Goal: Task Accomplishment & Management: Manage account settings

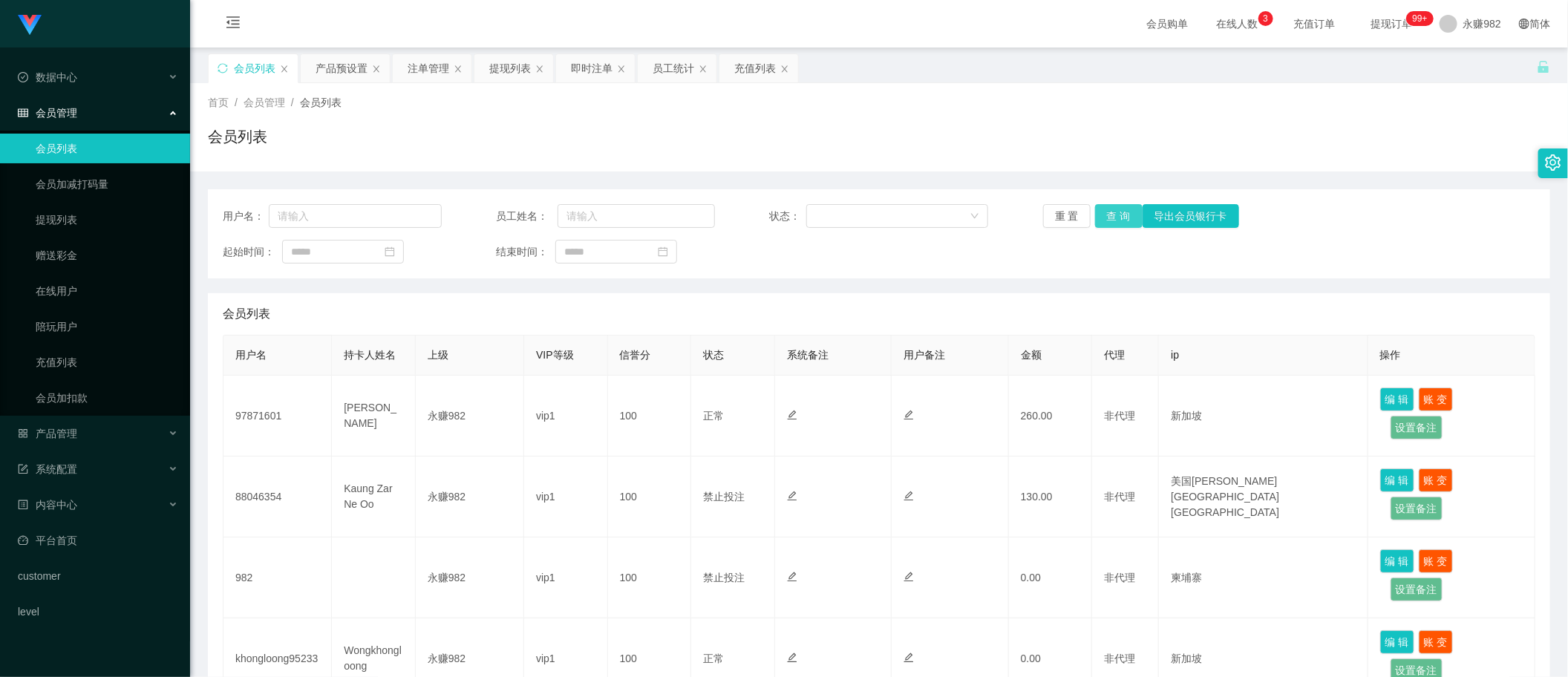
click at [1107, 214] on button "查 询" at bounding box center [1119, 215] width 48 height 24
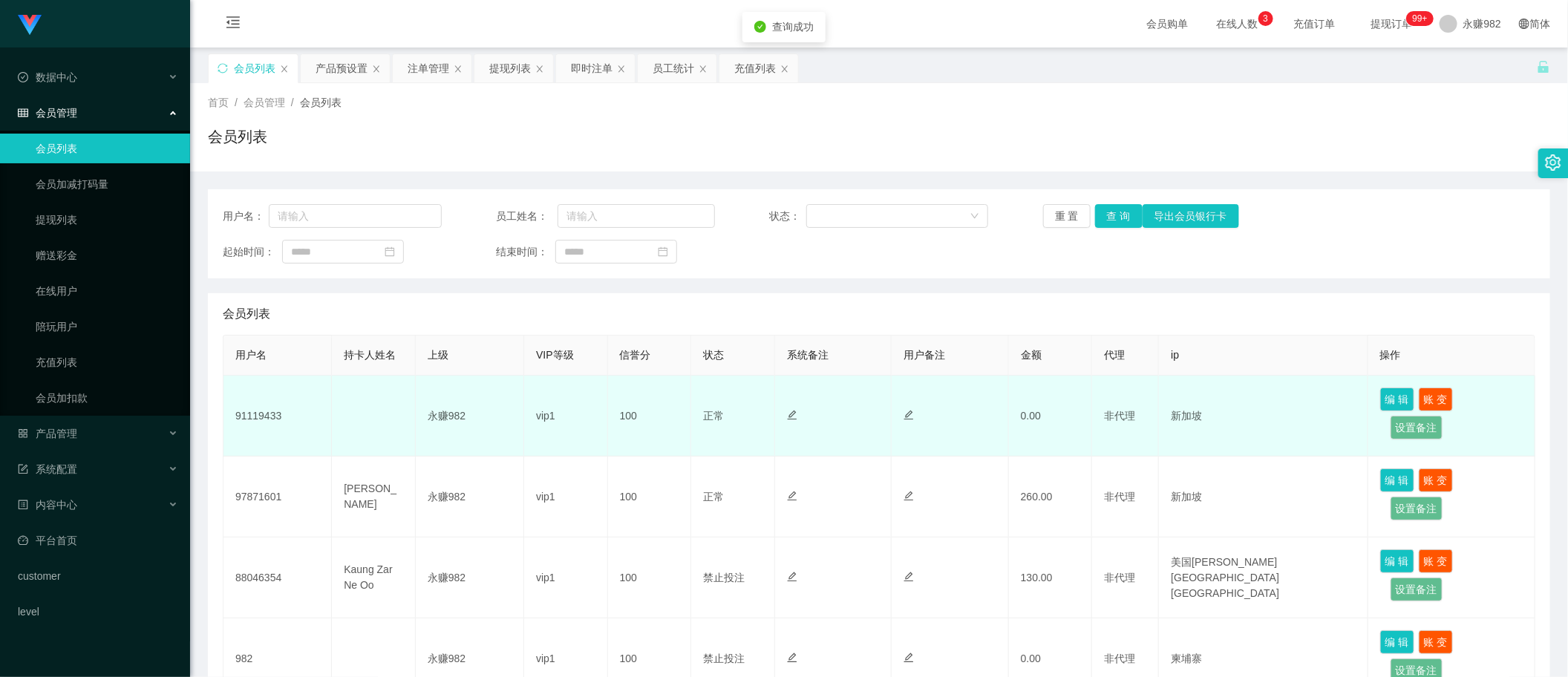
click at [257, 409] on td "91119433" at bounding box center [278, 416] width 109 height 81
copy td "91119433"
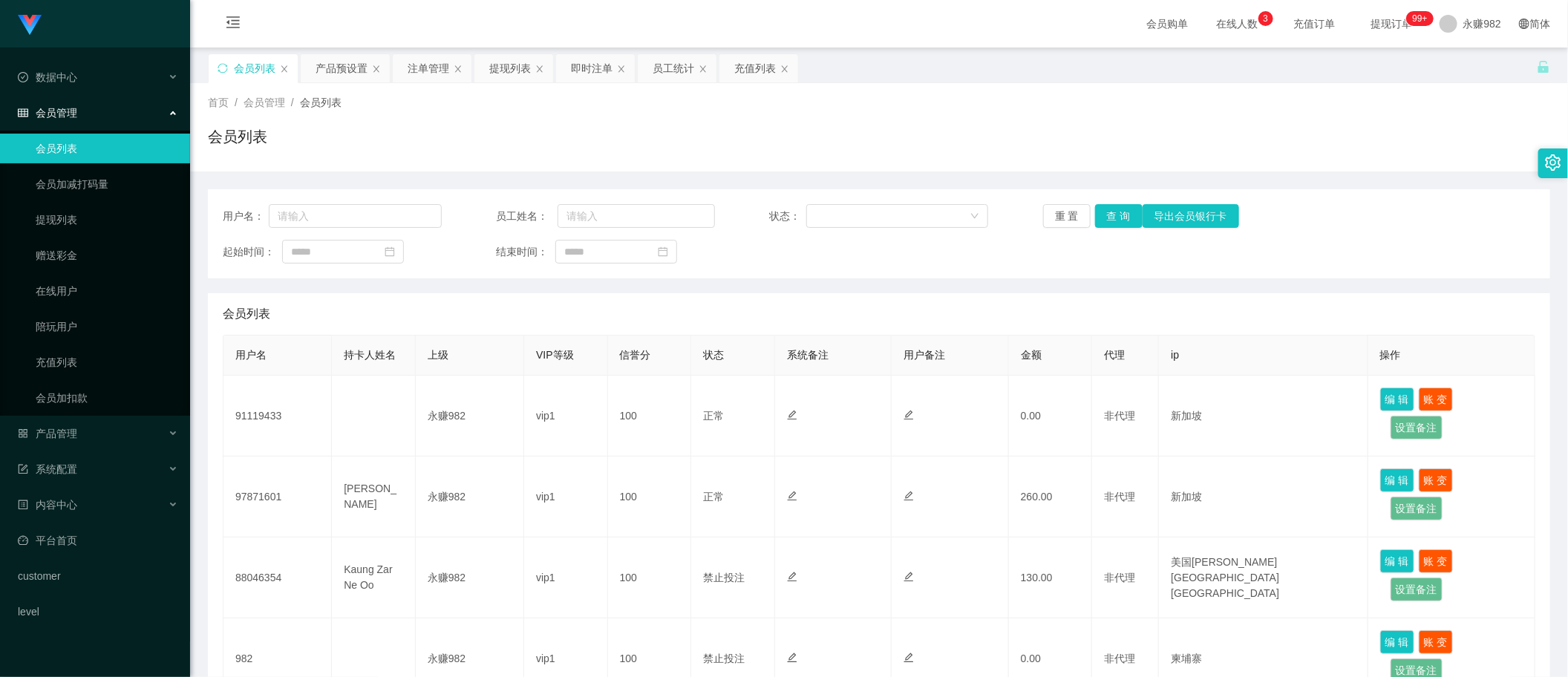
click at [833, 318] on div "会员列表" at bounding box center [879, 314] width 1312 height 42
click at [1114, 215] on button "查 询" at bounding box center [1119, 215] width 48 height 24
click at [340, 65] on div "产品预设置" at bounding box center [341, 69] width 52 height 29
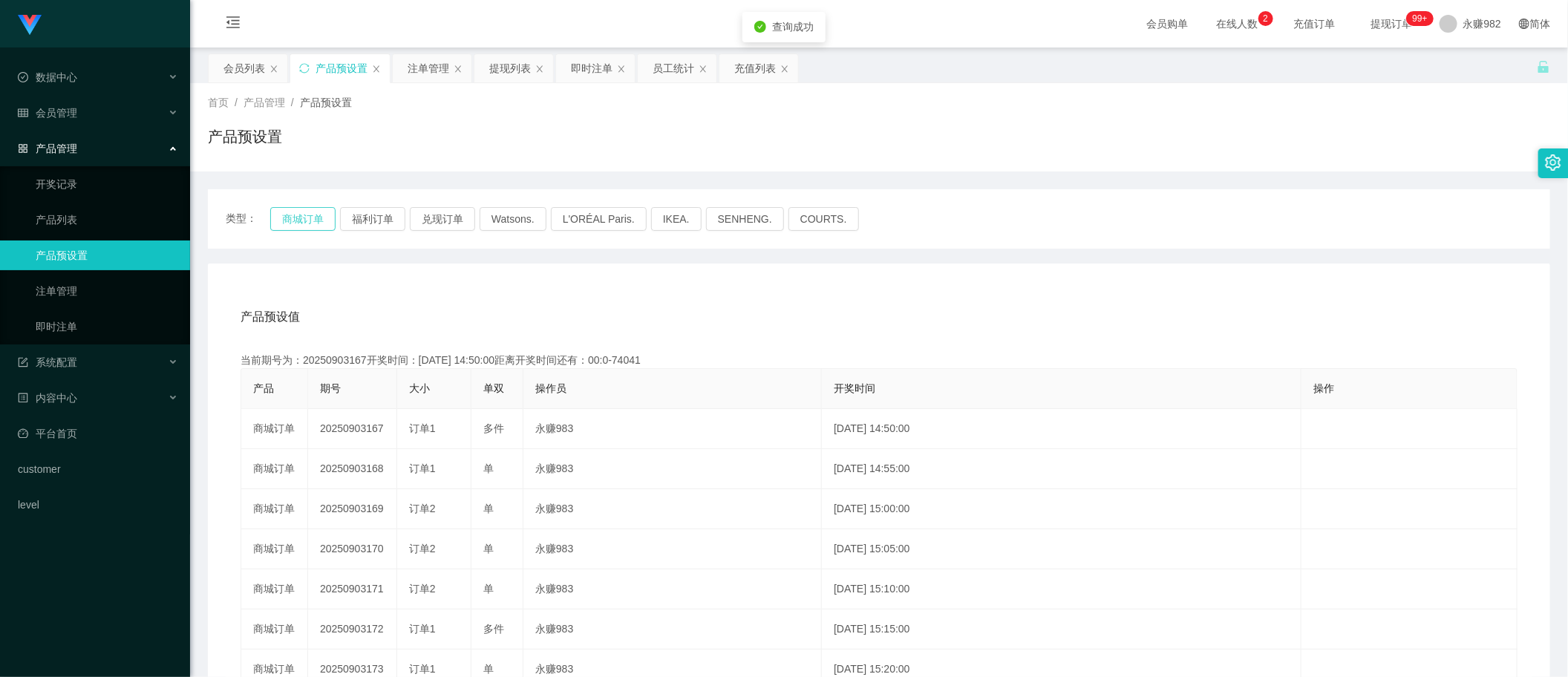
click at [294, 219] on button "商城订单" at bounding box center [302, 218] width 65 height 24
click at [306, 210] on button "商城订单" at bounding box center [302, 218] width 65 height 24
click at [301, 209] on button "商城订单" at bounding box center [302, 218] width 65 height 24
click at [1014, 297] on div "产品预设值 添加期号" at bounding box center [878, 318] width 1277 height 42
click at [313, 220] on button "商城订单" at bounding box center [302, 218] width 65 height 24
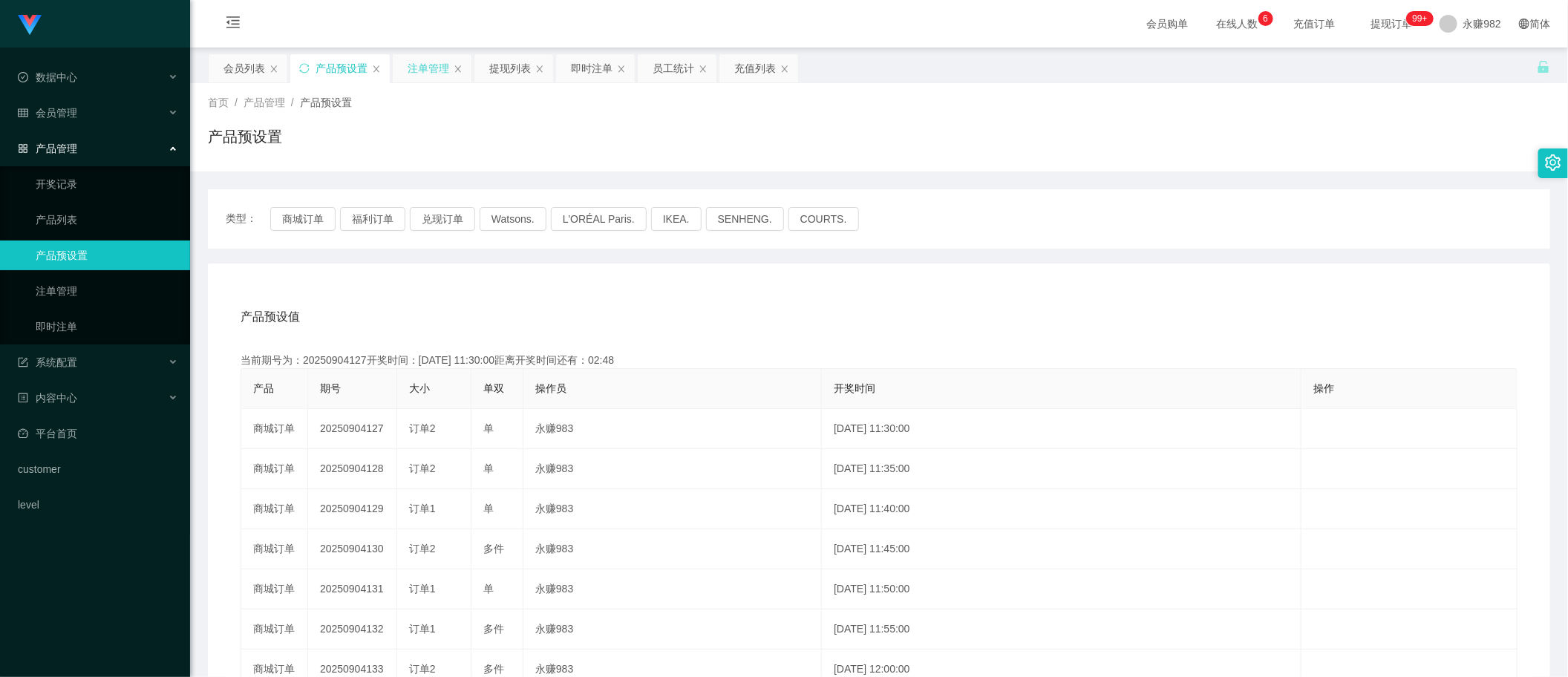
click at [433, 67] on div "注单管理" at bounding box center [428, 69] width 42 height 29
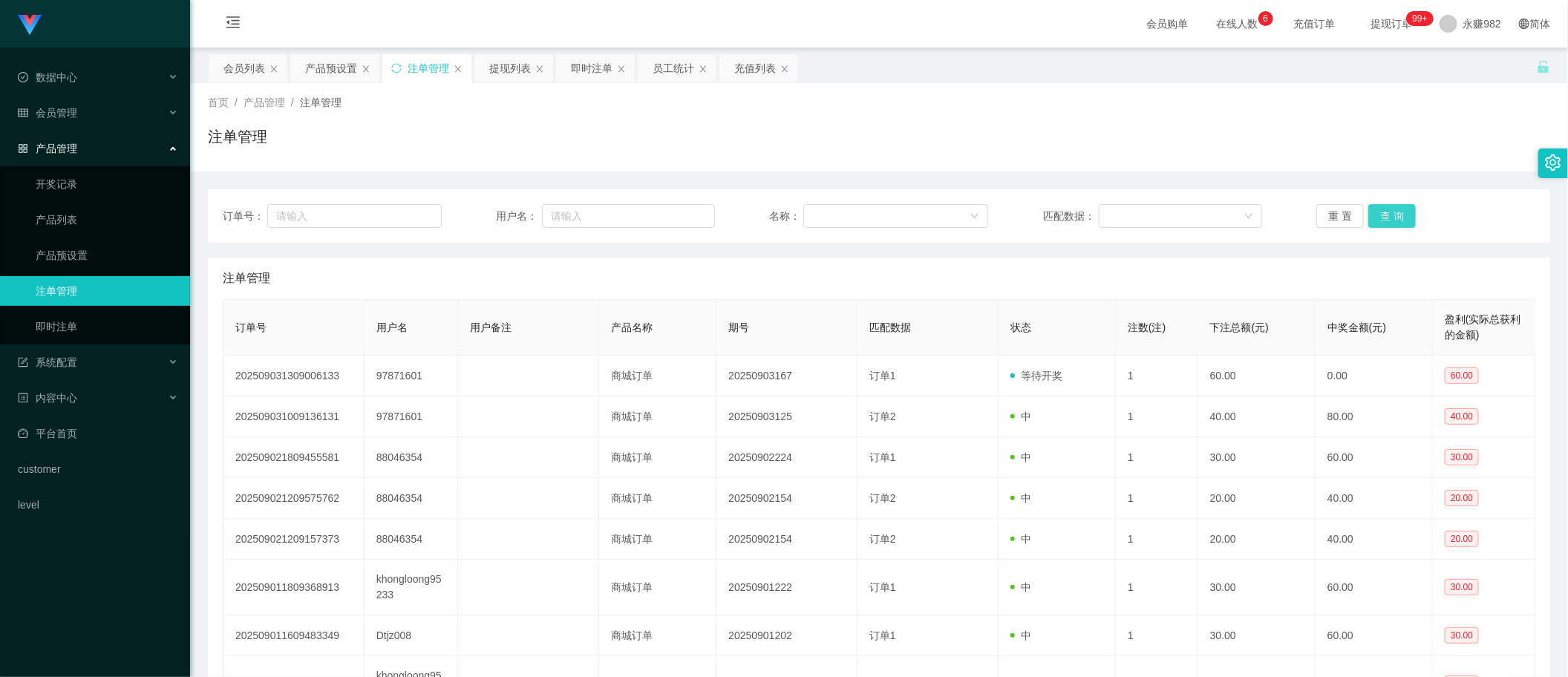
click at [1393, 219] on button "查 询" at bounding box center [1393, 215] width 48 height 24
click at [1394, 217] on button "查 询" at bounding box center [1393, 215] width 48 height 24
click at [862, 157] on div "注单管理" at bounding box center [878, 143] width 1342 height 34
click at [1402, 214] on button "查 询" at bounding box center [1393, 215] width 48 height 24
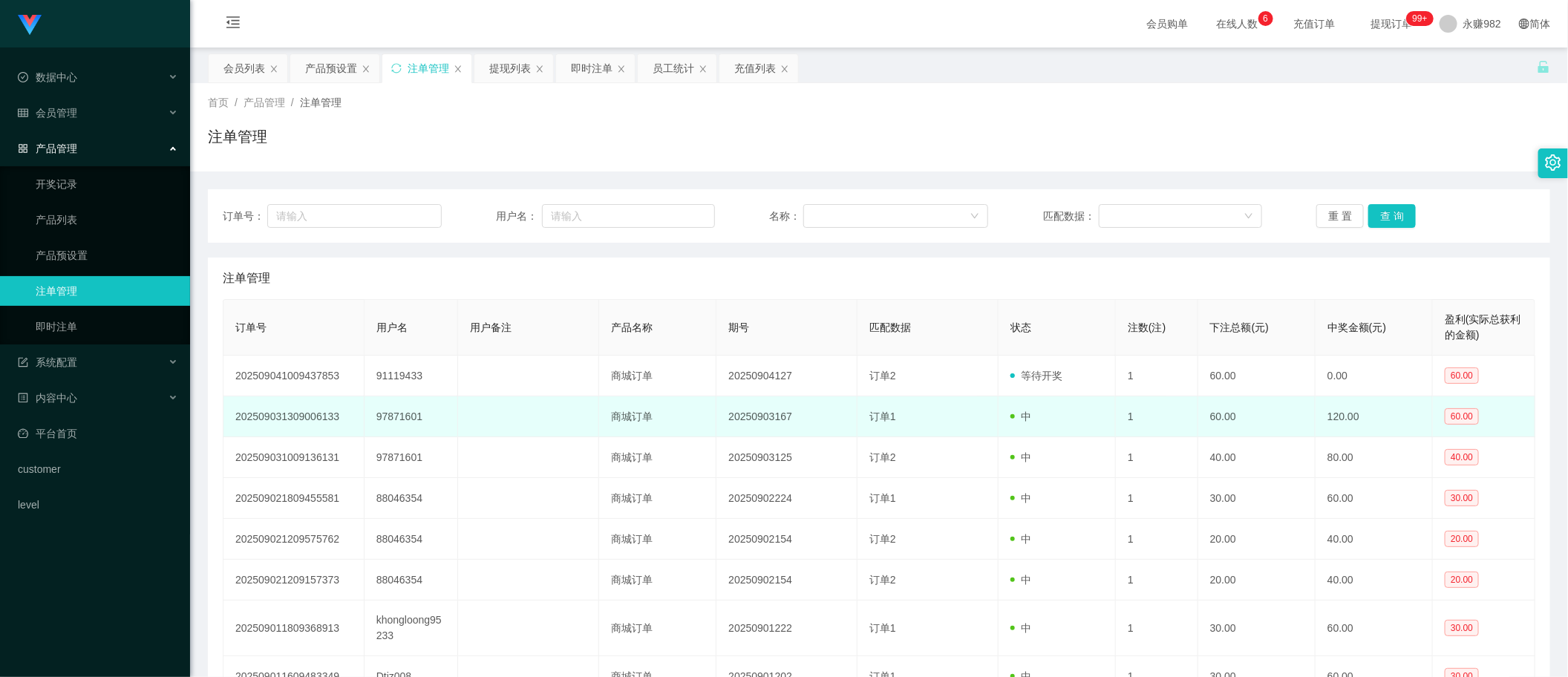
click at [983, 433] on td "订单1" at bounding box center [928, 417] width 141 height 41
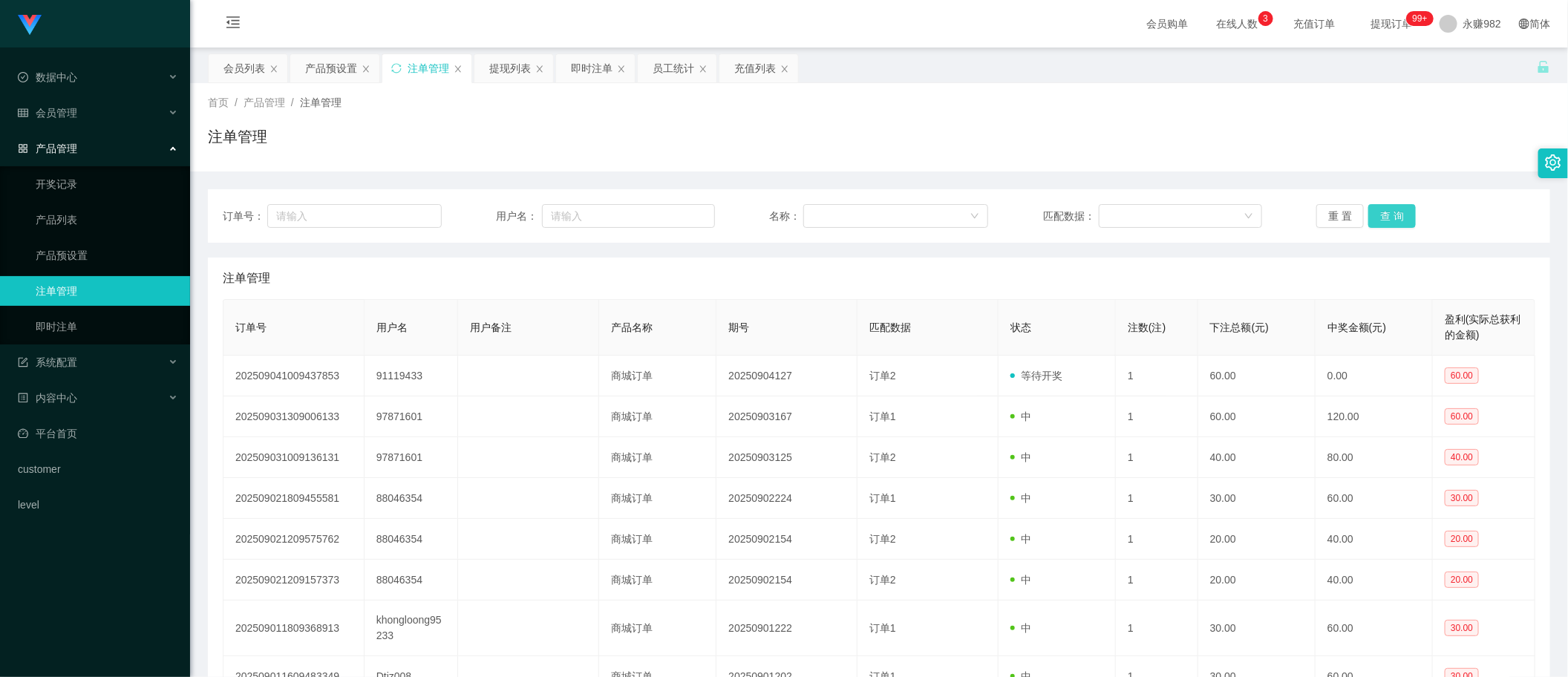
click at [1381, 223] on button "查 询" at bounding box center [1393, 215] width 48 height 24
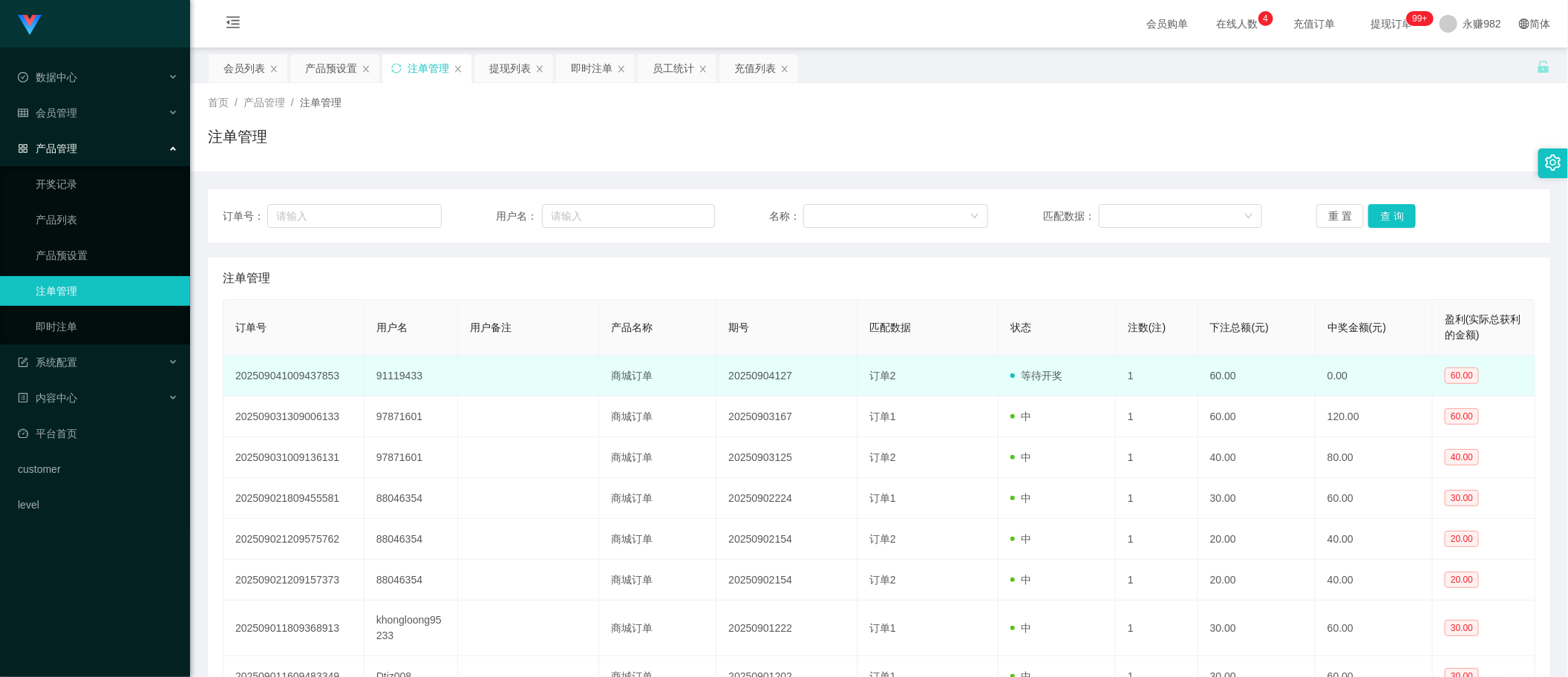
click at [702, 391] on td "商城订单" at bounding box center [657, 376] width 117 height 41
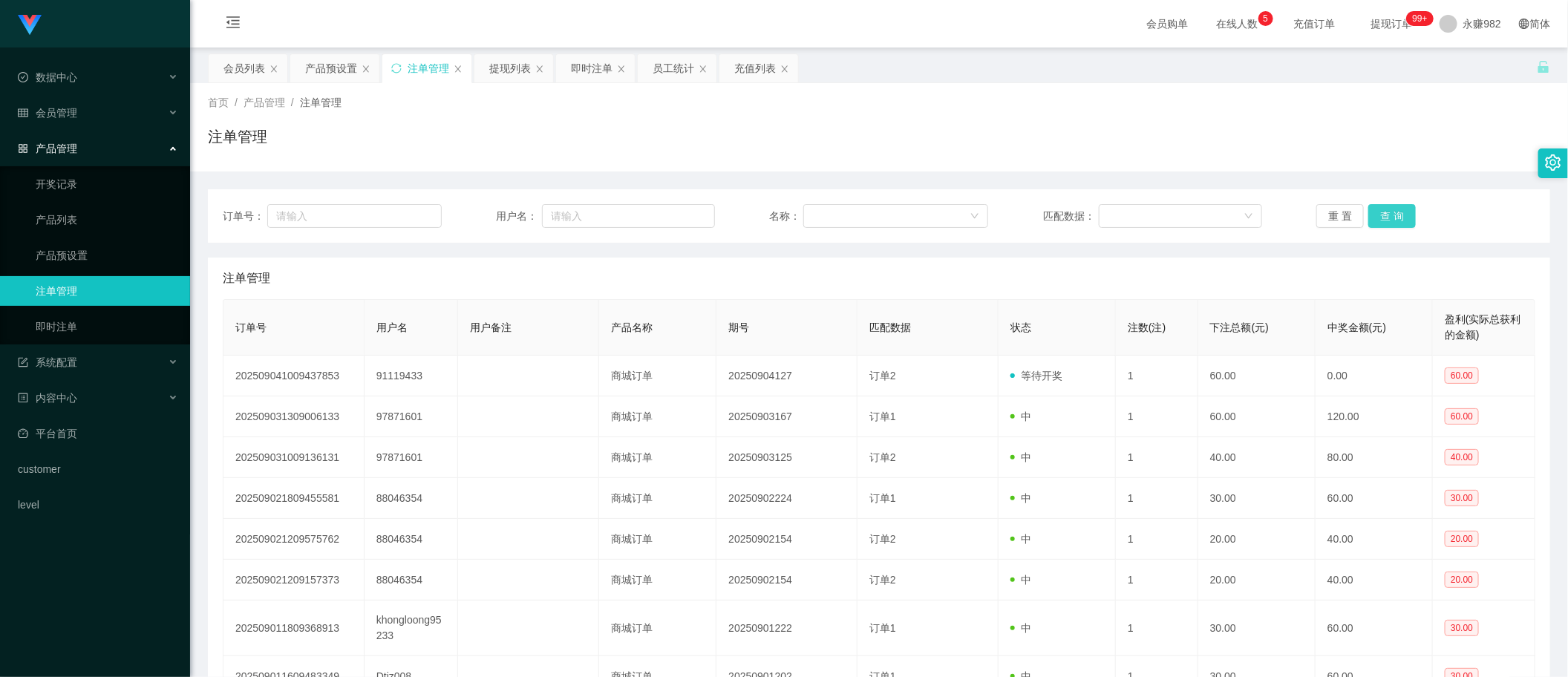
click at [1373, 219] on button "查 询" at bounding box center [1393, 215] width 48 height 24
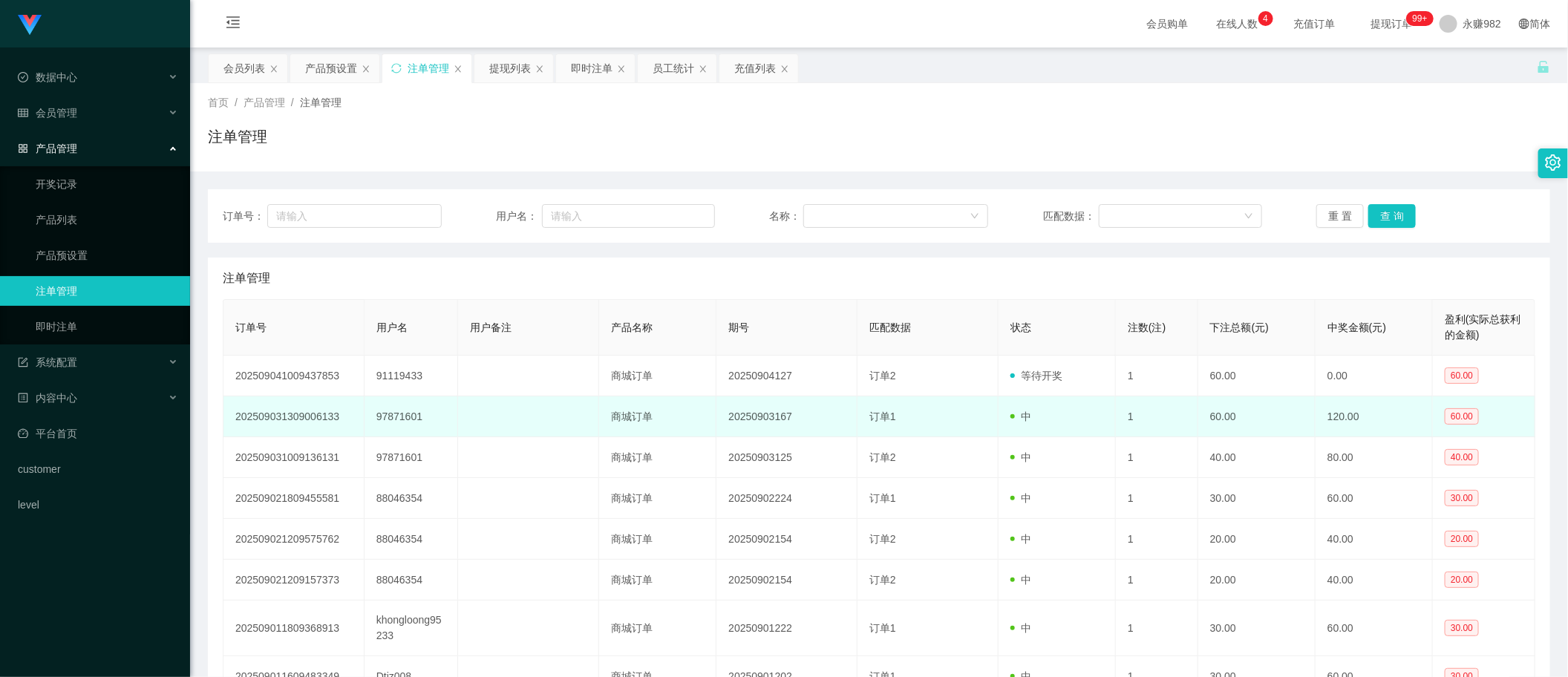
drag, startPoint x: 911, startPoint y: 421, endPoint x: 933, endPoint y: 405, distance: 27.2
click at [911, 421] on td "订单1" at bounding box center [928, 417] width 141 height 41
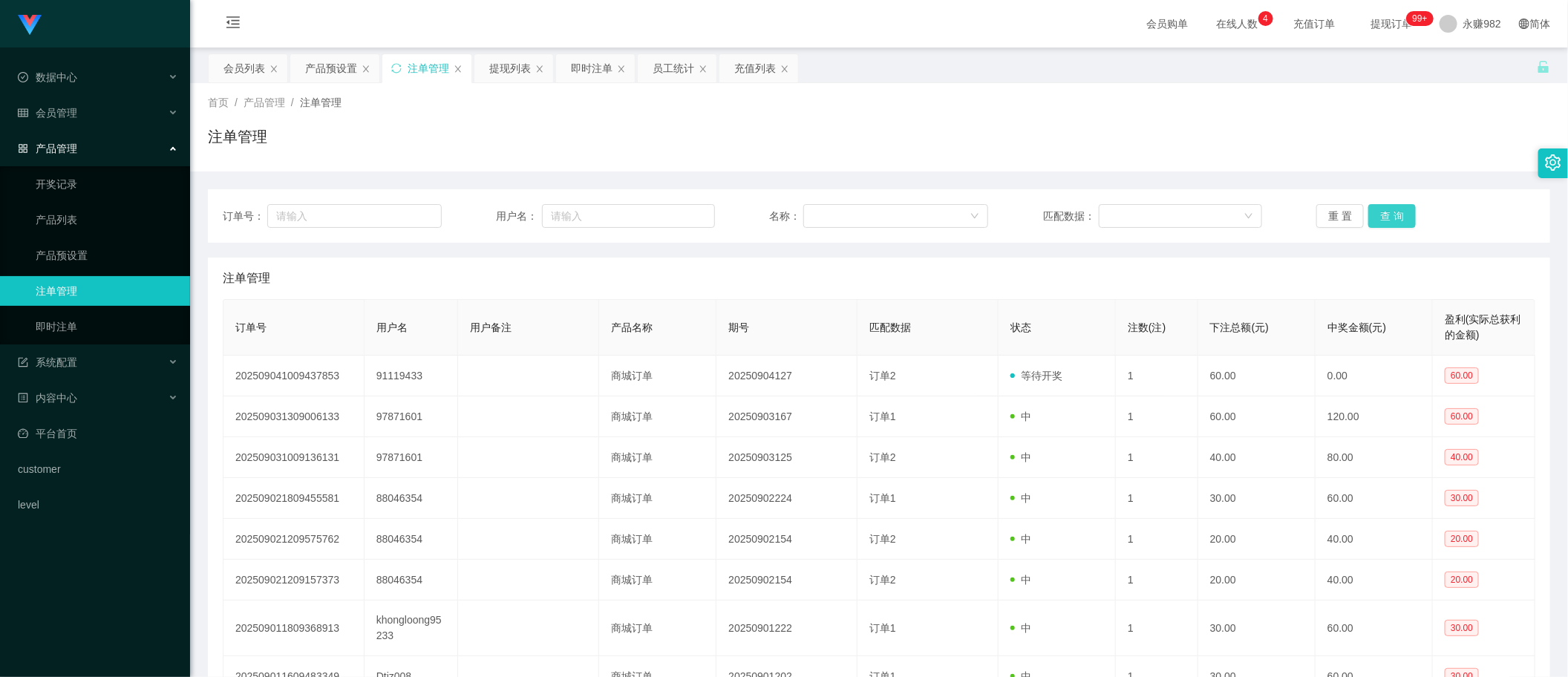
click at [1378, 213] on button "查 询" at bounding box center [1393, 215] width 48 height 24
click at [1387, 208] on button "查 询" at bounding box center [1393, 215] width 48 height 24
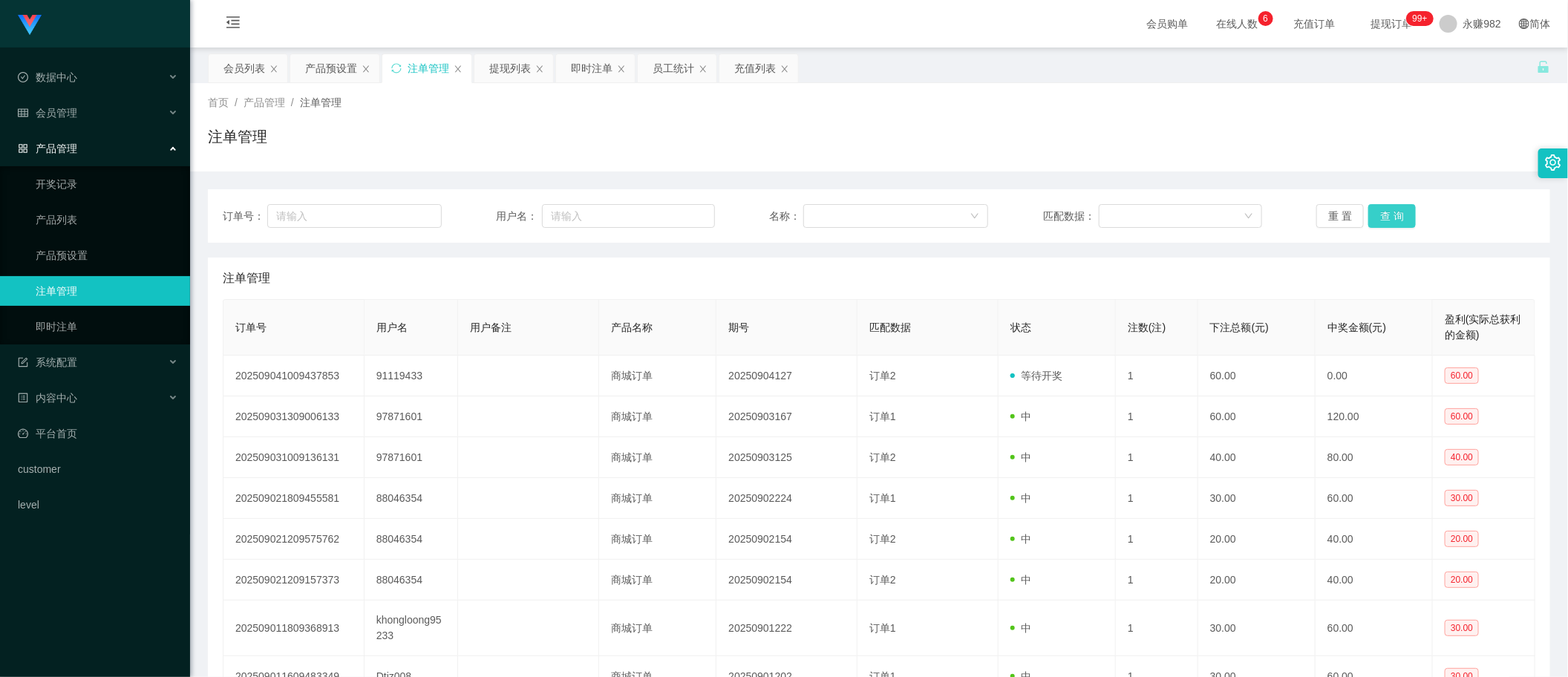
click at [1387, 208] on button "查 询" at bounding box center [1393, 215] width 48 height 24
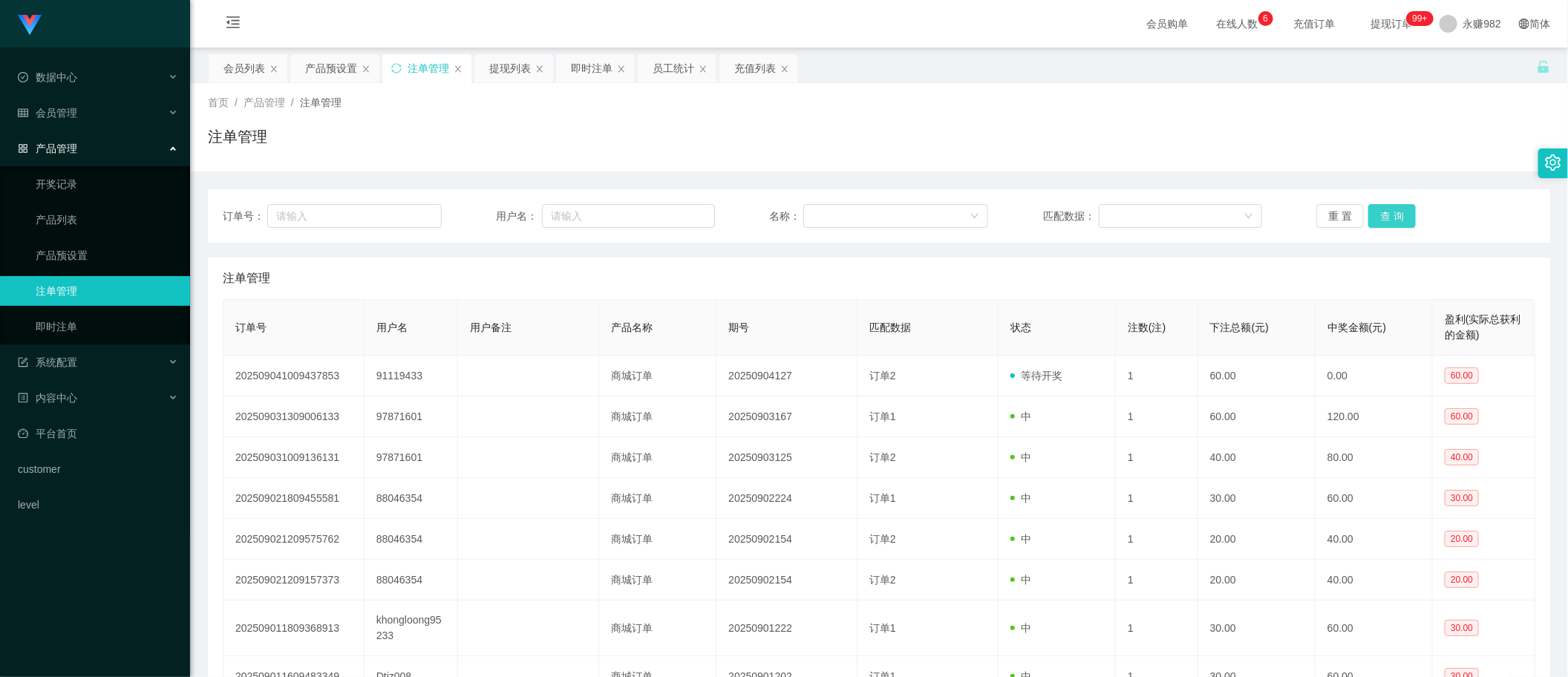
click at [1387, 209] on button "查 询" at bounding box center [1393, 215] width 48 height 24
click at [1387, 213] on button "查 询" at bounding box center [1393, 215] width 48 height 24
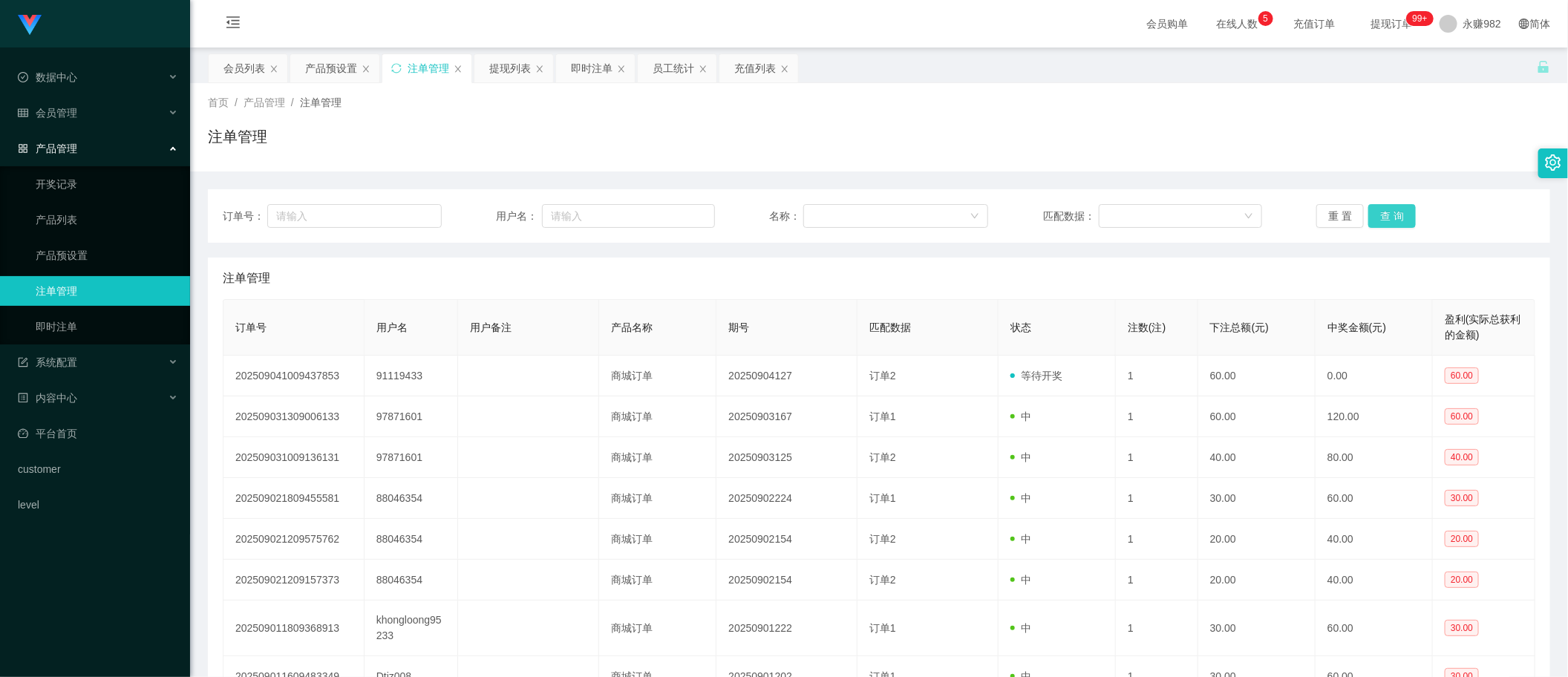
click at [1387, 213] on button "查 询" at bounding box center [1393, 215] width 48 height 24
click at [1383, 215] on button "查 询" at bounding box center [1393, 215] width 48 height 24
click at [507, 69] on div "提现列表" at bounding box center [510, 69] width 42 height 29
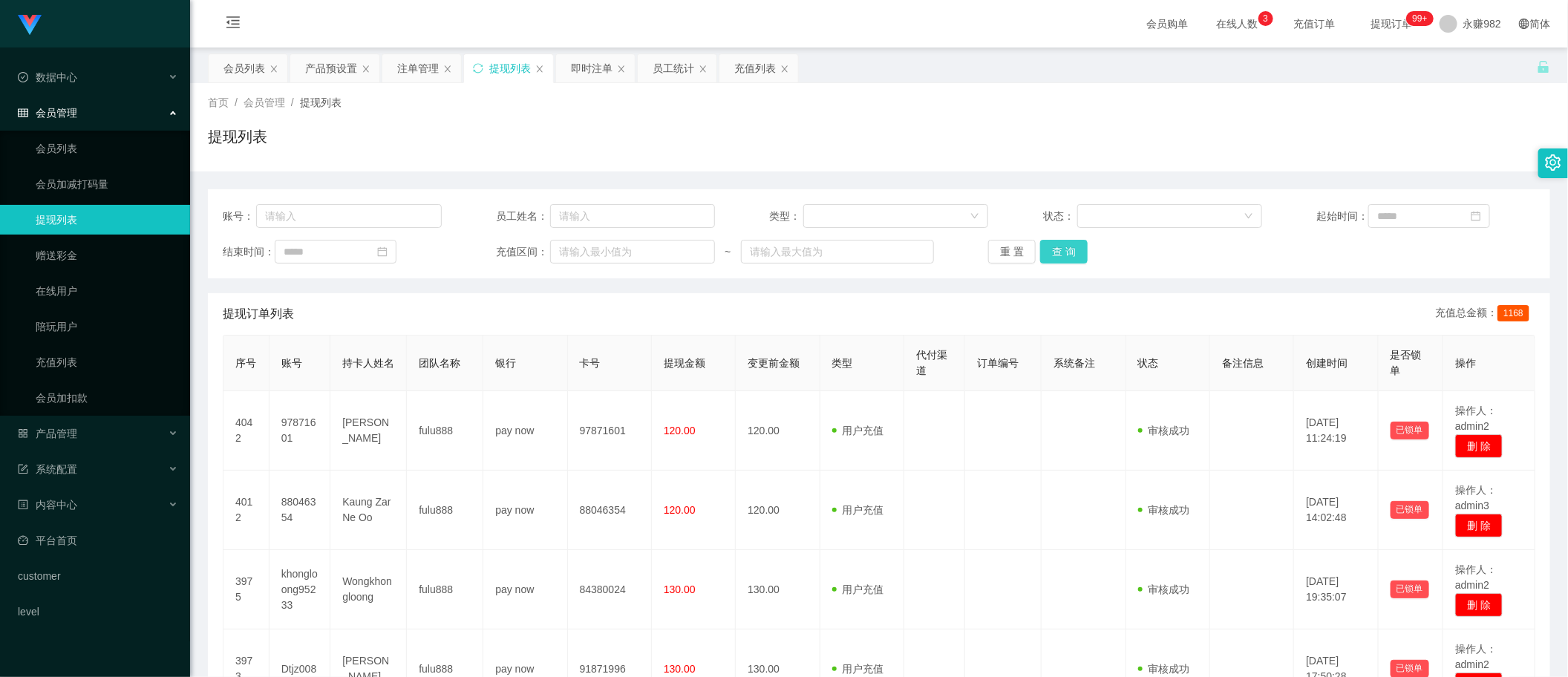
click at [1051, 256] on button "查 询" at bounding box center [1064, 251] width 48 height 24
click at [1067, 246] on button "查 询" at bounding box center [1064, 251] width 48 height 24
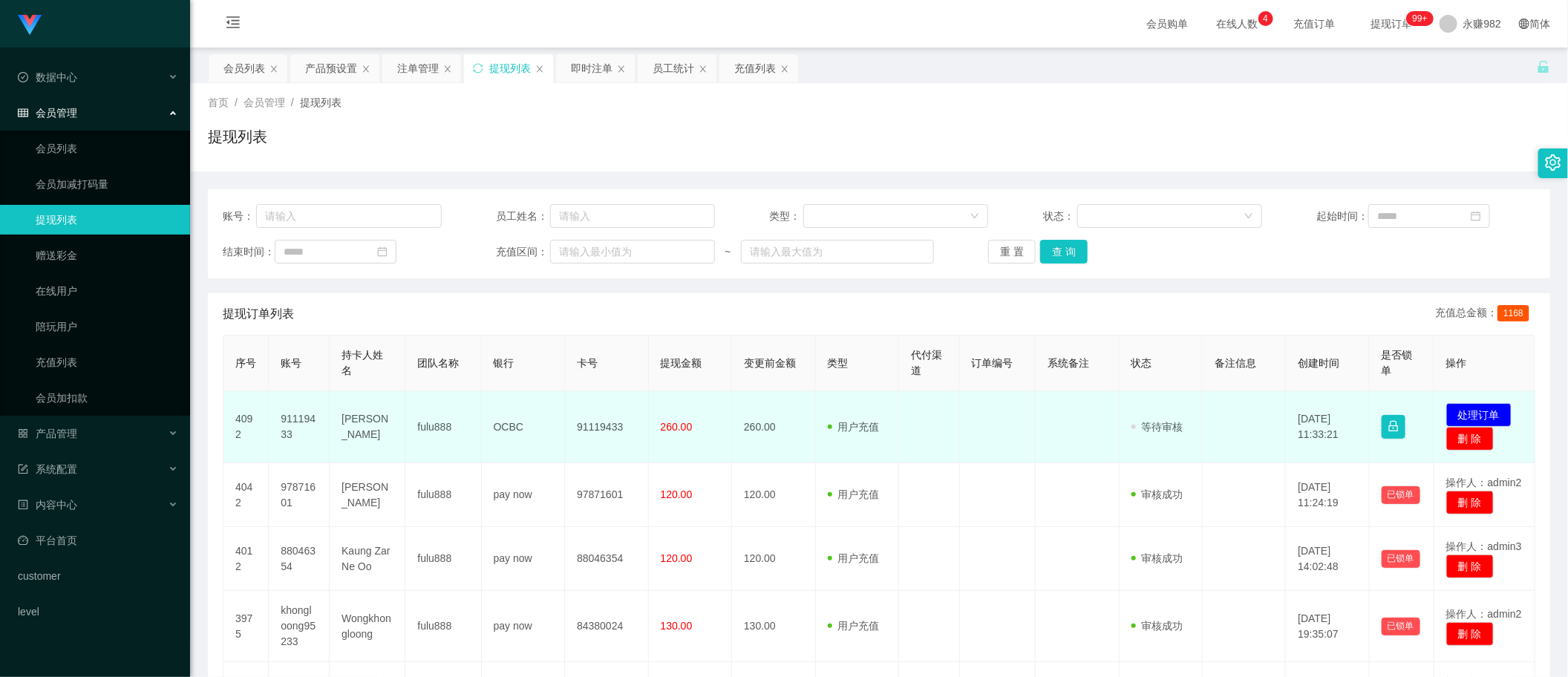
click at [588, 431] on td "91119433" at bounding box center [606, 427] width 83 height 72
copy td "91119433"
click at [303, 420] on td "91119433" at bounding box center [299, 427] width 61 height 72
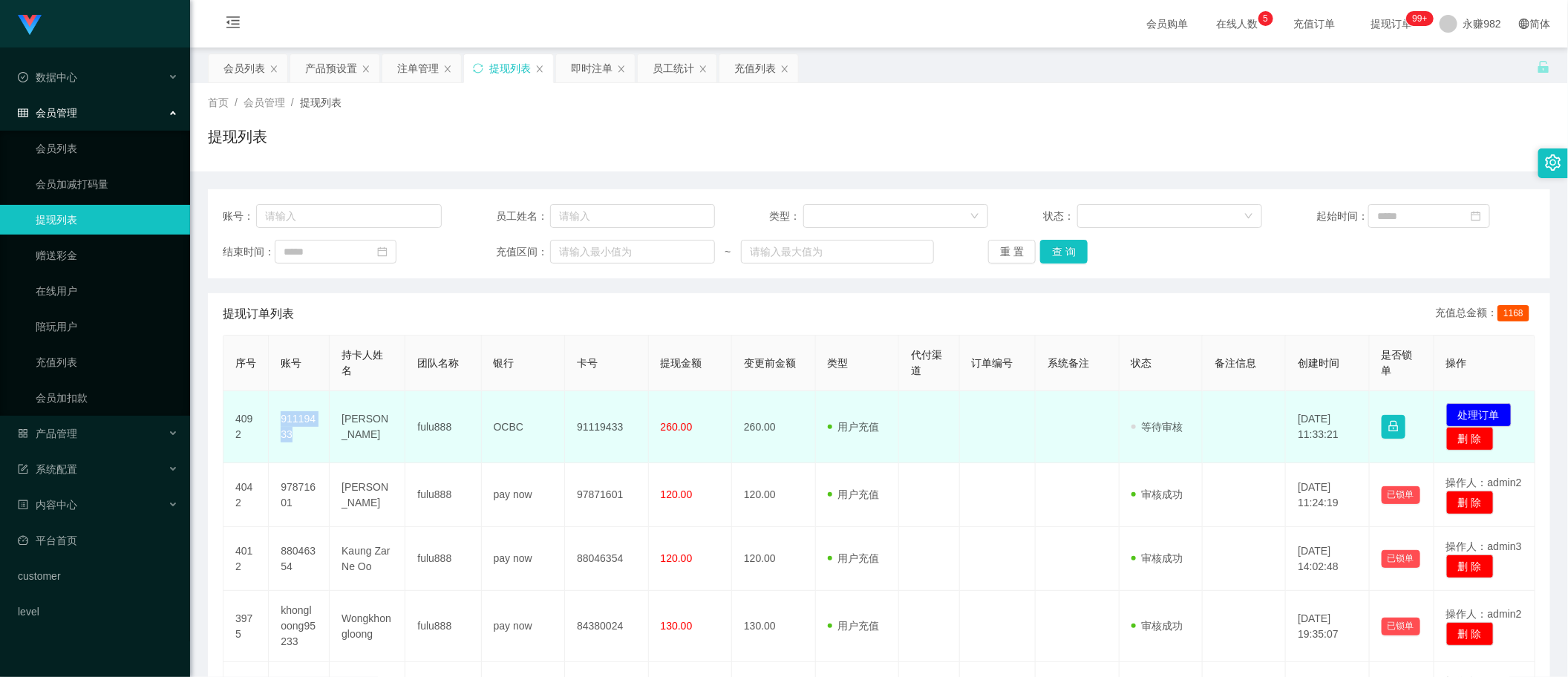
click at [309, 417] on td "91119433" at bounding box center [299, 427] width 61 height 72
click at [308, 417] on td "91119433" at bounding box center [299, 427] width 61 height 72
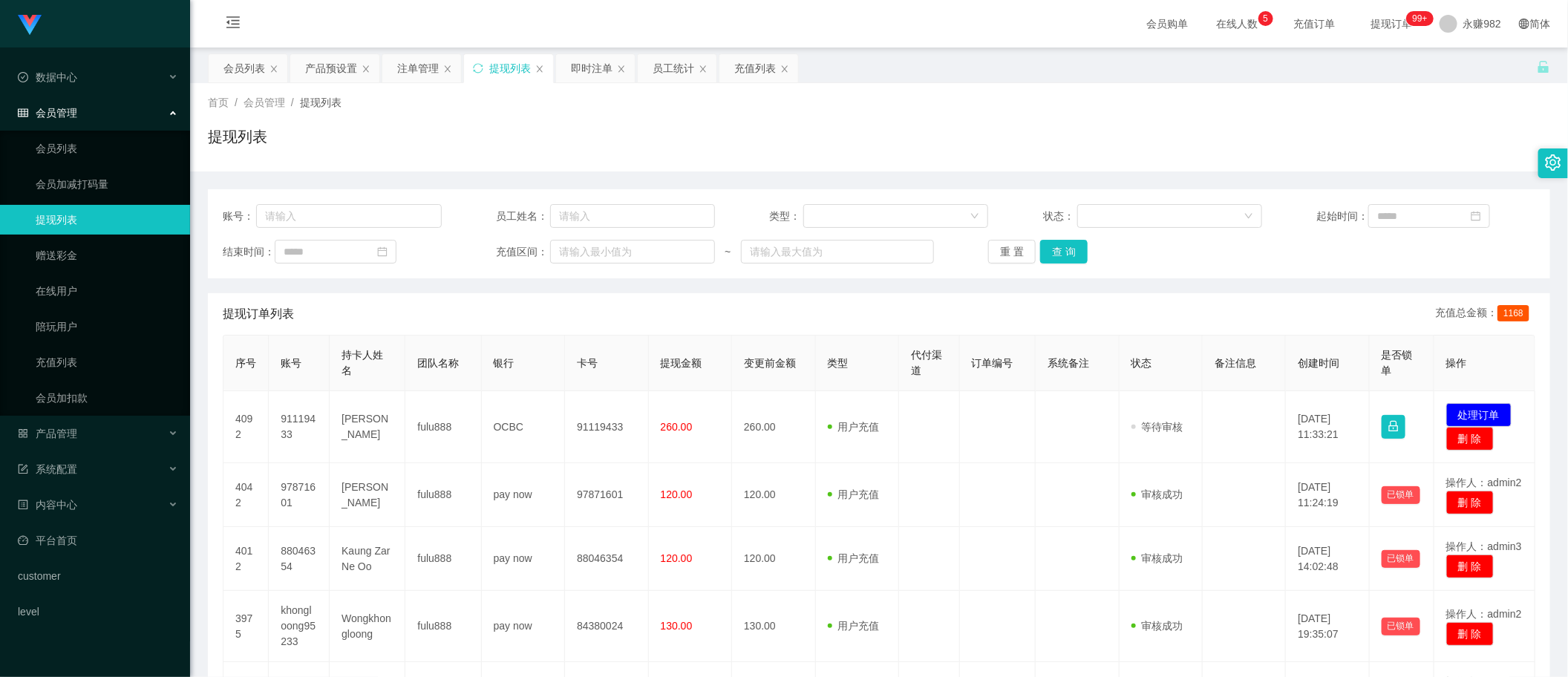
click at [882, 113] on div "首页 / 会员管理 / 提现列表 / 提现列表" at bounding box center [878, 128] width 1342 height 65
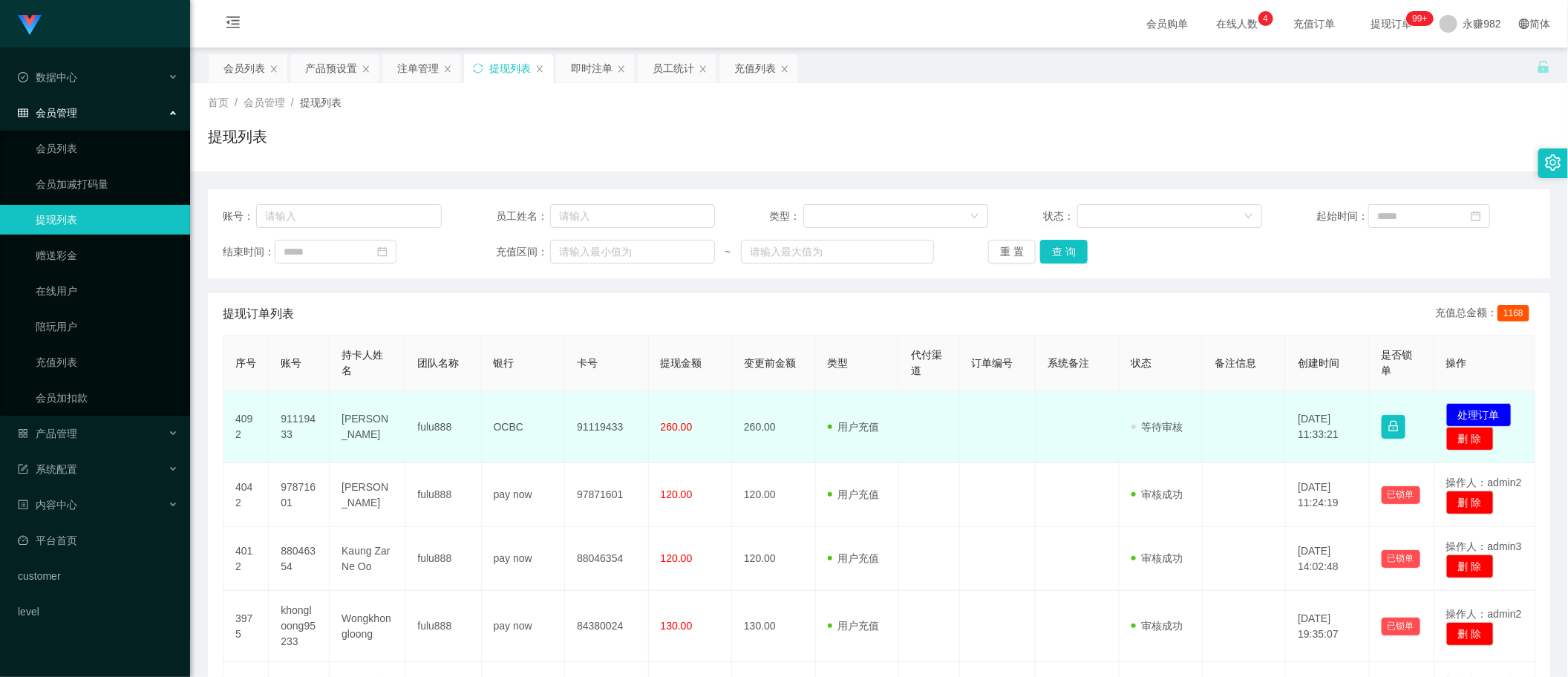
click at [298, 423] on td "91119433" at bounding box center [299, 427] width 61 height 72
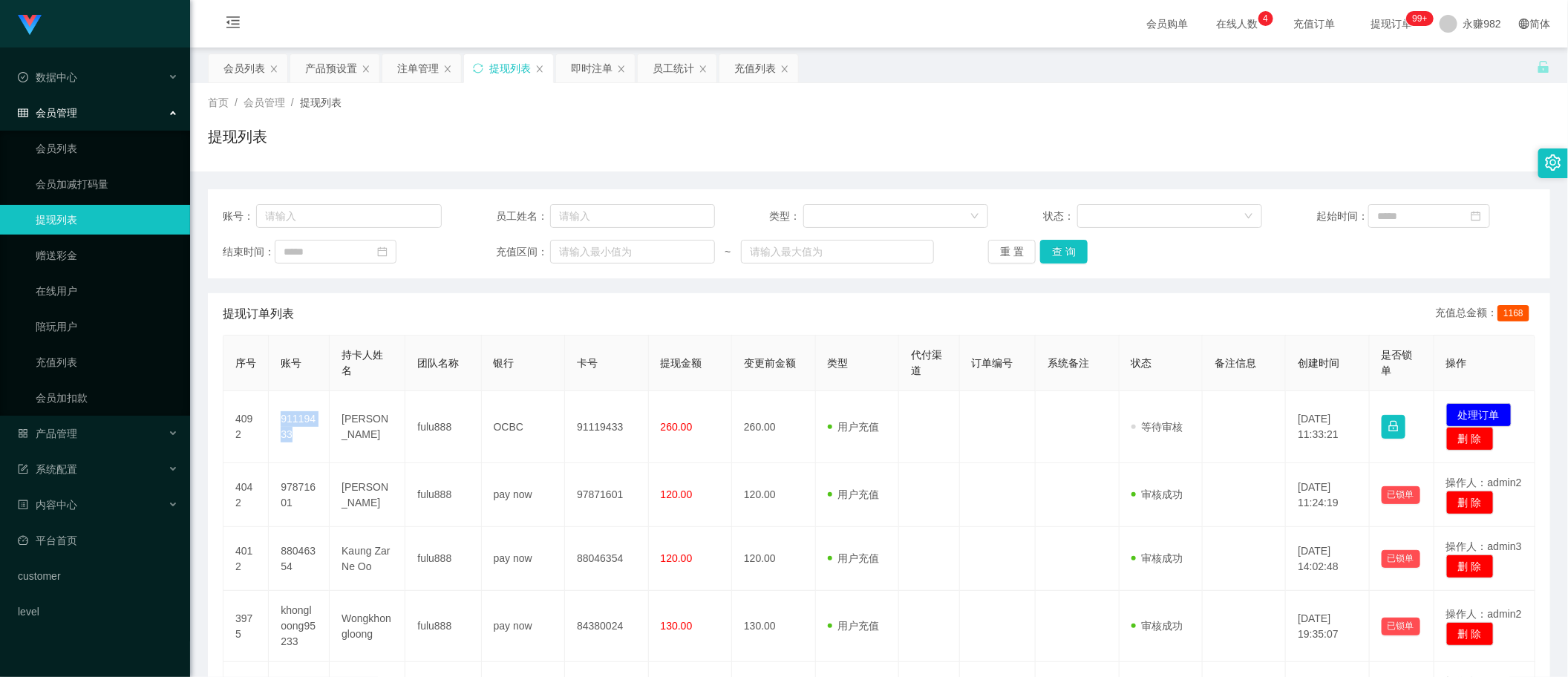
copy td "91119433"
drag, startPoint x: 746, startPoint y: 323, endPoint x: 785, endPoint y: 323, distance: 39.0
click at [746, 323] on div "提现订单列表 充值总金额： 1168" at bounding box center [879, 314] width 1312 height 42
click at [1077, 250] on button "查 询" at bounding box center [1064, 251] width 48 height 24
click at [1051, 254] on button "查 询" at bounding box center [1064, 251] width 48 height 24
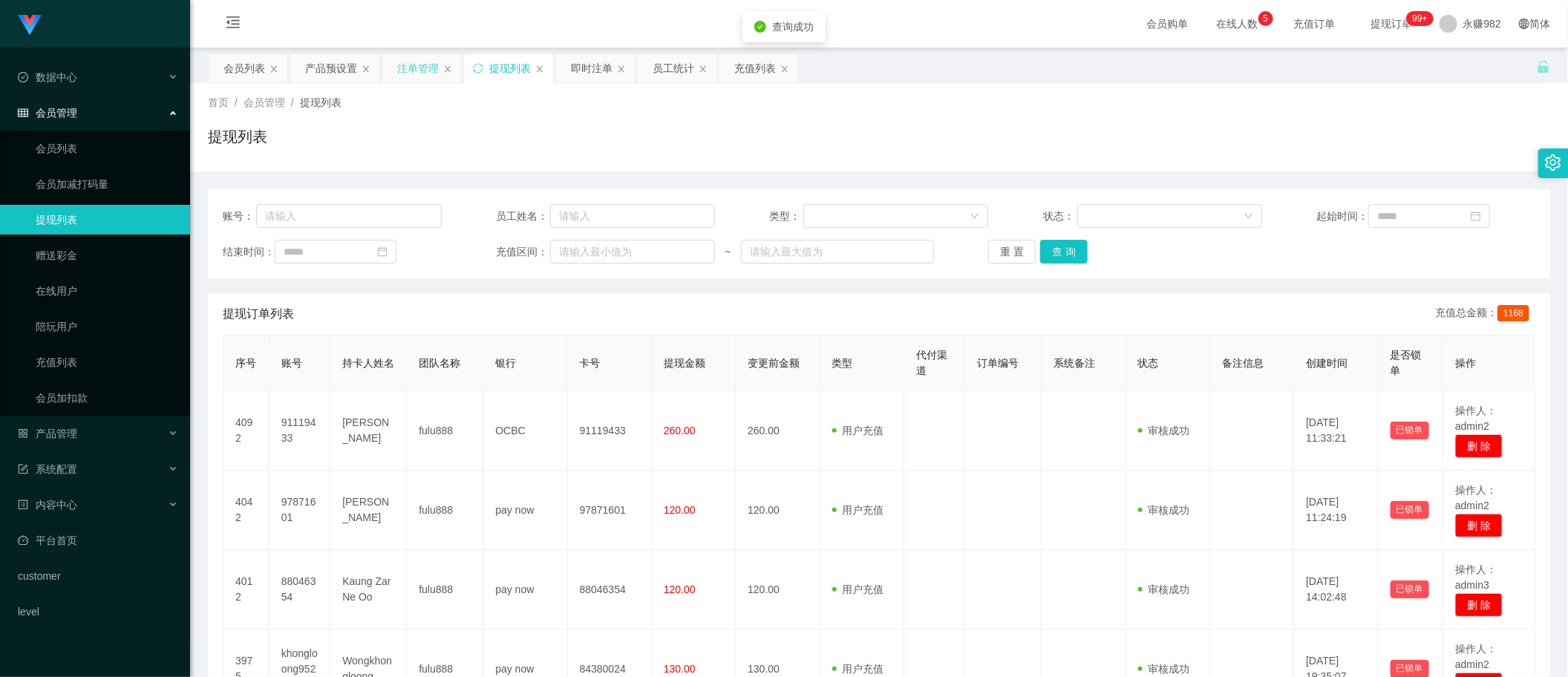
click at [410, 72] on div "注单管理" at bounding box center [418, 69] width 42 height 29
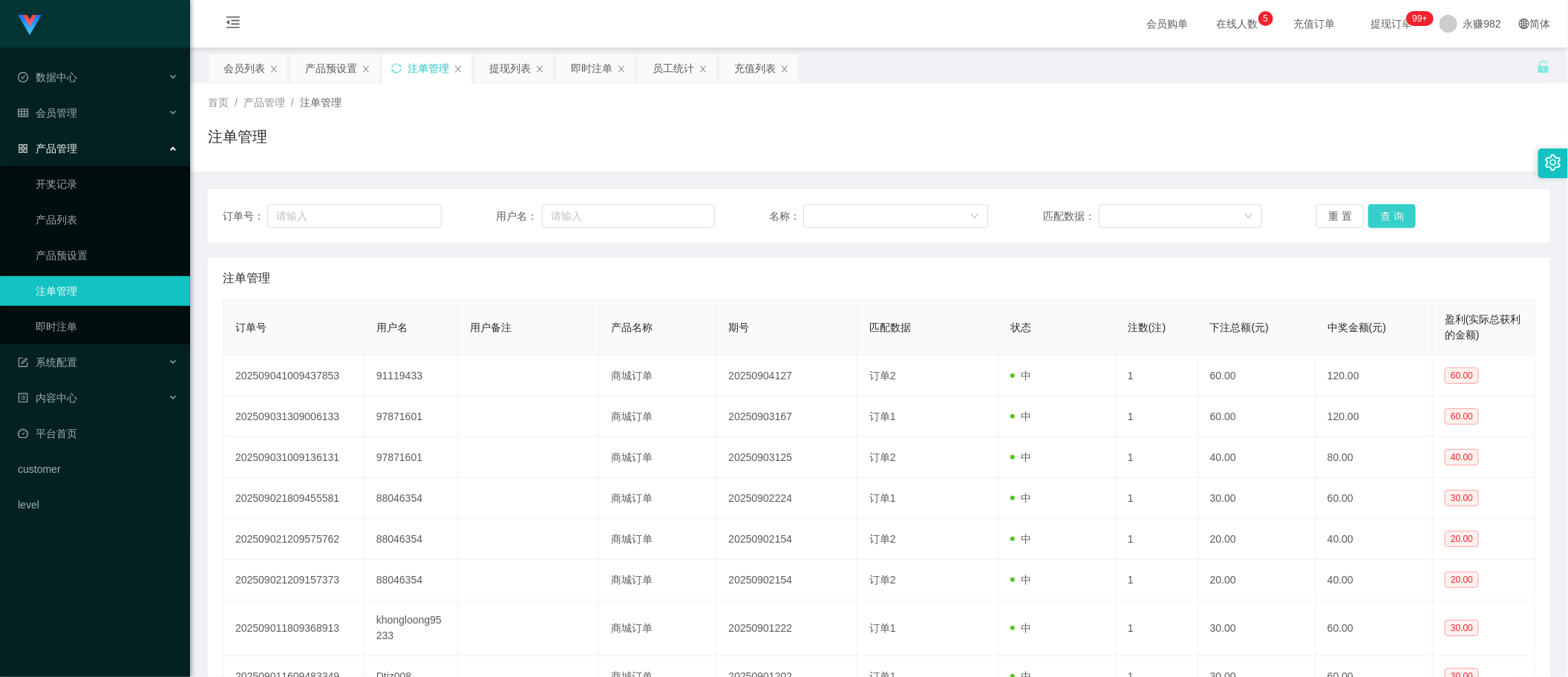
click at [1401, 216] on button "查 询" at bounding box center [1393, 215] width 48 height 24
click at [1393, 216] on button "查 询" at bounding box center [1393, 215] width 48 height 24
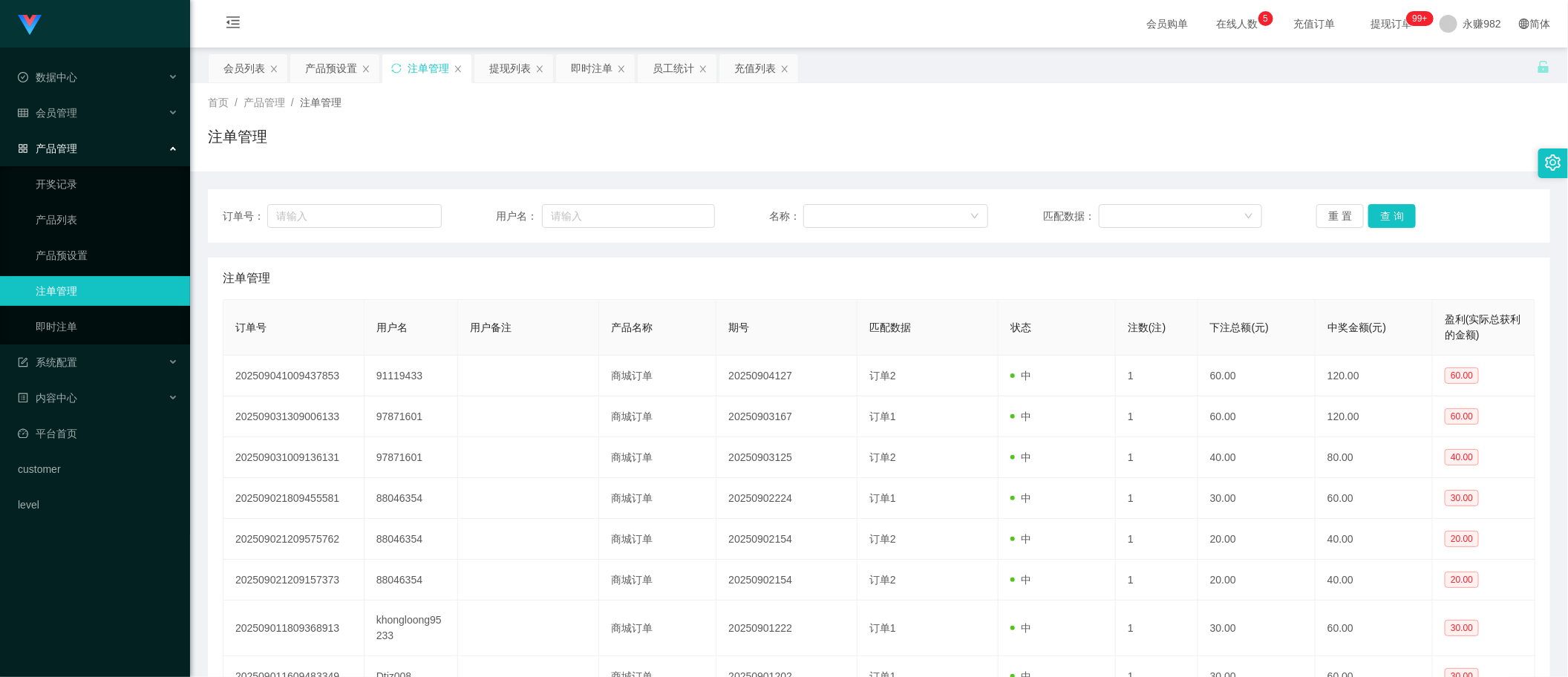
click at [870, 265] on div "注单管理" at bounding box center [879, 278] width 1312 height 42
click at [1381, 213] on button "查 询" at bounding box center [1393, 215] width 48 height 24
click at [1389, 217] on button "查 询" at bounding box center [1393, 215] width 48 height 24
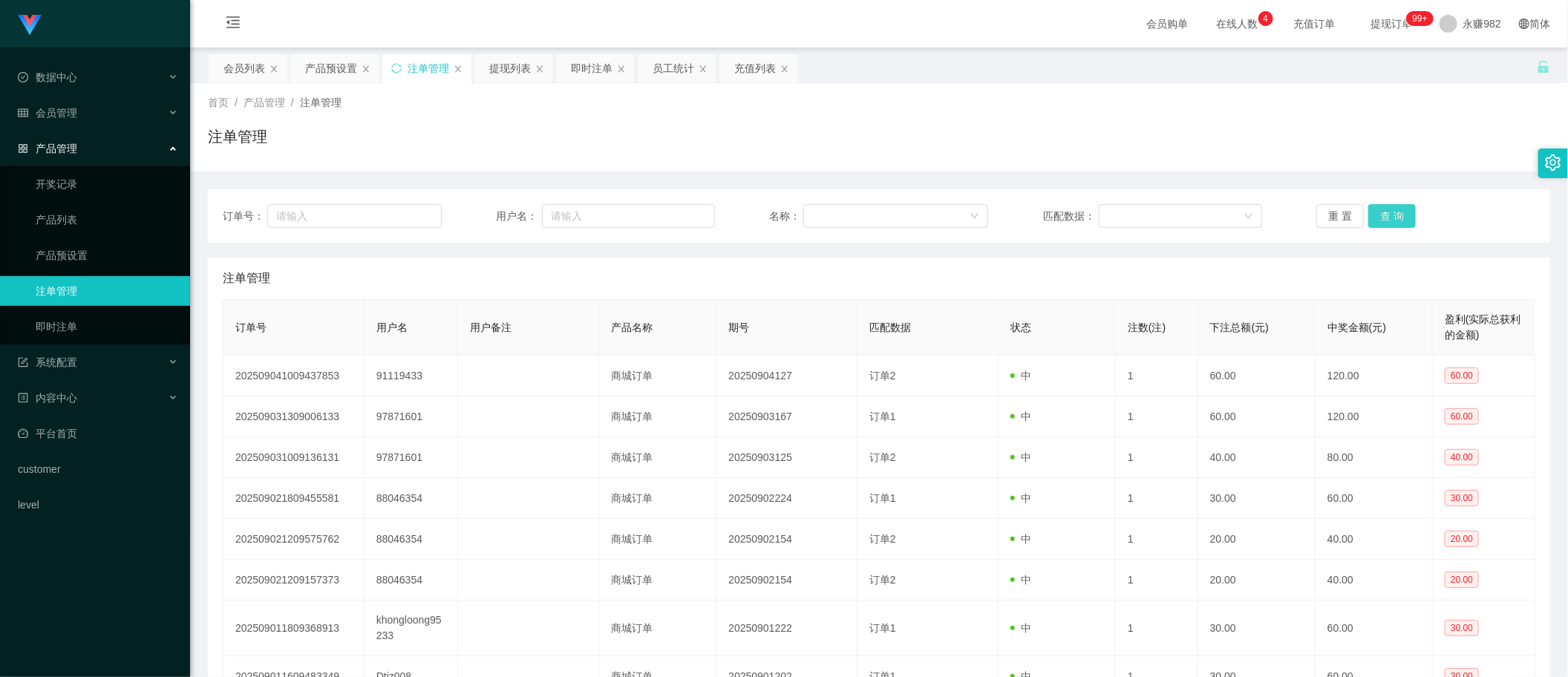
click at [1389, 217] on button "查 询" at bounding box center [1393, 215] width 48 height 24
click at [239, 64] on div "会员列表" at bounding box center [244, 69] width 42 height 29
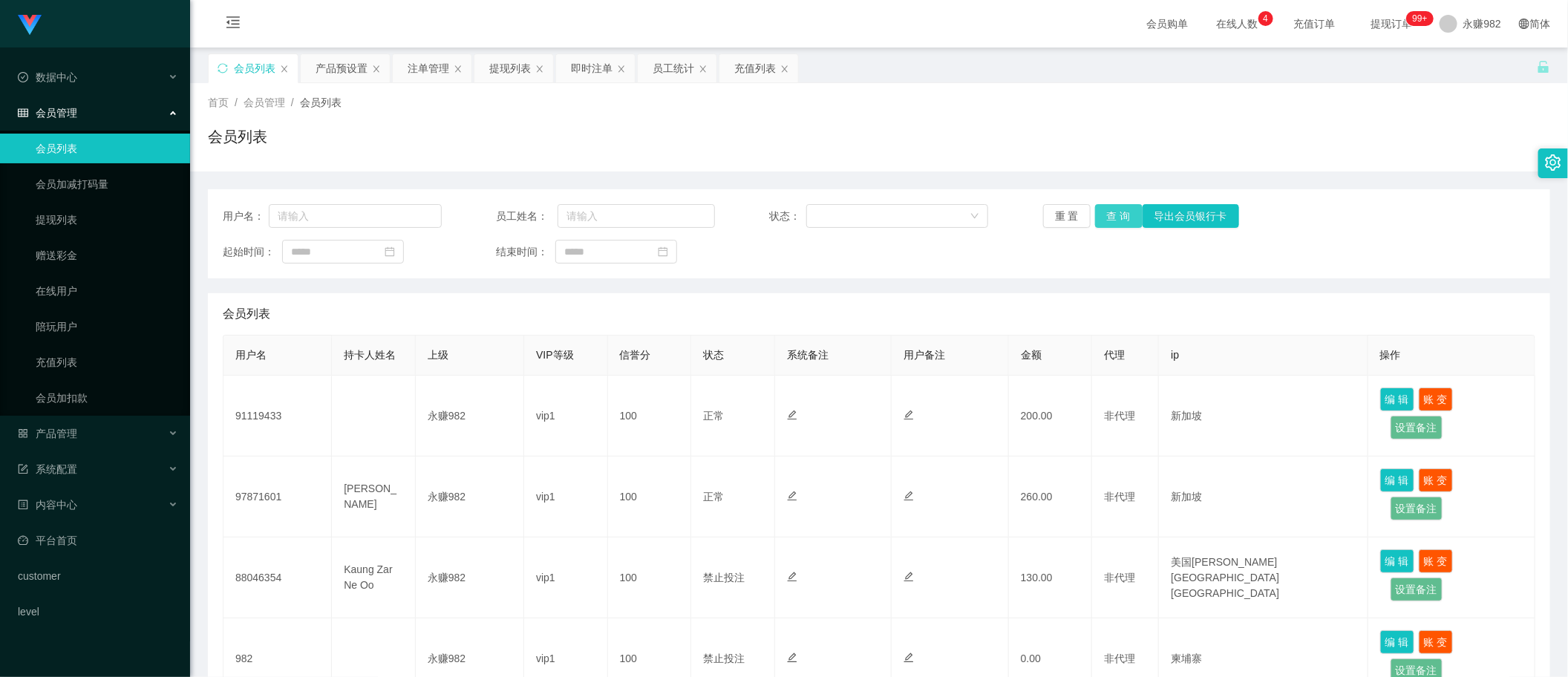
click at [1123, 215] on button "查 询" at bounding box center [1119, 215] width 48 height 24
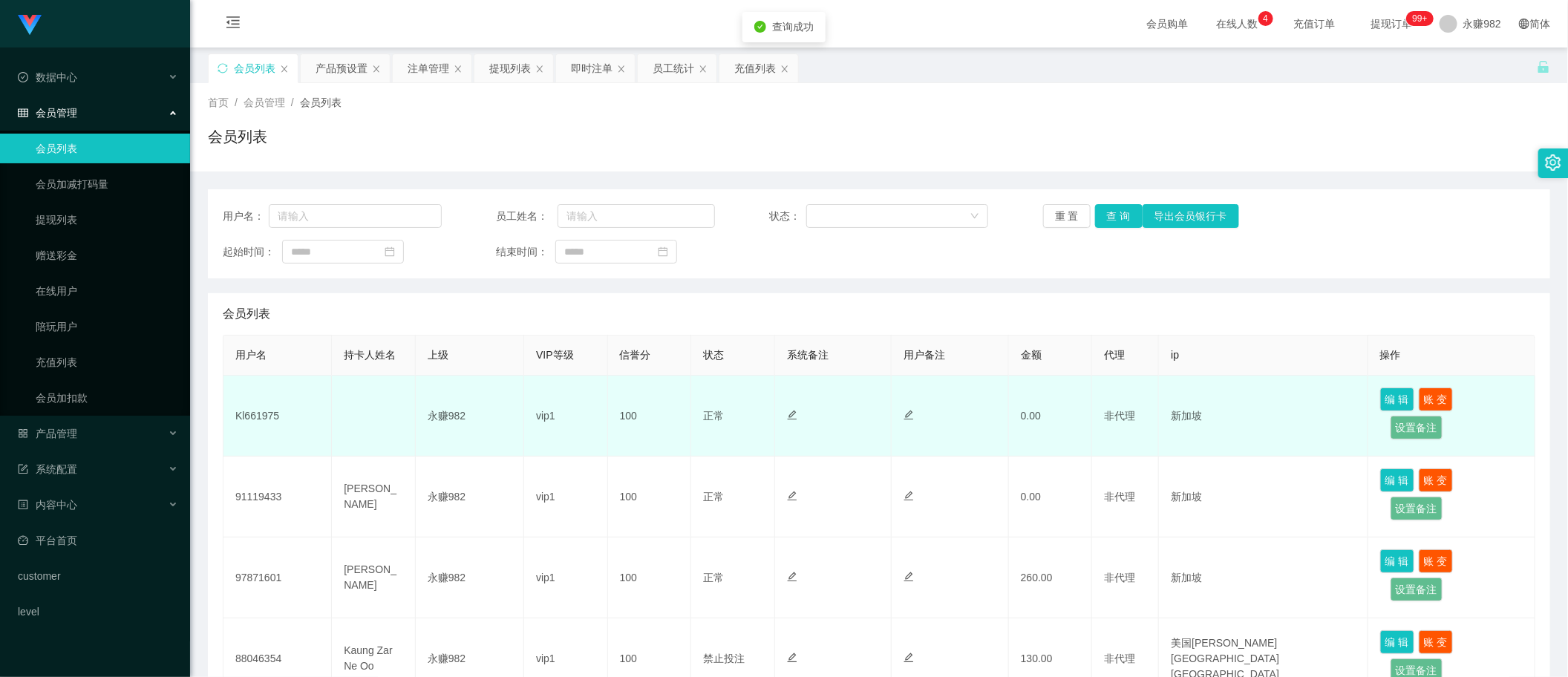
click at [258, 409] on td "Kl661975" at bounding box center [278, 416] width 109 height 81
copy td "Kl661975"
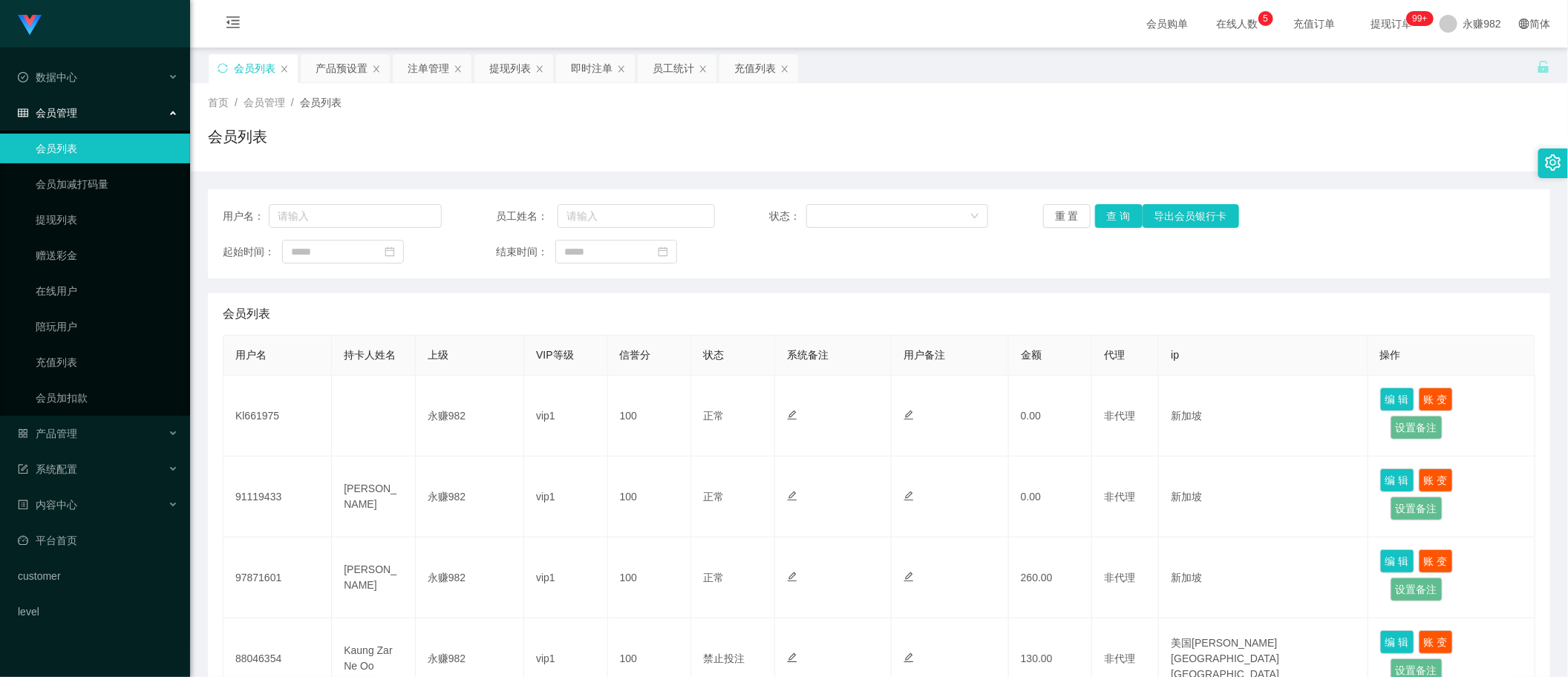
click at [689, 317] on div "会员列表" at bounding box center [879, 314] width 1312 height 42
click at [1111, 223] on button "查 询" at bounding box center [1119, 215] width 48 height 24
click at [434, 69] on div "注单管理" at bounding box center [428, 69] width 42 height 29
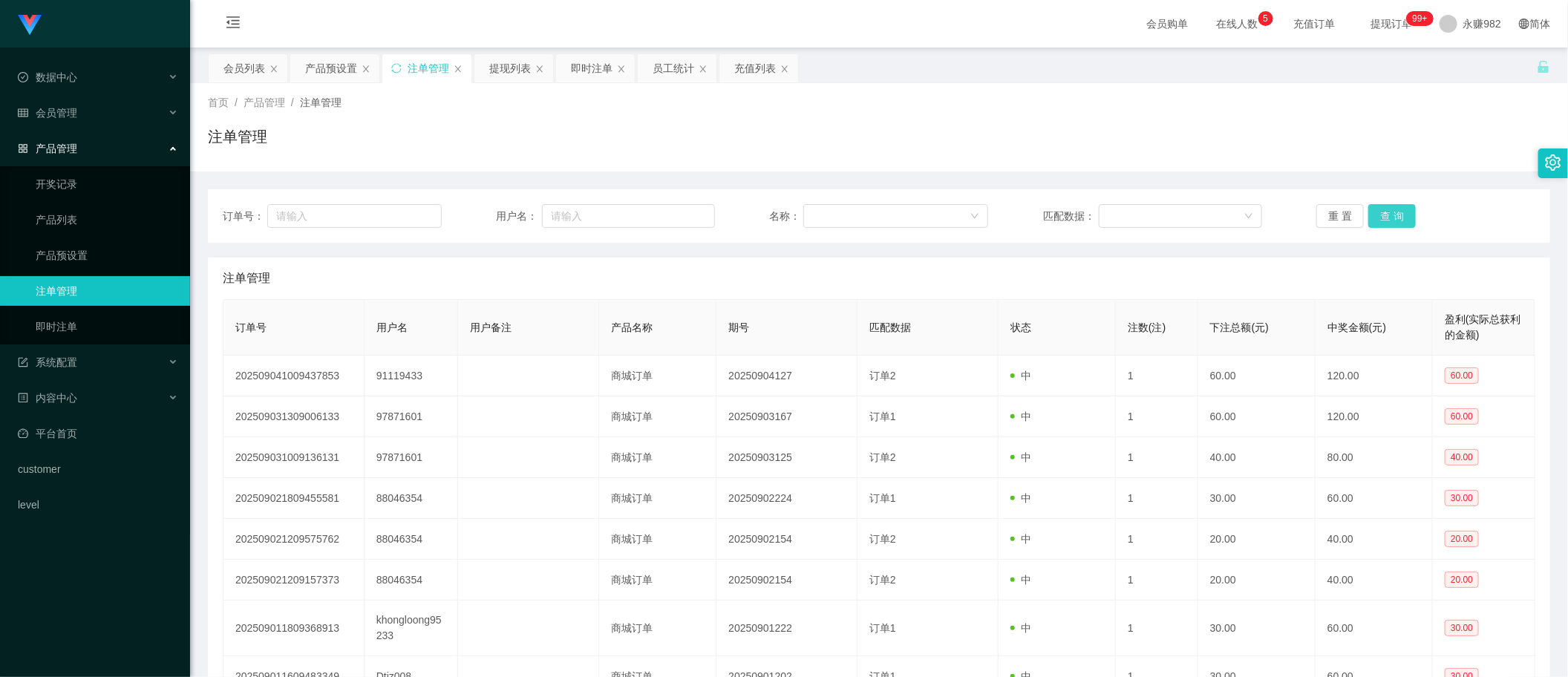
click at [1382, 214] on button "查 询" at bounding box center [1393, 215] width 48 height 24
click at [1381, 219] on button "查 询" at bounding box center [1393, 215] width 48 height 24
click at [1385, 212] on button "查 询" at bounding box center [1393, 215] width 48 height 24
click at [1401, 216] on button "查 询" at bounding box center [1393, 215] width 48 height 24
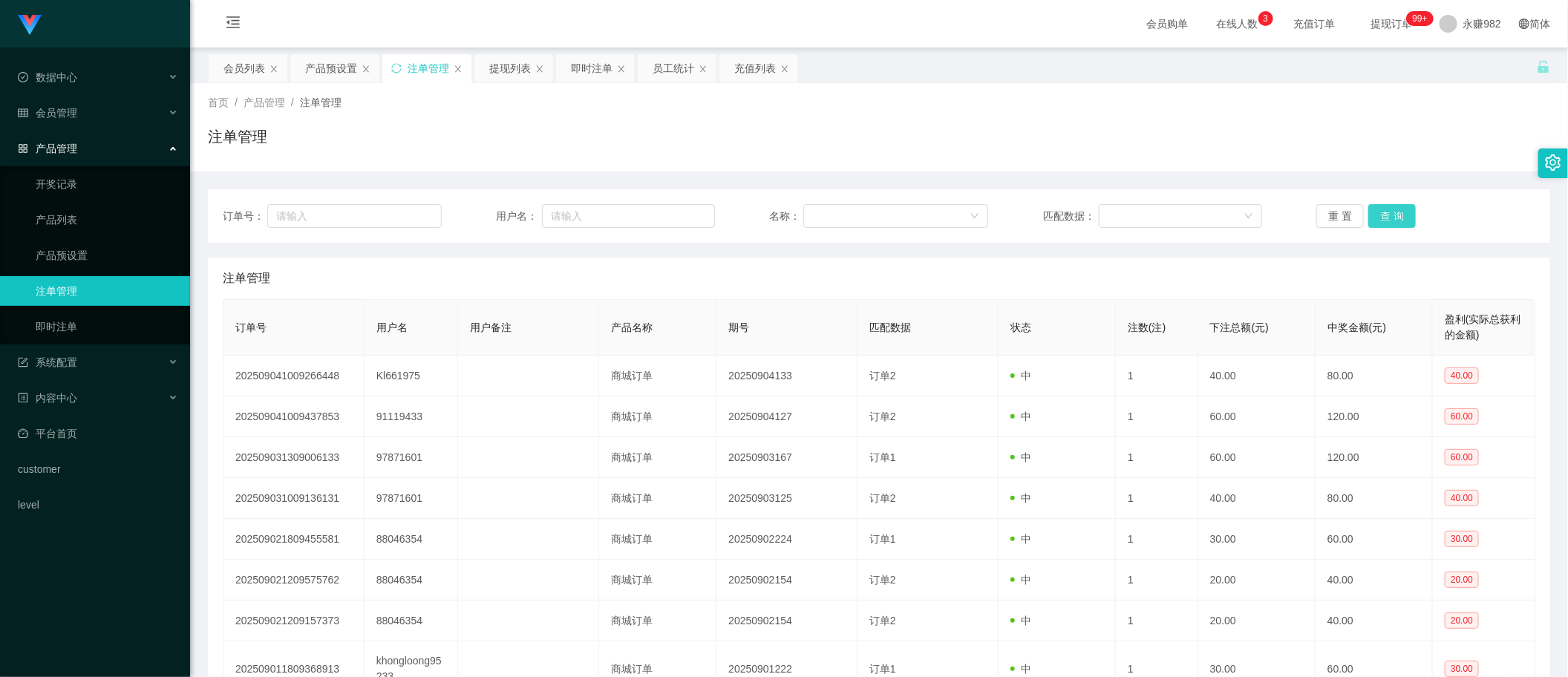
click at [1401, 216] on button "查 询" at bounding box center [1393, 215] width 48 height 24
click at [231, 62] on div "会员列表" at bounding box center [244, 69] width 42 height 29
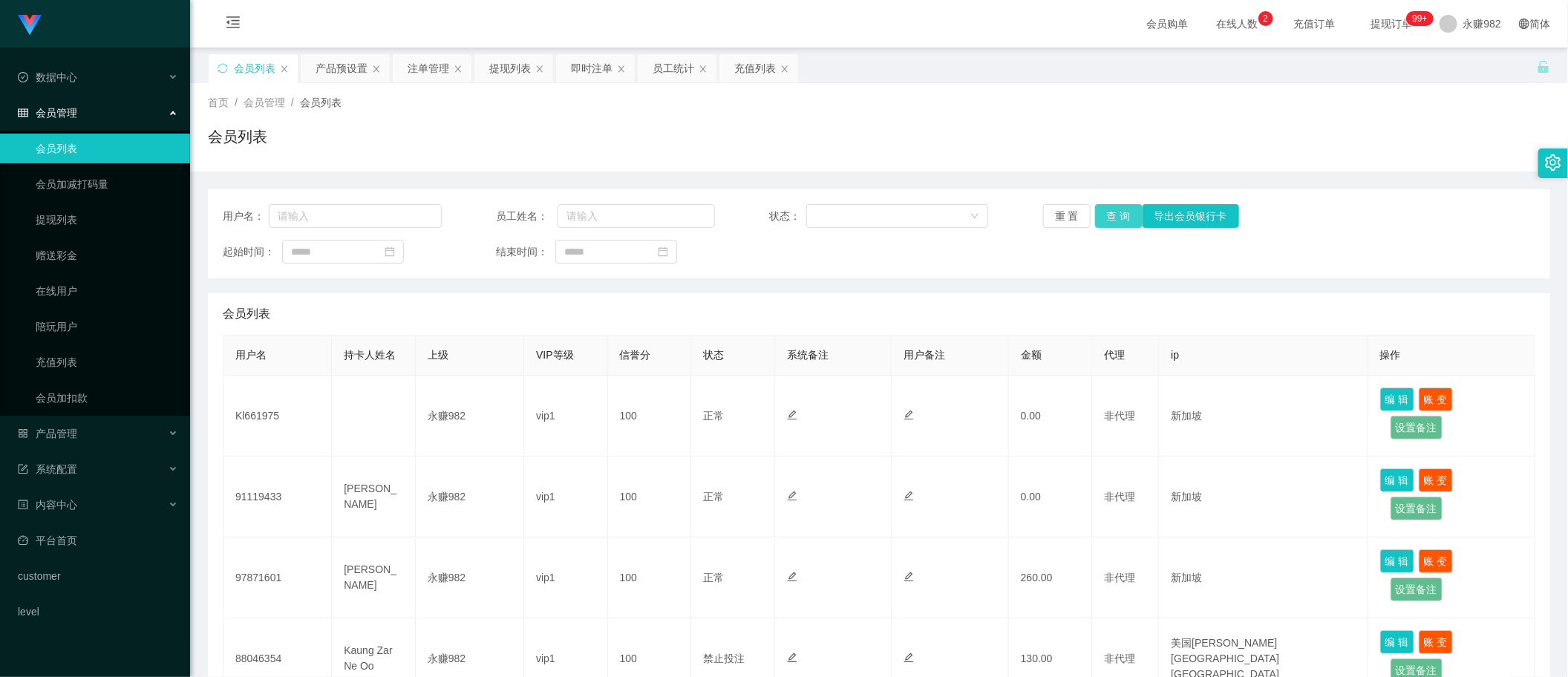
click at [1108, 219] on button "查 询" at bounding box center [1119, 215] width 48 height 24
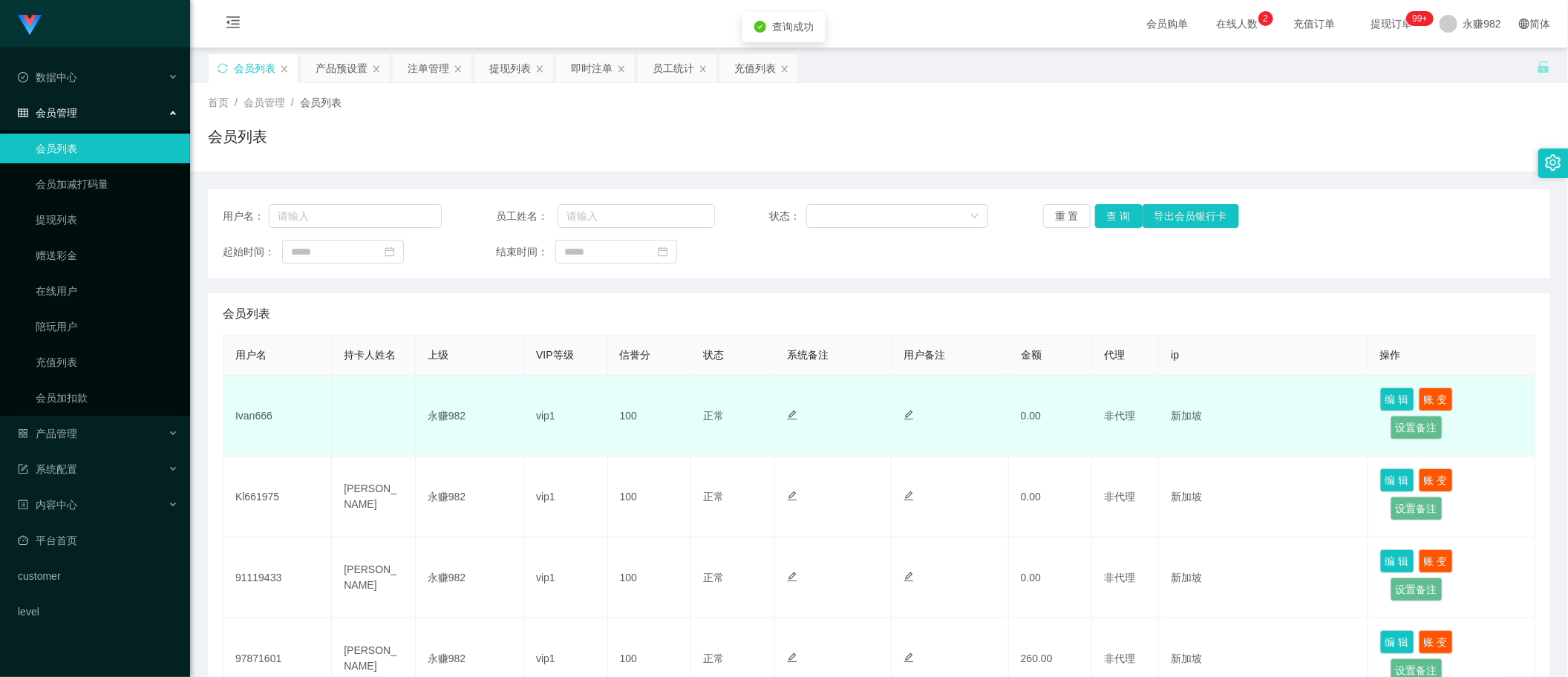
click at [242, 413] on td "Ivan666" at bounding box center [278, 416] width 109 height 81
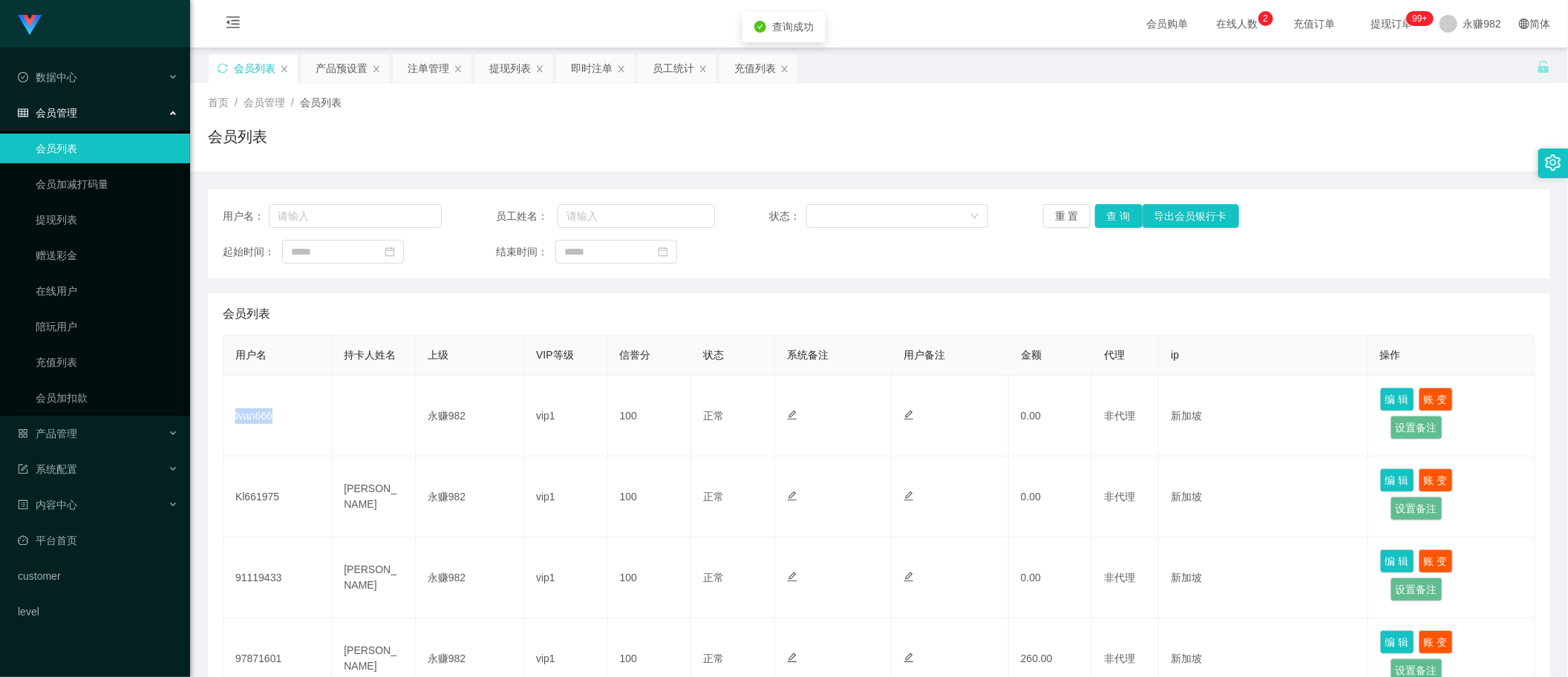
copy td "Ivan666"
click at [1110, 217] on button "查 询" at bounding box center [1119, 215] width 48 height 24
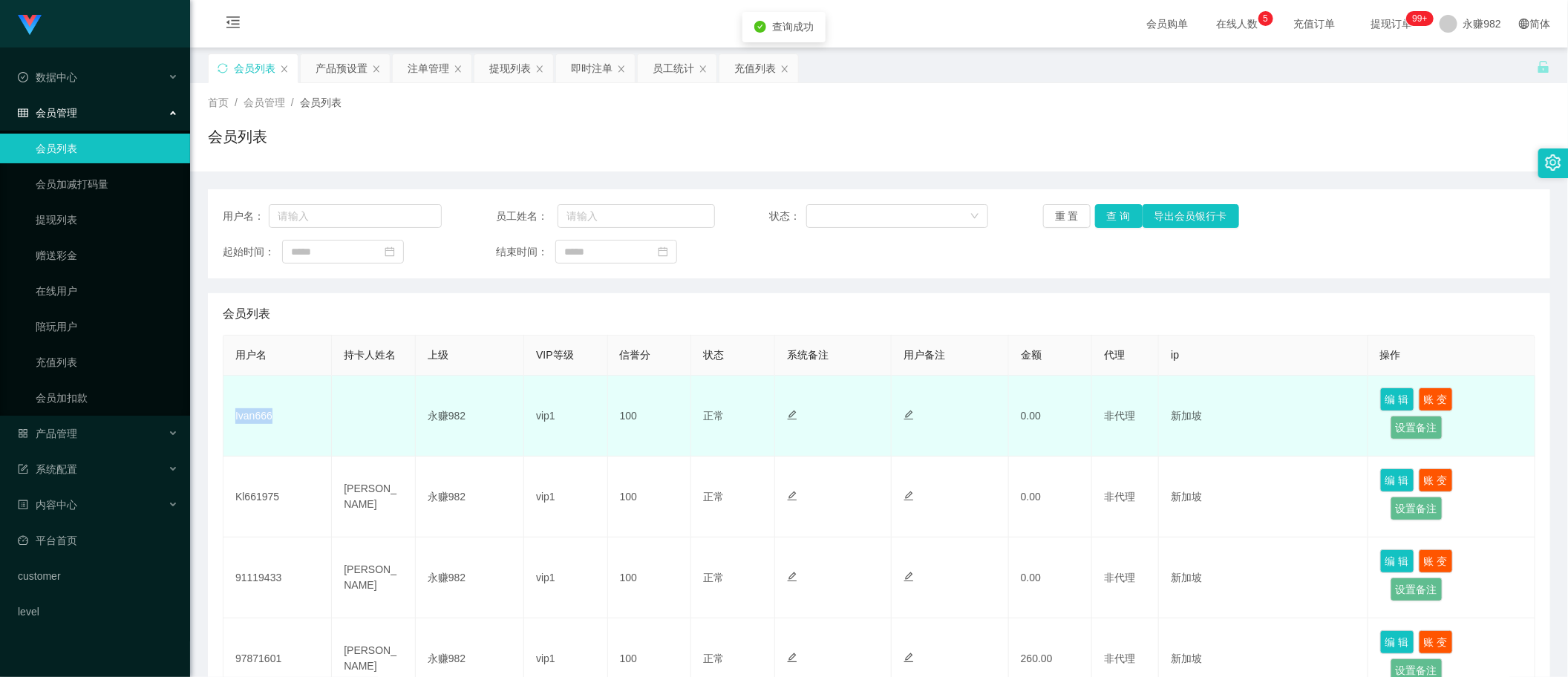
click at [245, 413] on td "Ivan666" at bounding box center [278, 416] width 109 height 81
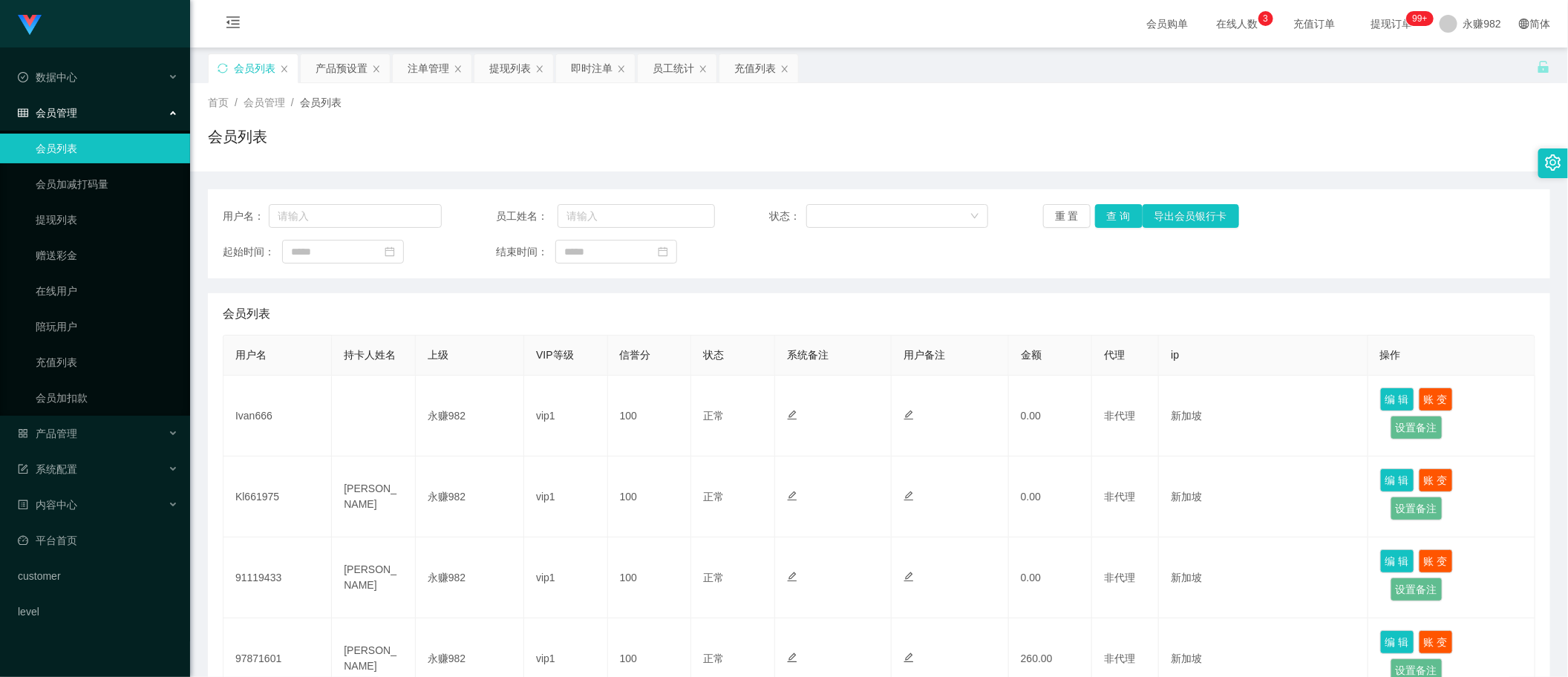
click at [775, 269] on div "用户名： 员工姓名： 状态： 重 置 查 询 导出会员银行卡 起始时间： 结束时间：" at bounding box center [878, 233] width 1342 height 89
click at [1117, 216] on button "查 询" at bounding box center [1119, 215] width 48 height 24
click at [1121, 219] on button "查 询" at bounding box center [1119, 215] width 48 height 24
click at [1124, 214] on button "查 询" at bounding box center [1119, 215] width 48 height 24
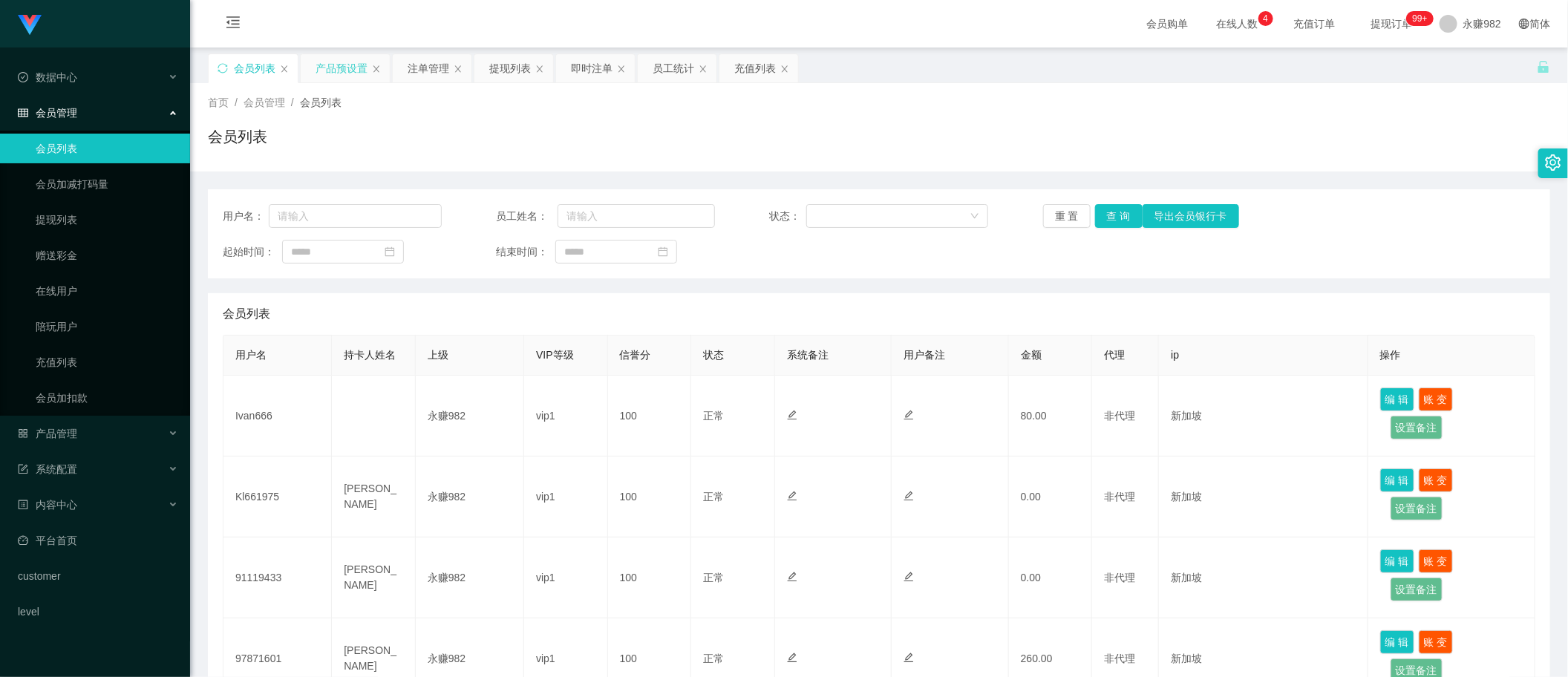
drag, startPoint x: 345, startPoint y: 74, endPoint x: 357, endPoint y: 74, distance: 12.0
click at [343, 74] on div "产品预设置" at bounding box center [341, 69] width 52 height 29
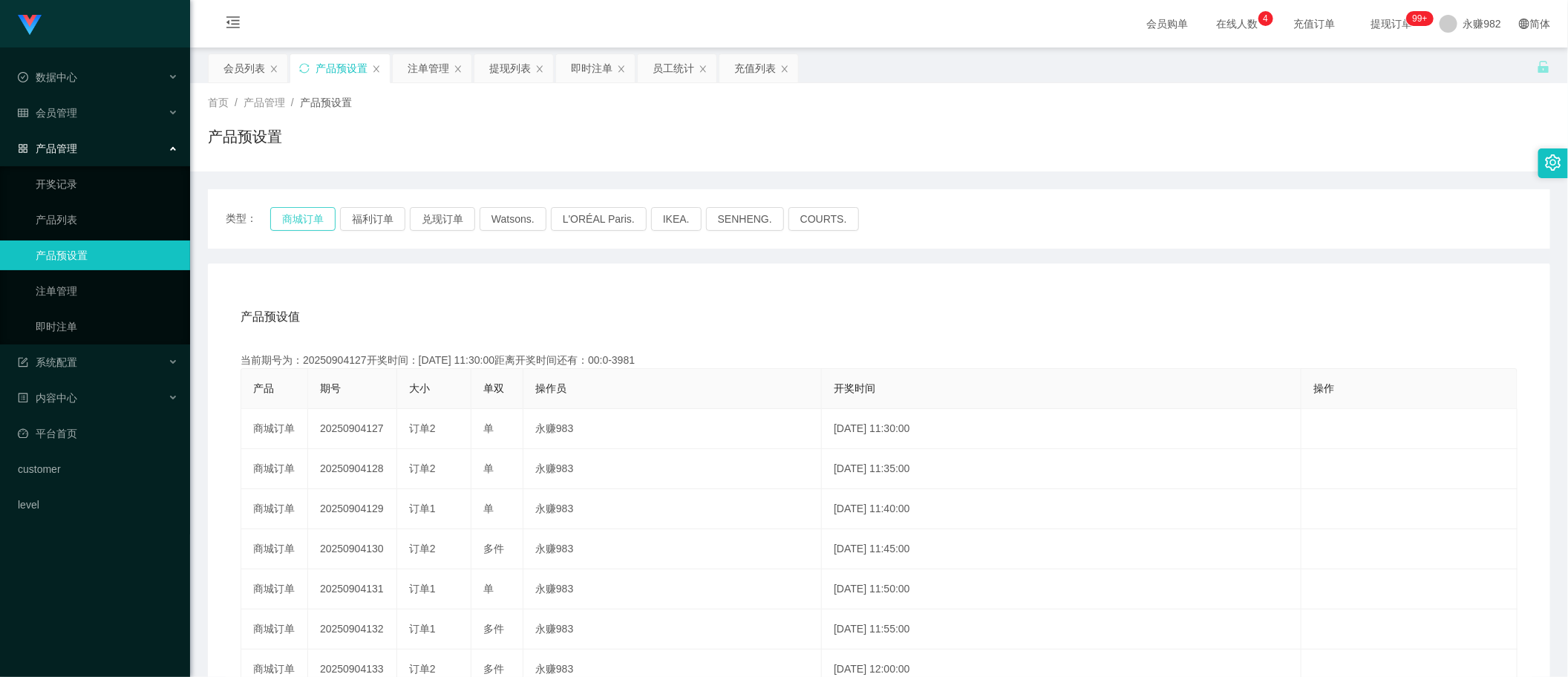
click at [312, 219] on button "商城订单" at bounding box center [302, 218] width 65 height 24
drag, startPoint x: 632, startPoint y: 298, endPoint x: 625, endPoint y: 298, distance: 7.0
click at [632, 298] on div "产品预设值 添加期号" at bounding box center [878, 318] width 1277 height 42
click at [304, 231] on div "类型： 商城订单 福利订单 兑现订单 Watsons. L'ORÉAL Paris. IKEA. [GEOGRAPHIC_DATA]. COURTS." at bounding box center [878, 218] width 1342 height 59
click at [304, 223] on button "商城订单" at bounding box center [302, 218] width 65 height 24
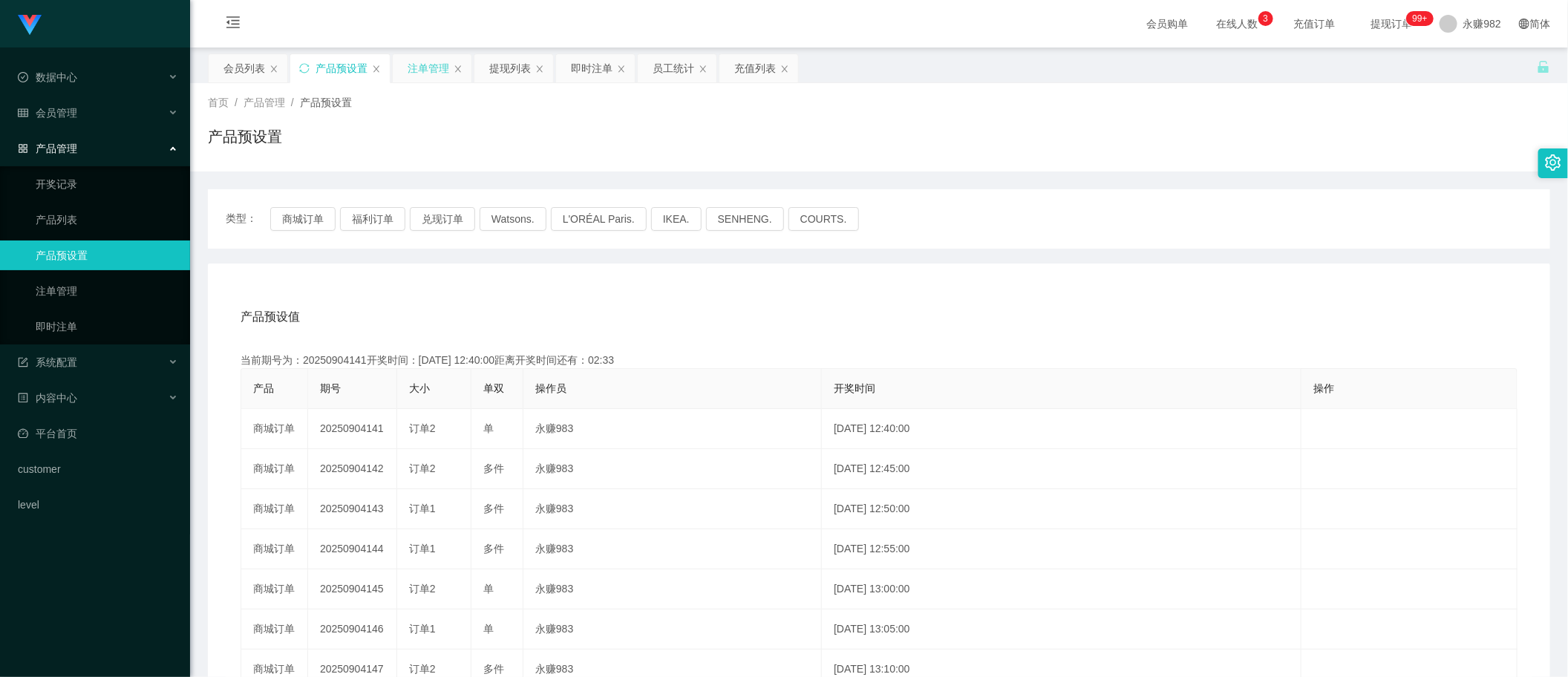
click at [441, 72] on div "注单管理" at bounding box center [428, 69] width 42 height 29
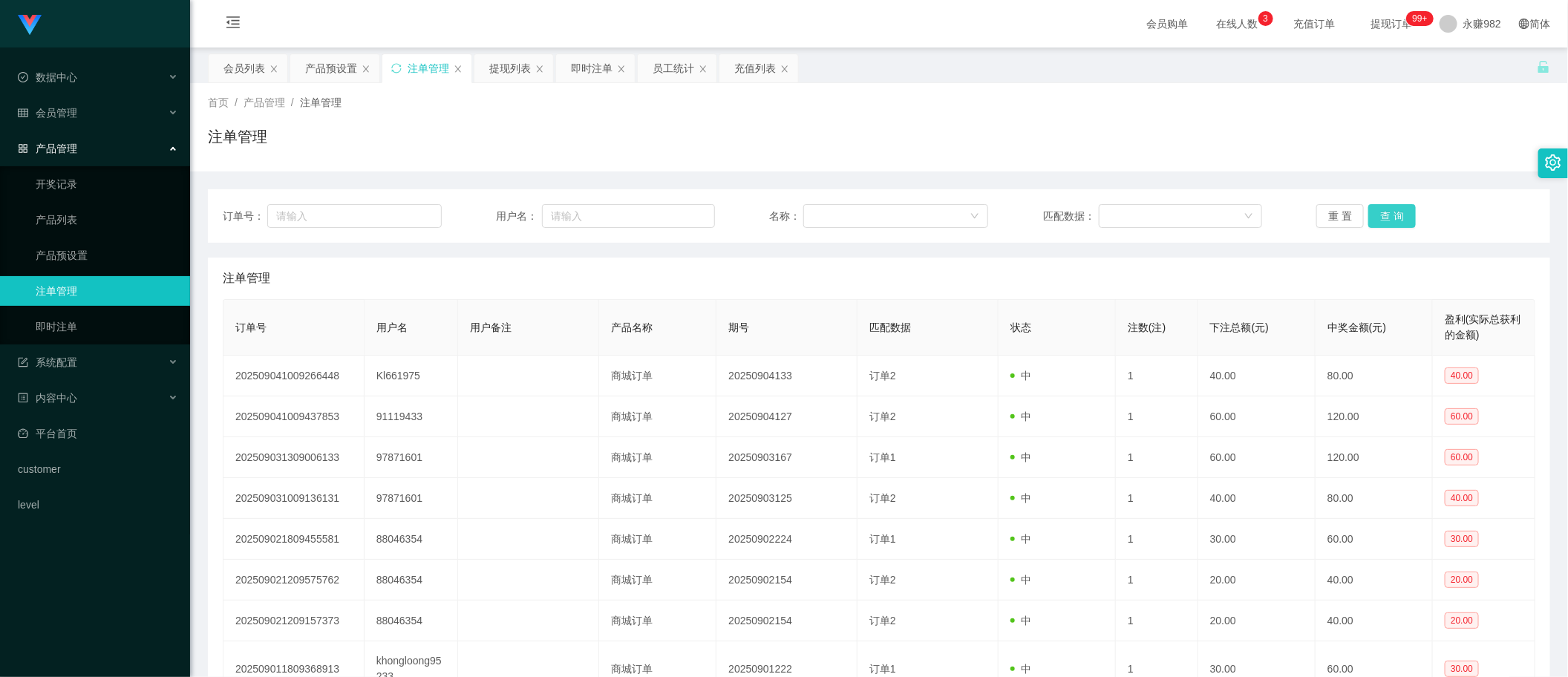
click at [1389, 210] on button "查 询" at bounding box center [1393, 215] width 48 height 24
click at [1375, 216] on button "查 询" at bounding box center [1393, 215] width 48 height 24
click at [912, 260] on div "注单管理" at bounding box center [879, 278] width 1312 height 42
click at [1374, 216] on button "查 询" at bounding box center [1393, 215] width 48 height 24
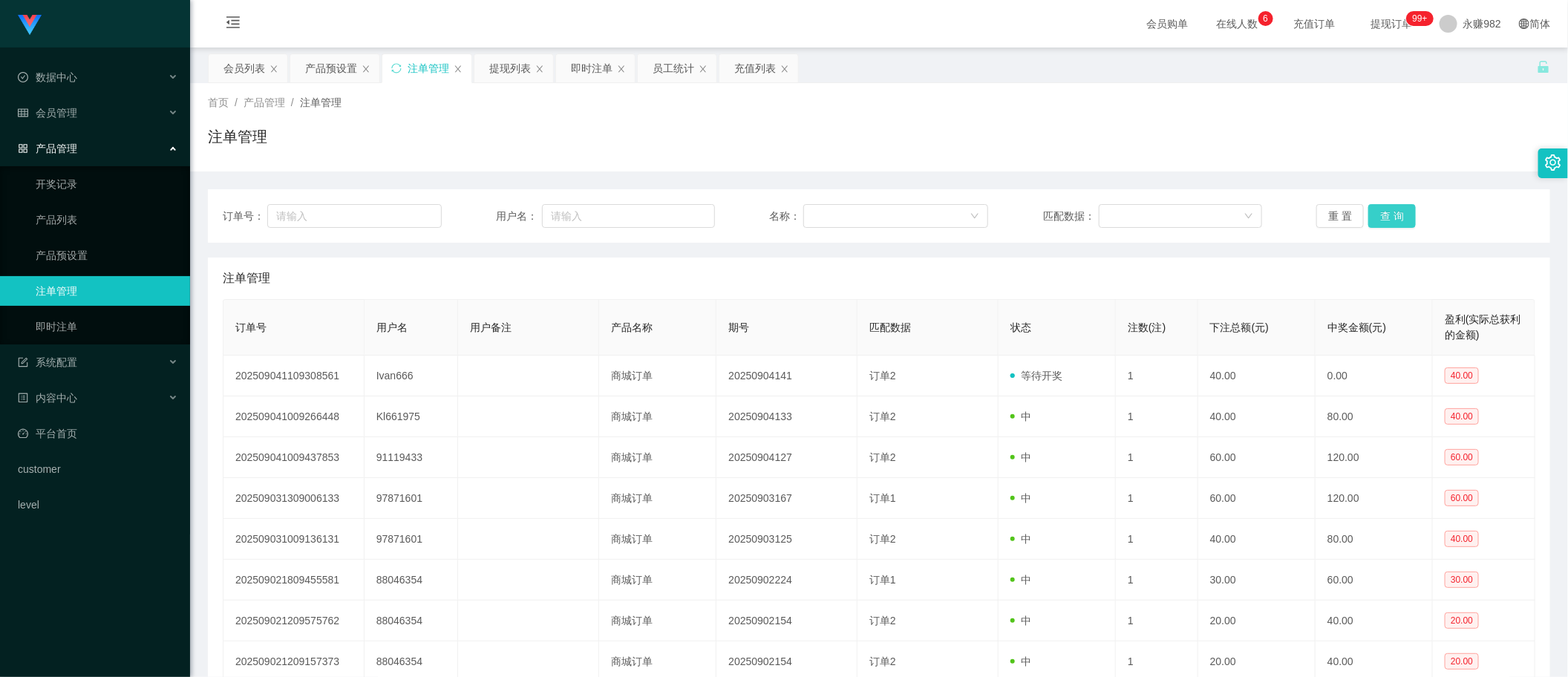
click at [1385, 210] on button "查 询" at bounding box center [1393, 215] width 48 height 24
click at [1305, 284] on div "注单管理" at bounding box center [879, 278] width 1312 height 42
click at [1385, 220] on button "查 询" at bounding box center [1393, 215] width 48 height 24
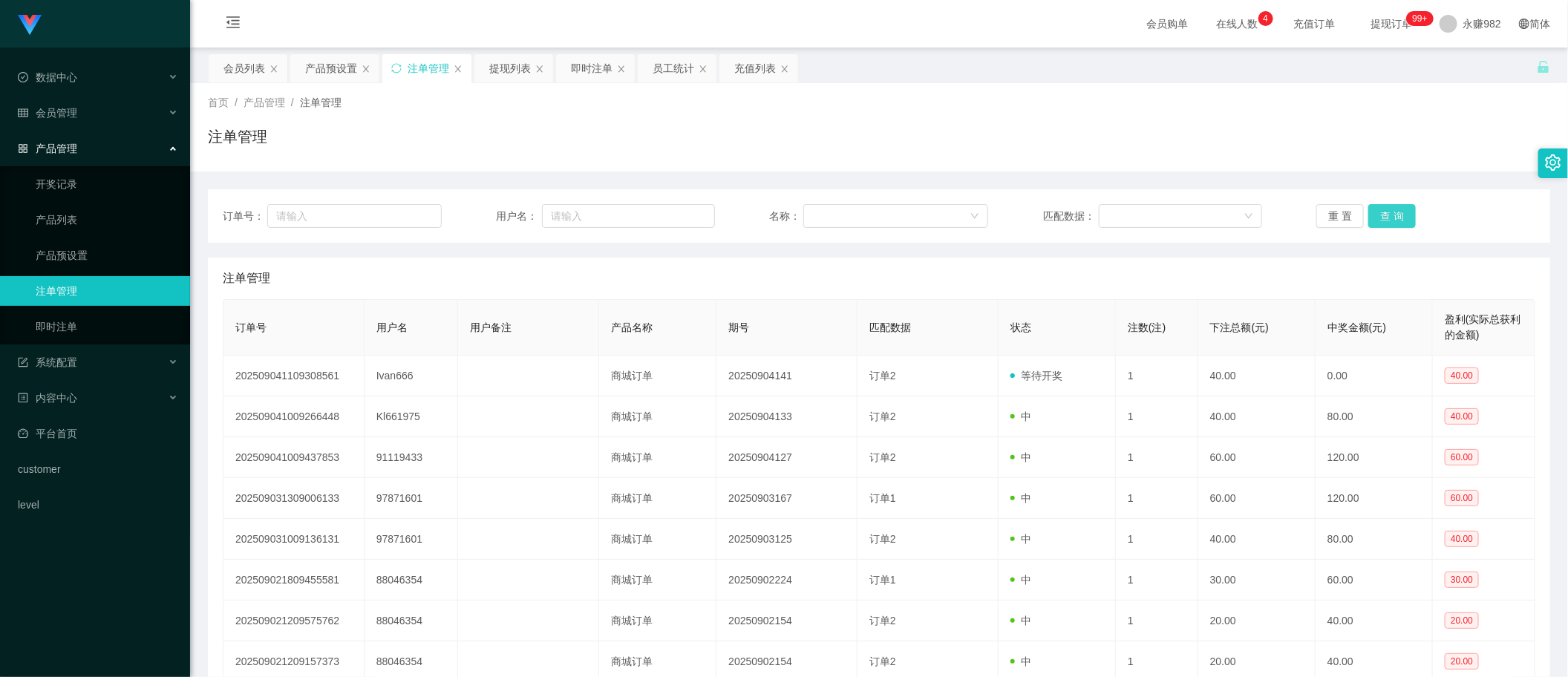
click at [1385, 220] on button "查 询" at bounding box center [1393, 215] width 48 height 24
click at [1385, 216] on button "查 询" at bounding box center [1393, 215] width 48 height 24
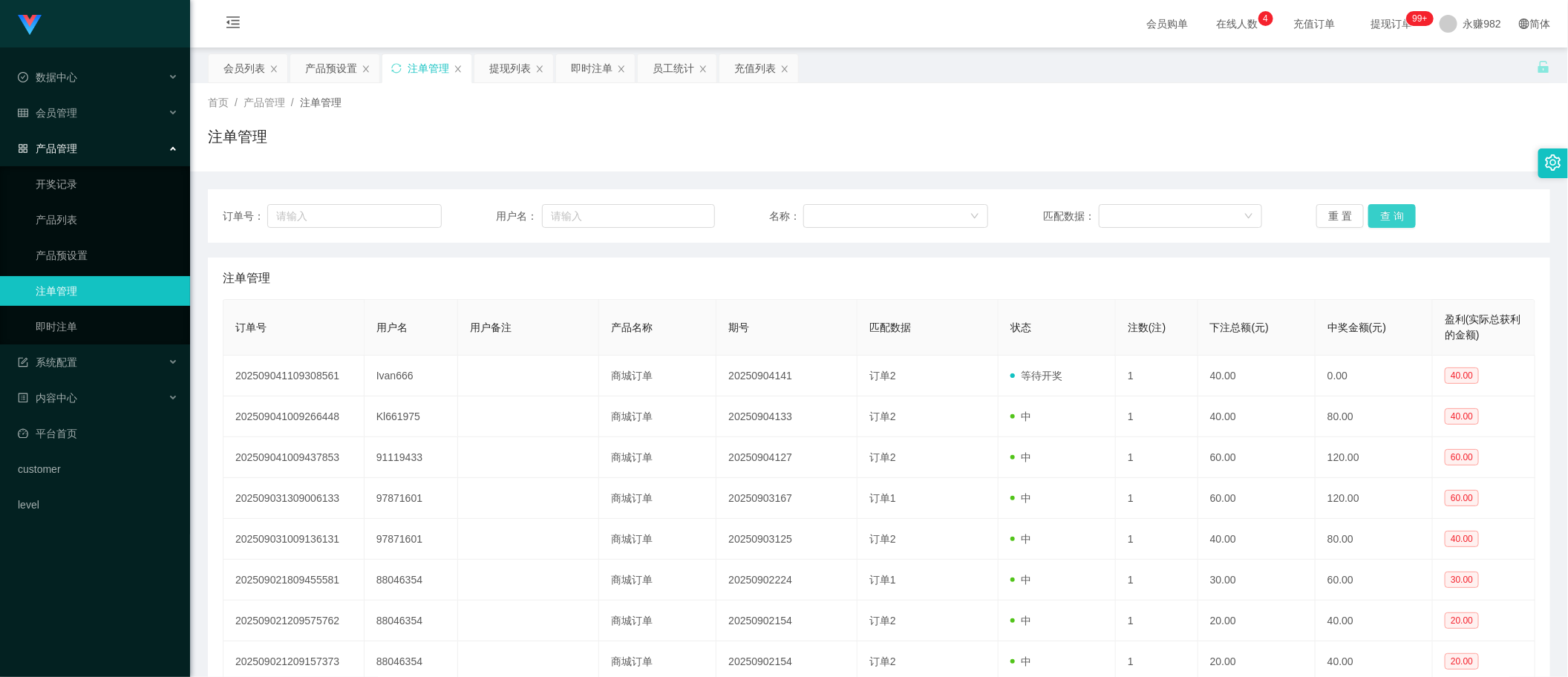
click at [1385, 216] on button "查 询" at bounding box center [1393, 215] width 48 height 24
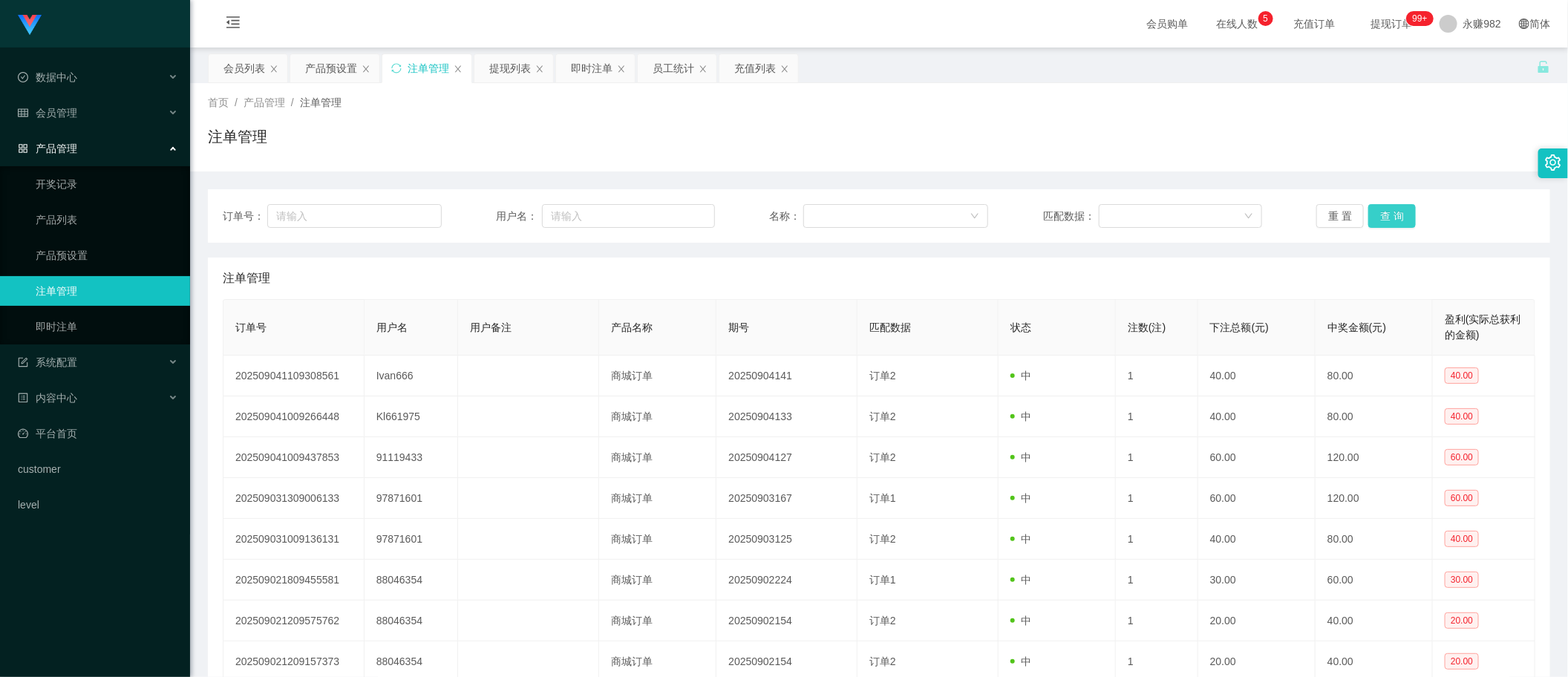
click at [1385, 216] on button "查 询" at bounding box center [1393, 215] width 48 height 24
click at [1385, 227] on button "查 询" at bounding box center [1393, 215] width 48 height 24
click at [1385, 217] on button "查 询" at bounding box center [1393, 215] width 48 height 24
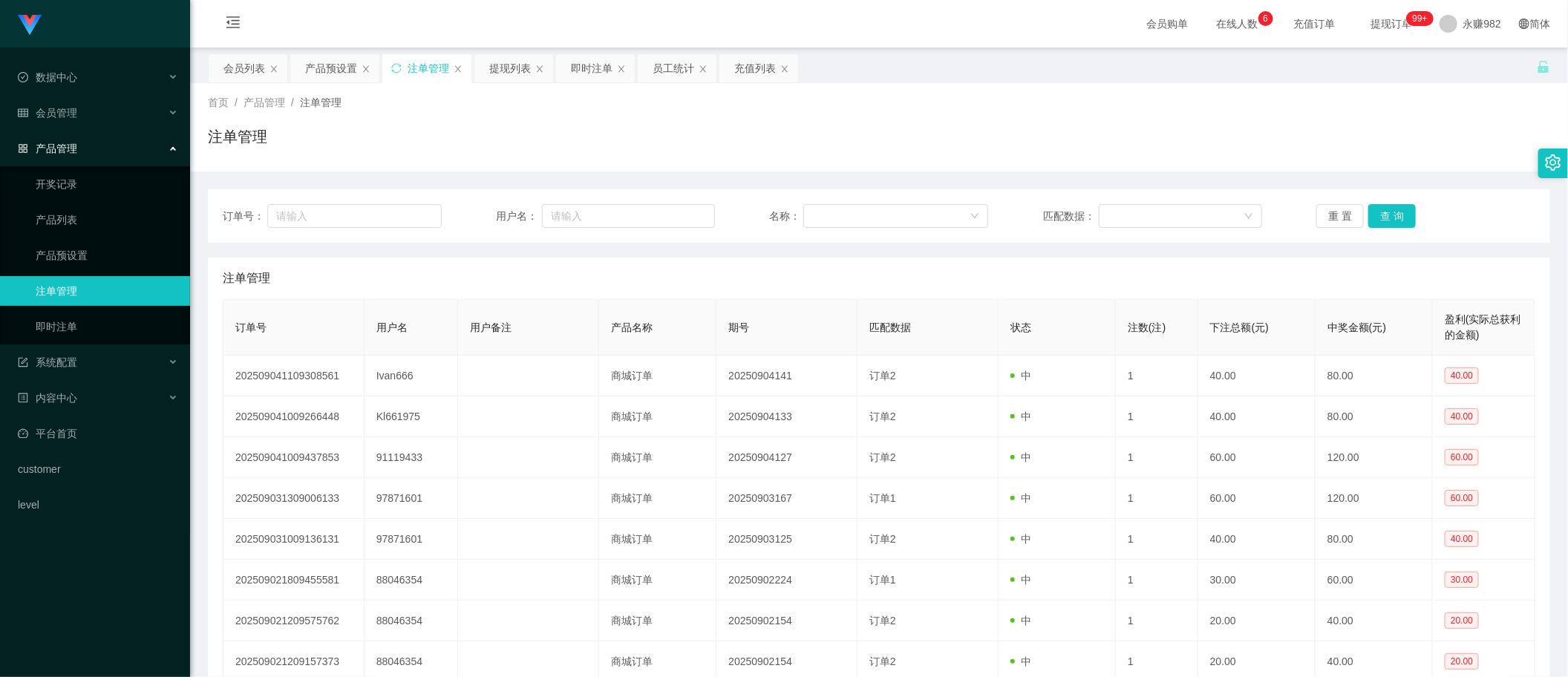
drag, startPoint x: 1352, startPoint y: 269, endPoint x: 1350, endPoint y: 258, distance: 11.2
click at [1352, 267] on div "注单管理" at bounding box center [879, 278] width 1312 height 42
click at [1373, 210] on button "查 询" at bounding box center [1393, 215] width 48 height 24
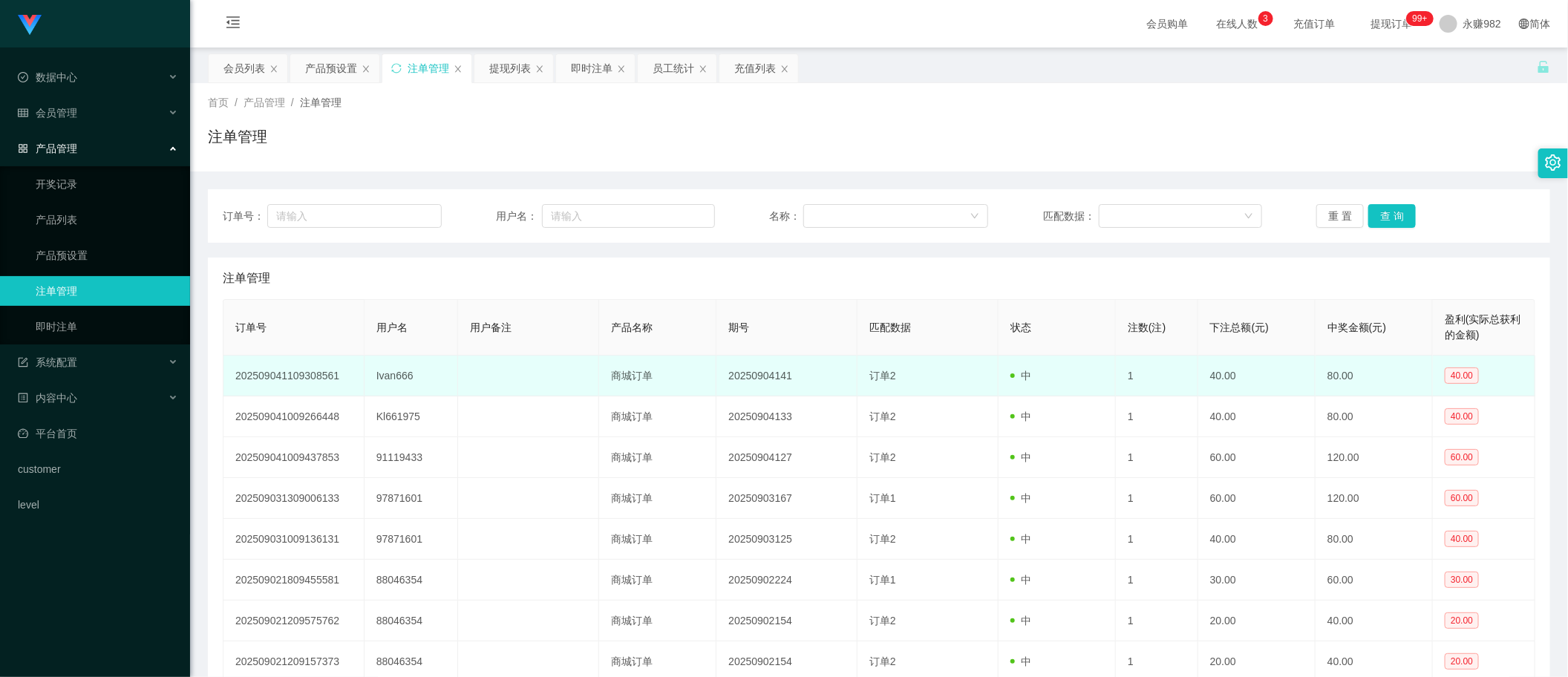
click at [922, 372] on td "订单2" at bounding box center [928, 376] width 141 height 41
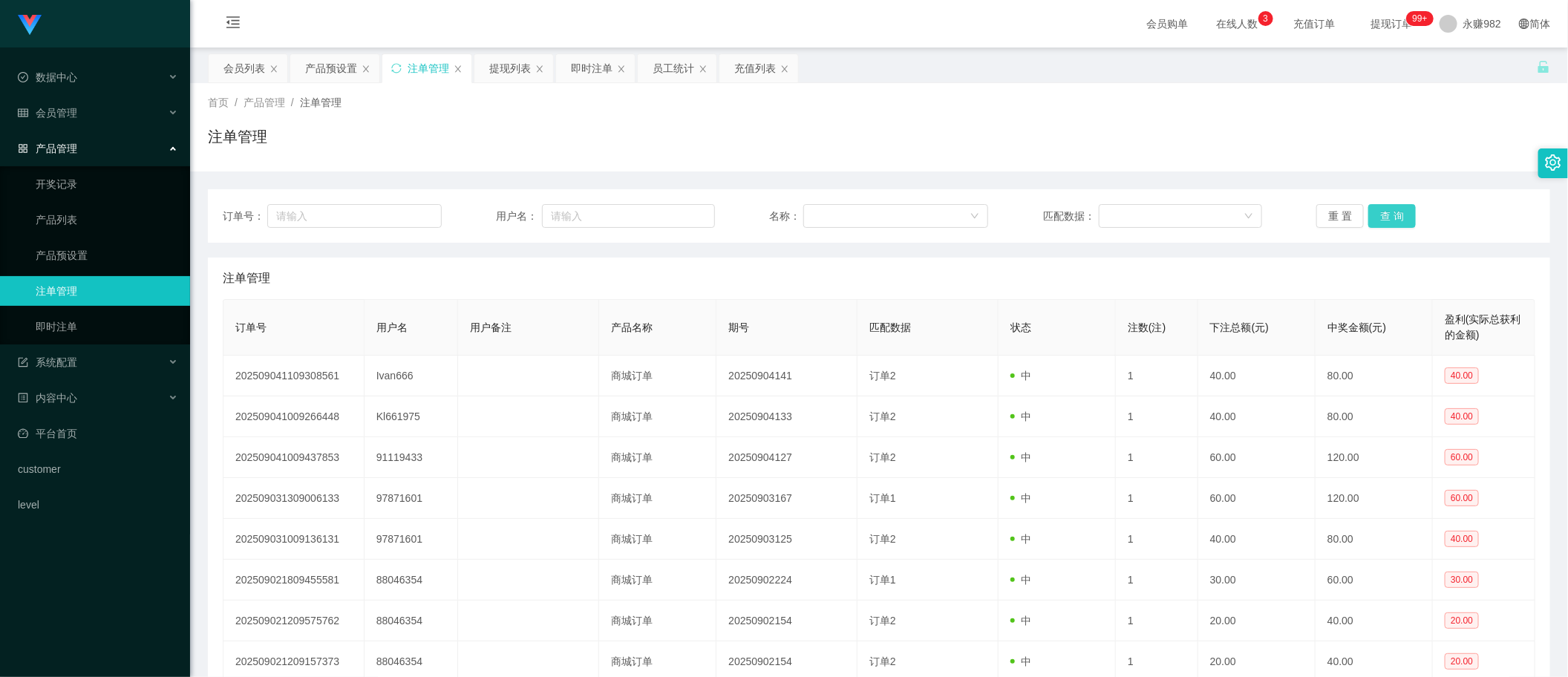
click at [1403, 215] on button "查 询" at bounding box center [1393, 215] width 48 height 24
click at [1385, 213] on button "查 询" at bounding box center [1393, 215] width 48 height 24
click at [1399, 223] on button "查 询" at bounding box center [1393, 215] width 48 height 24
click at [1397, 219] on button "查 询" at bounding box center [1393, 215] width 48 height 24
click at [1394, 220] on button "查 询" at bounding box center [1393, 215] width 48 height 24
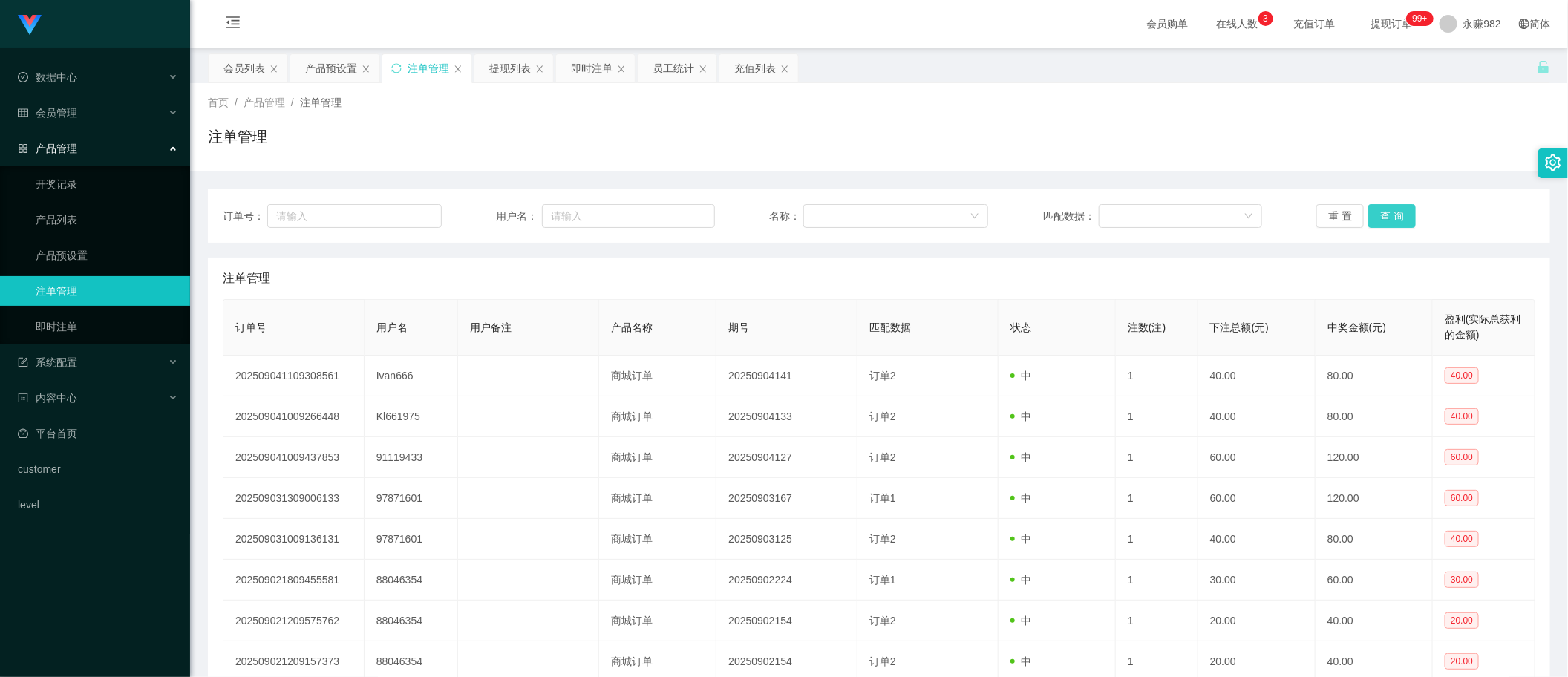
click at [1394, 220] on button "查 询" at bounding box center [1393, 215] width 48 height 24
click at [1394, 219] on button "查 询" at bounding box center [1393, 215] width 48 height 24
click at [1391, 227] on button "查 询" at bounding box center [1393, 215] width 48 height 24
click at [504, 74] on div "提现列表" at bounding box center [510, 69] width 42 height 29
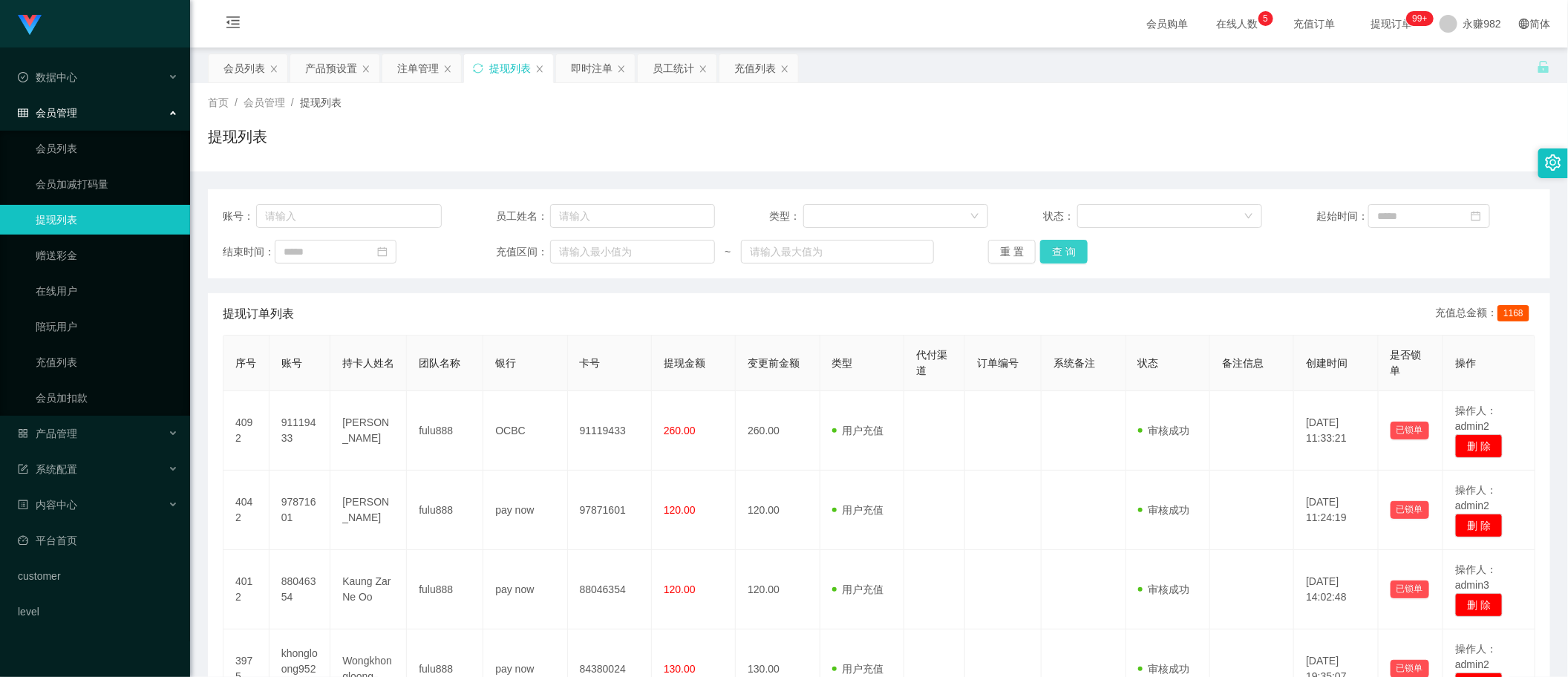
click at [1059, 250] on button "查 询" at bounding box center [1064, 251] width 48 height 24
click at [1074, 250] on button "查 询" at bounding box center [1064, 251] width 48 height 24
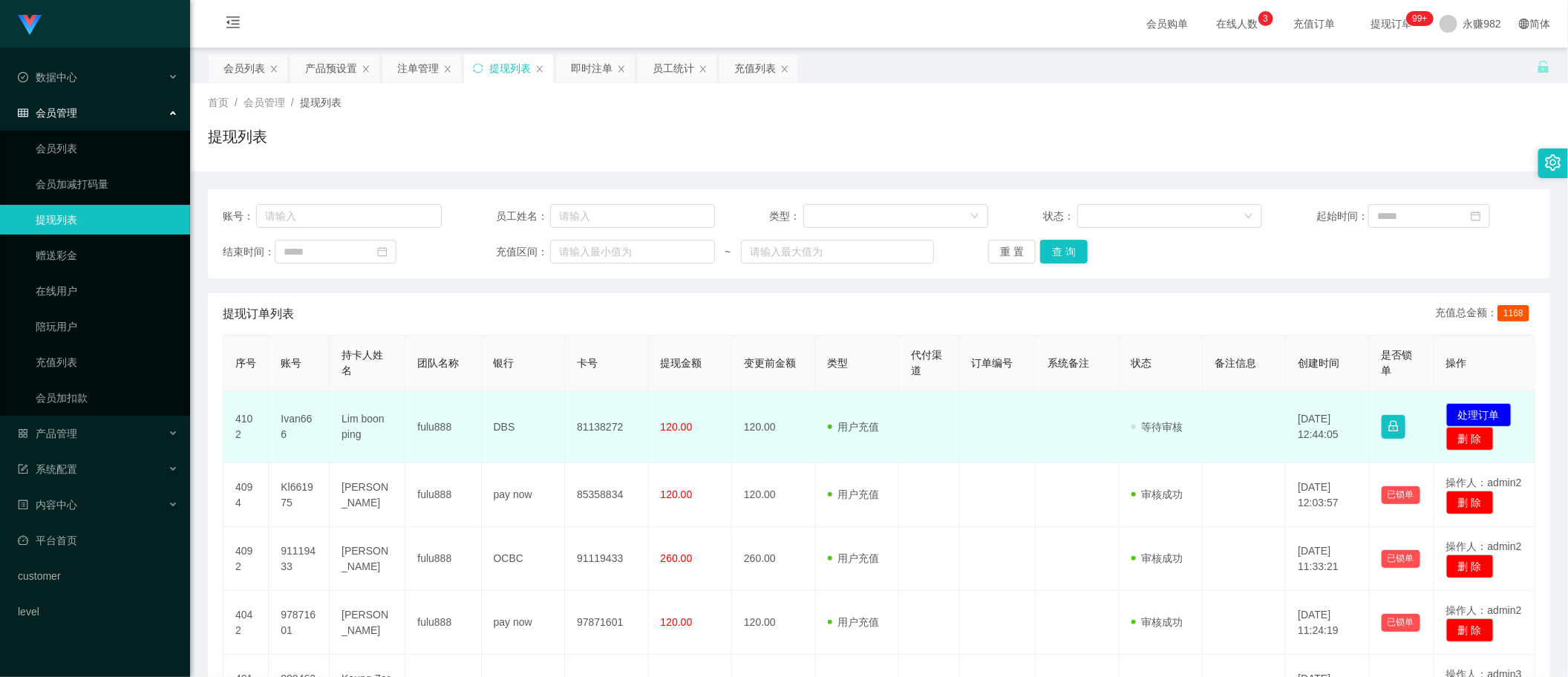
click at [375, 416] on td "Lim boon ping" at bounding box center [367, 427] width 75 height 72
click at [295, 417] on td "Ivan666" at bounding box center [299, 427] width 61 height 72
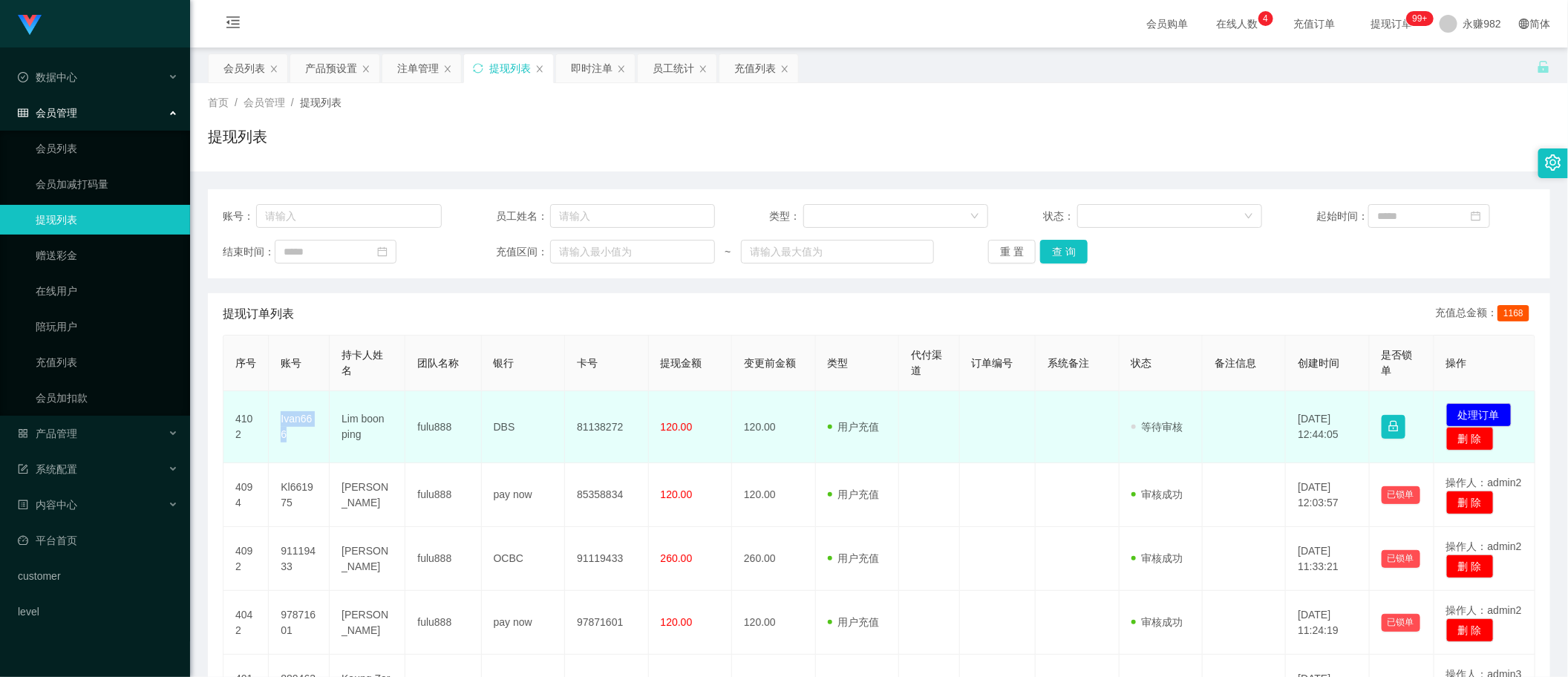
copy td "Ivan666"
click at [298, 421] on td "Ivan666" at bounding box center [299, 427] width 61 height 72
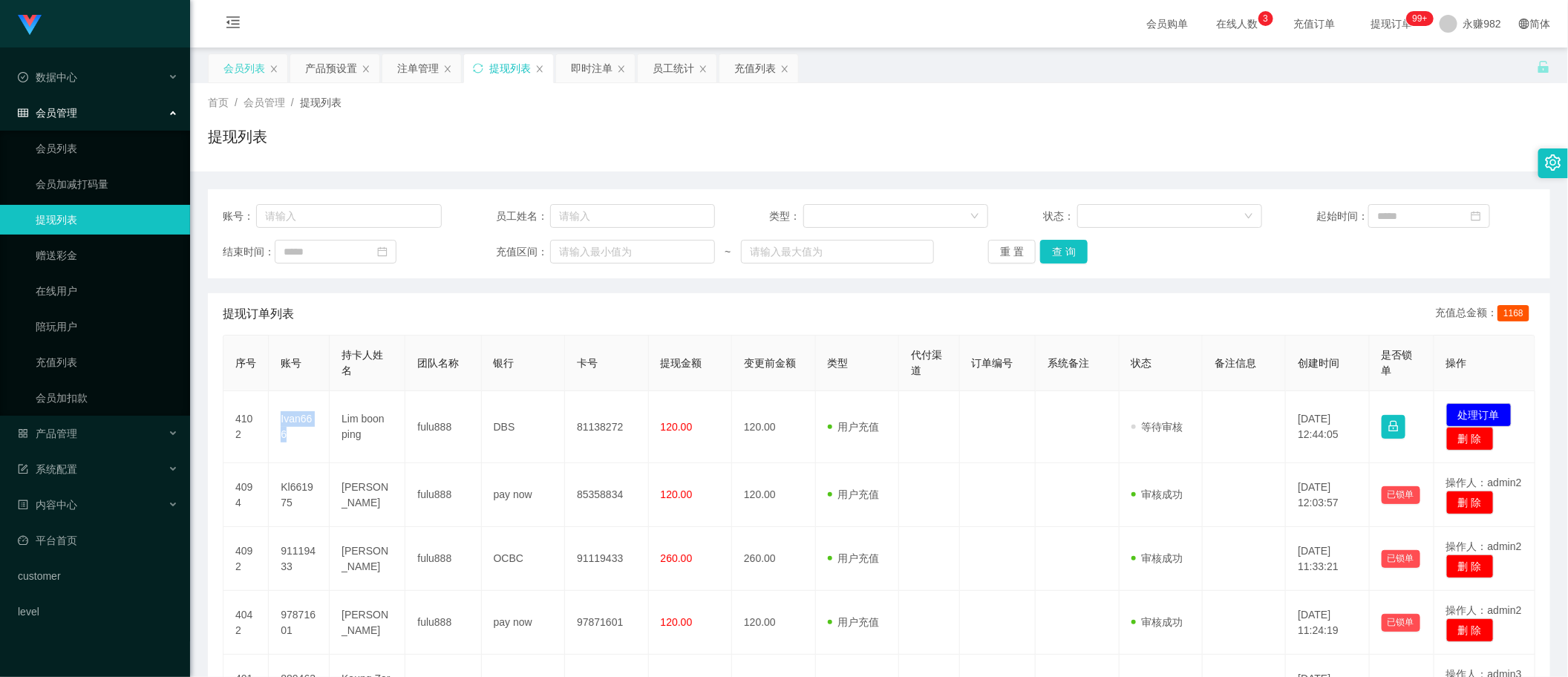
click at [242, 75] on div "会员列表" at bounding box center [244, 69] width 42 height 29
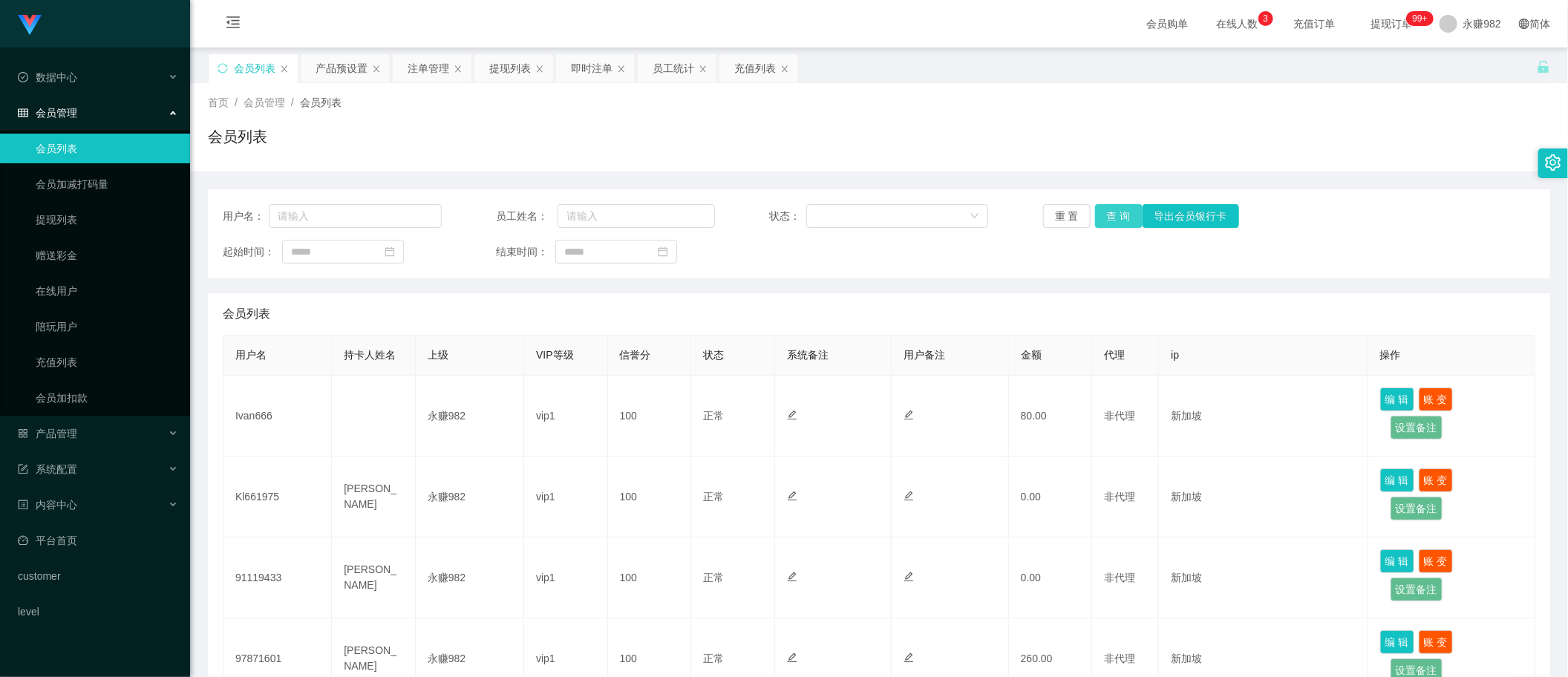
click at [1104, 219] on button "查 询" at bounding box center [1119, 215] width 48 height 24
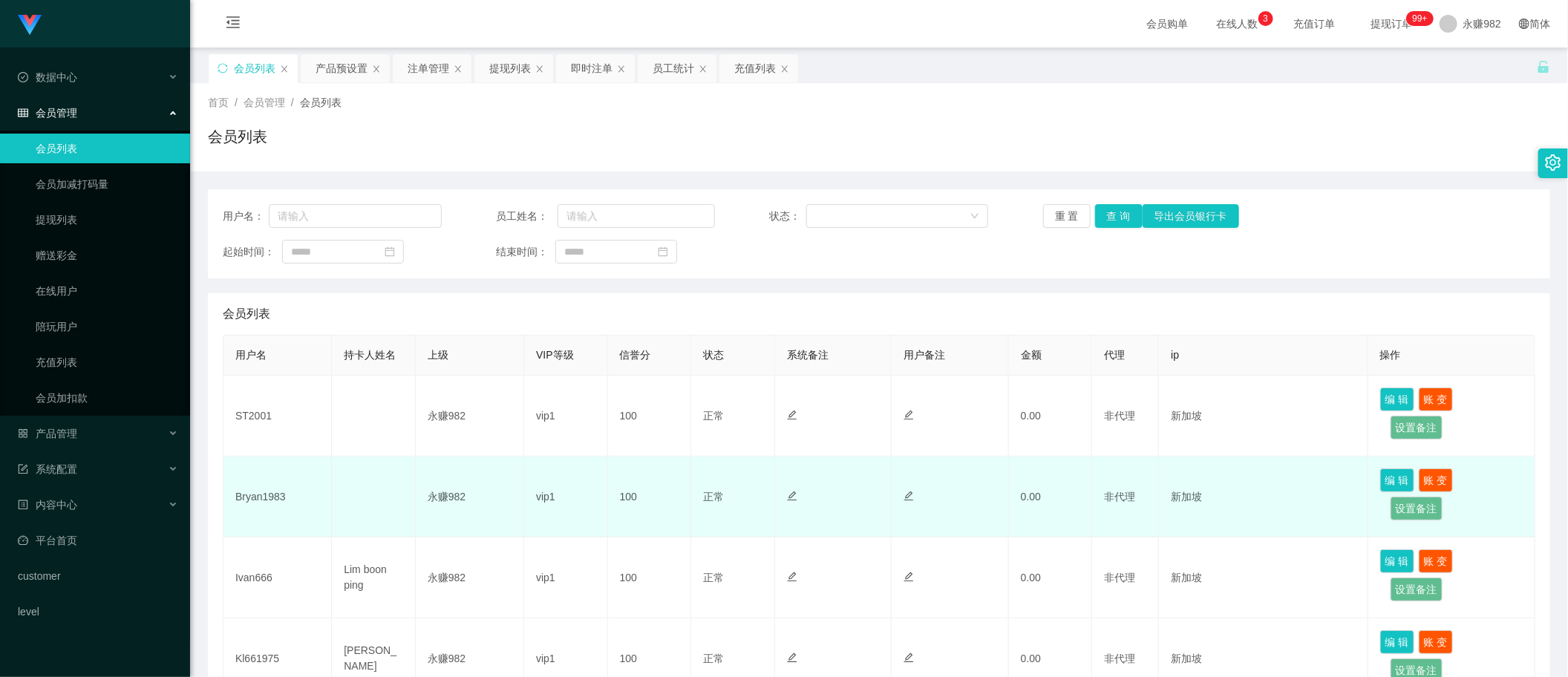
click at [251, 500] on td "Bryan1983" at bounding box center [278, 497] width 109 height 81
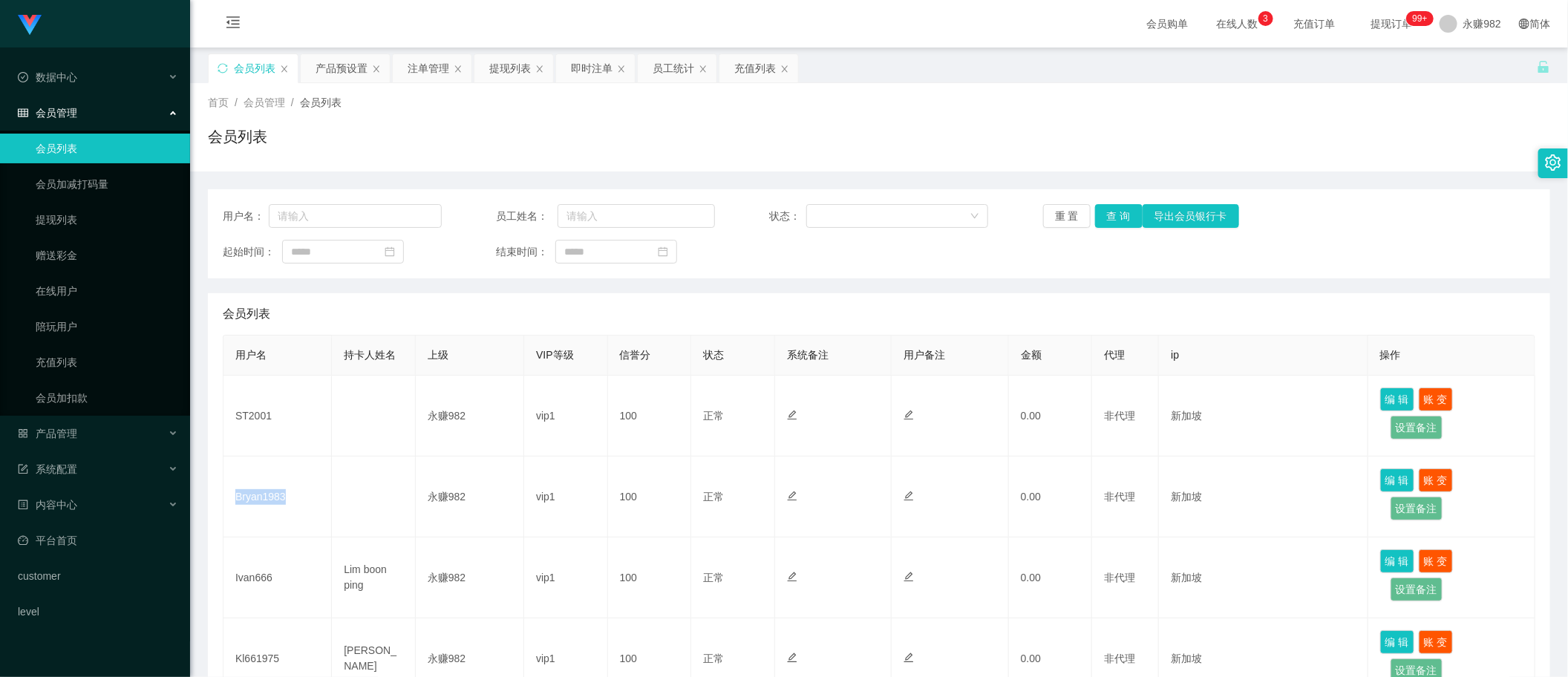
copy td "Bryan1983"
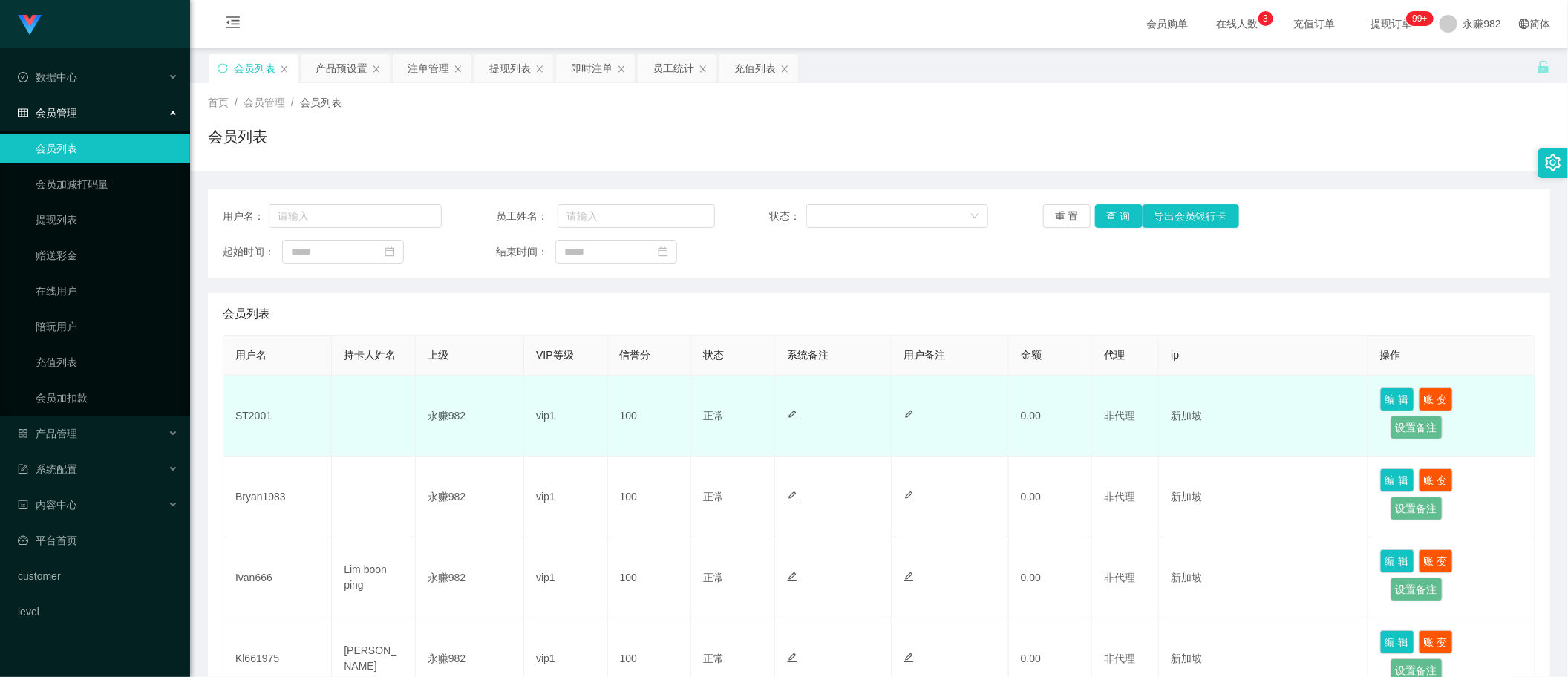
click at [251, 421] on td "ST2001" at bounding box center [278, 416] width 109 height 81
copy td "ST2001"
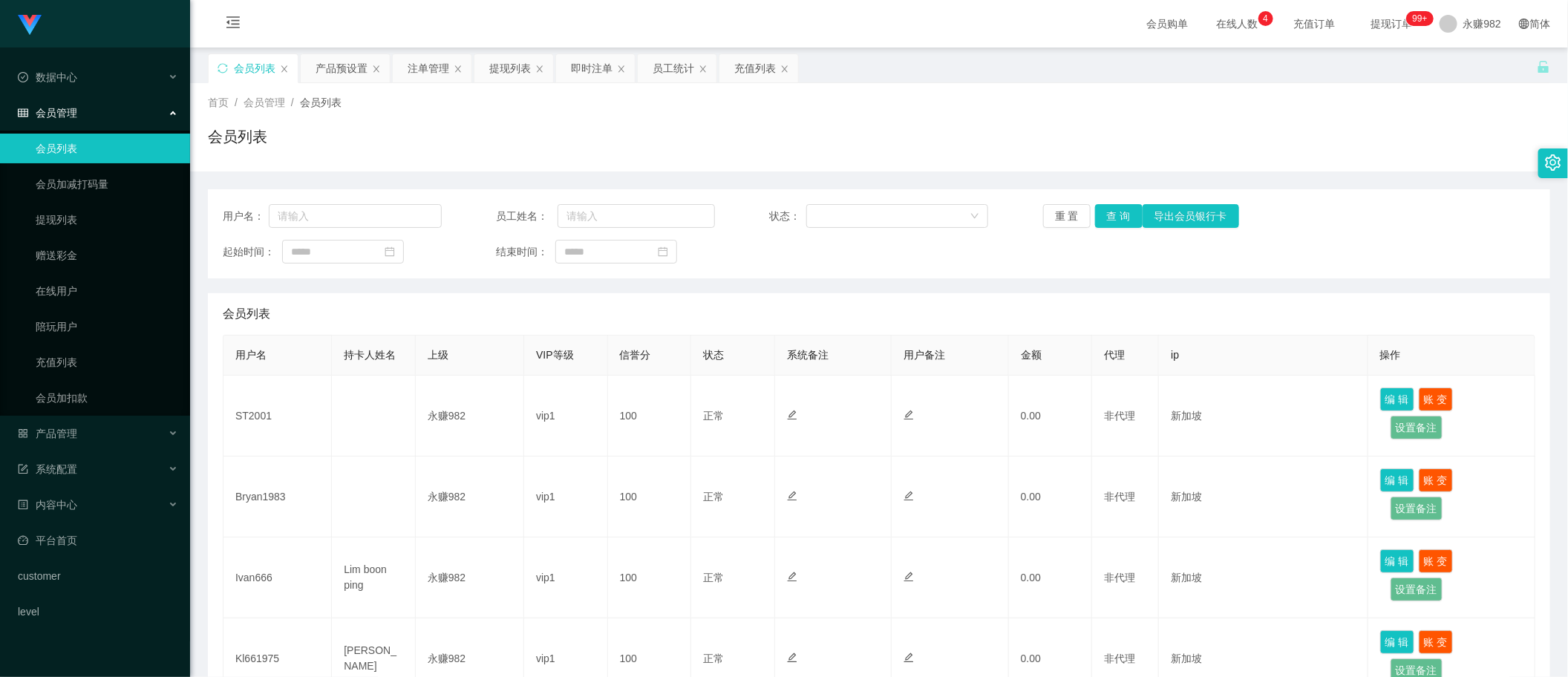
click at [829, 304] on div "会员列表" at bounding box center [879, 314] width 1312 height 42
click at [1112, 217] on button "查 询" at bounding box center [1119, 215] width 48 height 24
click at [423, 71] on div "注单管理" at bounding box center [428, 69] width 42 height 29
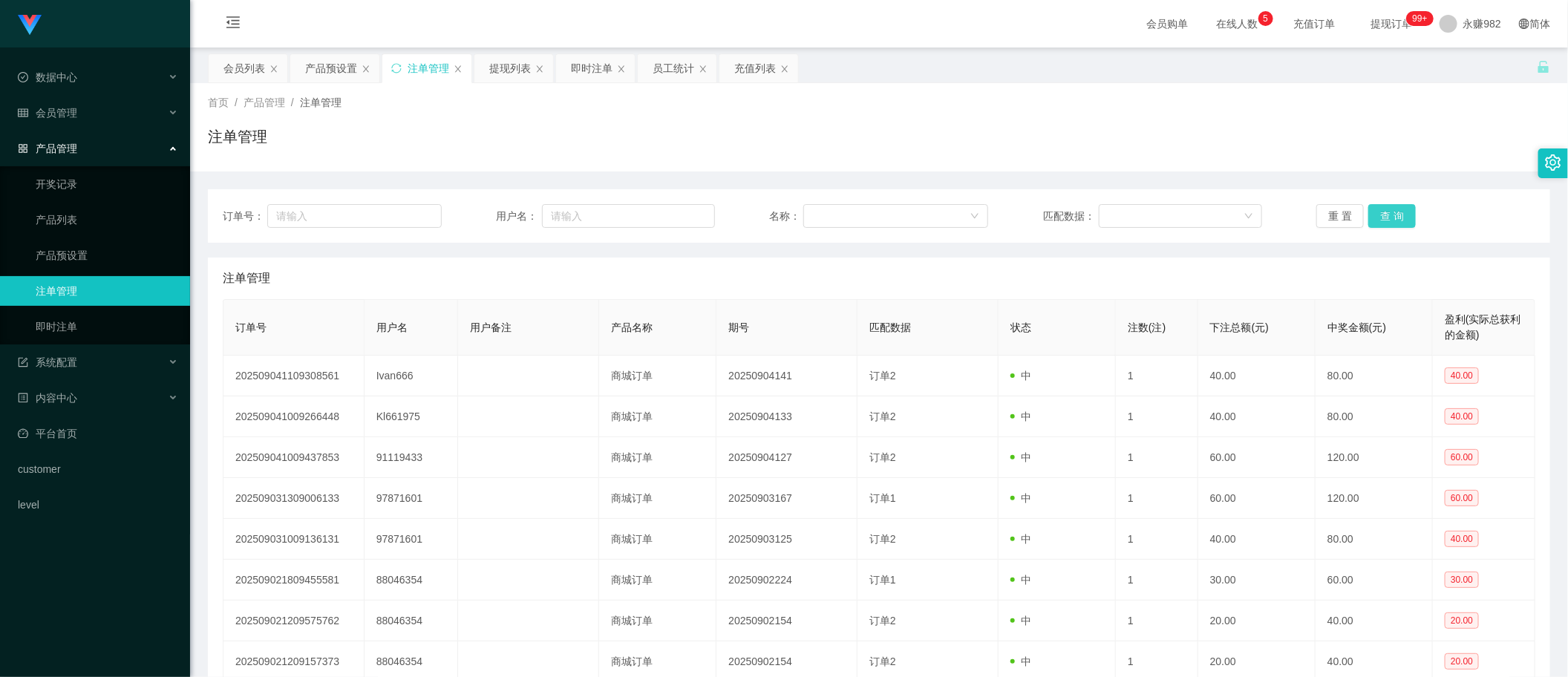
click at [1399, 219] on button "查 询" at bounding box center [1393, 215] width 48 height 24
click at [328, 65] on div "产品预设置" at bounding box center [331, 69] width 52 height 29
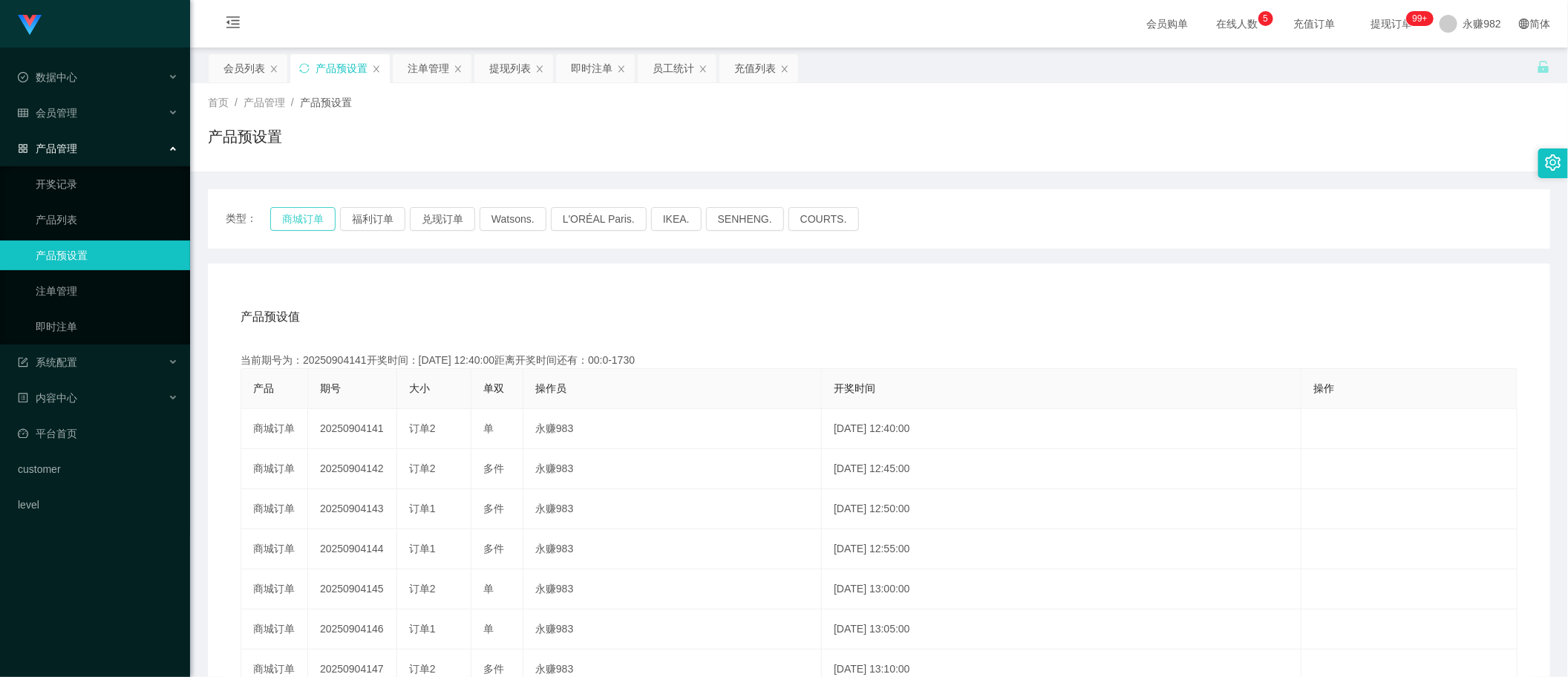
click at [280, 213] on button "商城订单" at bounding box center [302, 218] width 65 height 24
click at [841, 297] on div "产品预设值 添加期号" at bounding box center [878, 318] width 1277 height 42
click at [301, 219] on button "商城订单" at bounding box center [302, 218] width 65 height 24
click at [437, 78] on div "注单管理" at bounding box center [428, 69] width 42 height 29
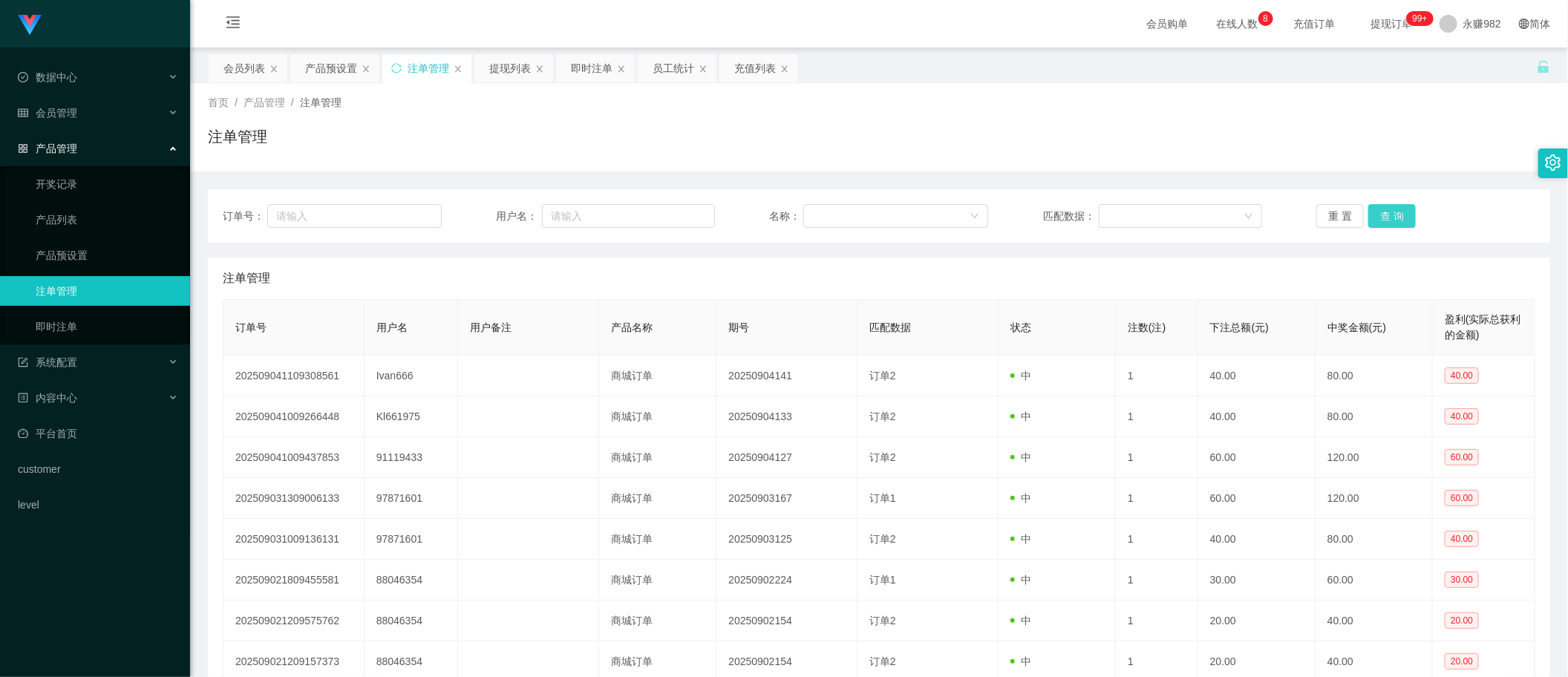
click at [1372, 208] on button "查 询" at bounding box center [1393, 215] width 48 height 24
click at [1395, 216] on button "查 询" at bounding box center [1393, 215] width 48 height 24
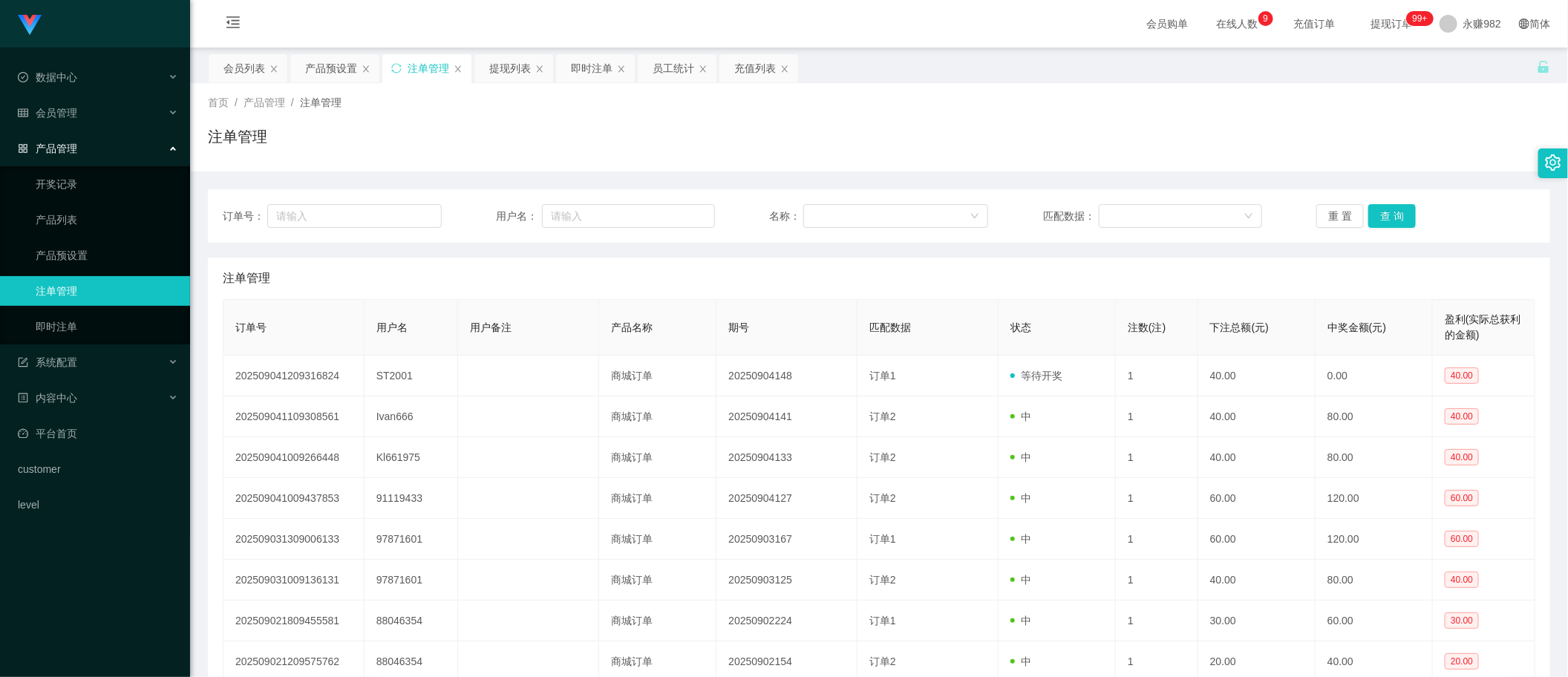
click at [1043, 282] on div "注单管理" at bounding box center [879, 278] width 1312 height 42
click at [1387, 219] on button "查 询" at bounding box center [1393, 215] width 48 height 24
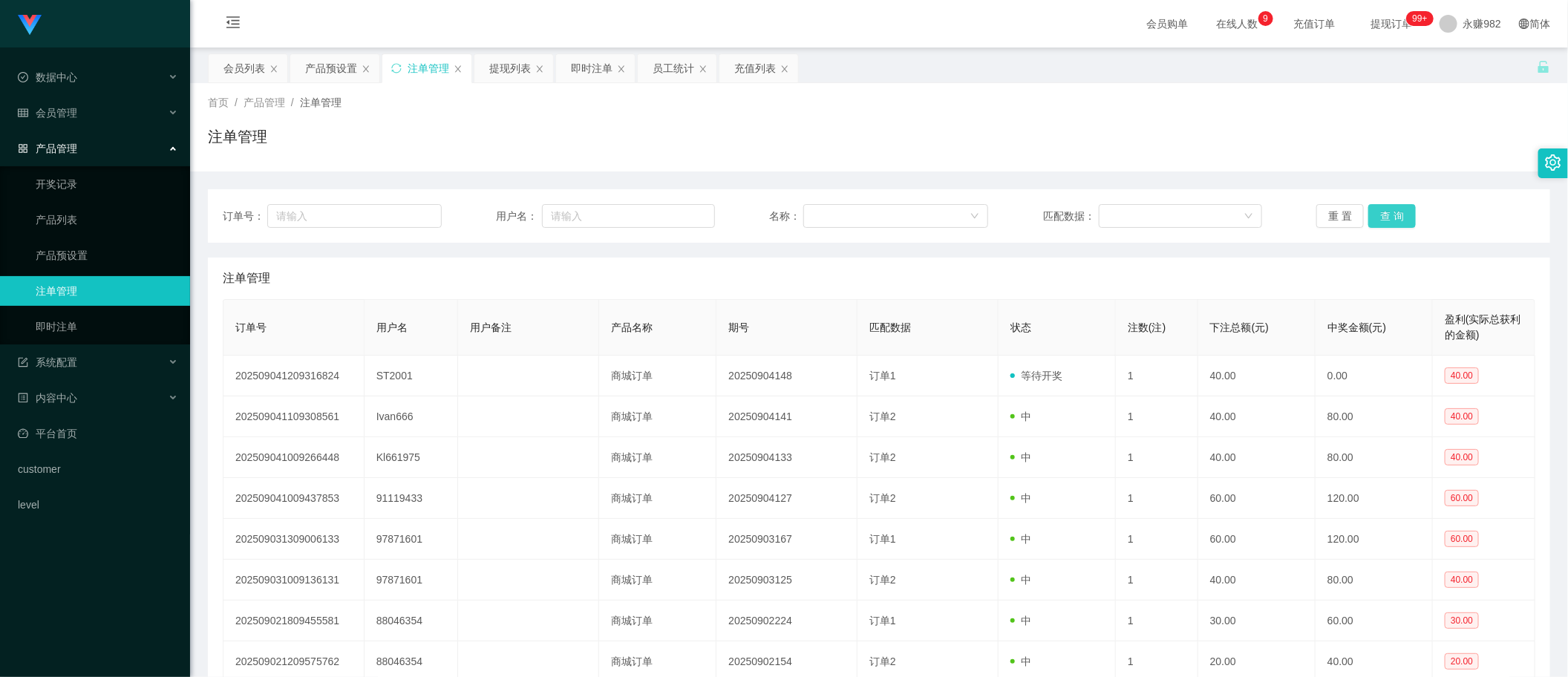
click at [1389, 209] on button "查 询" at bounding box center [1393, 215] width 48 height 24
click at [912, 273] on div "注单管理" at bounding box center [879, 278] width 1312 height 42
click at [1371, 216] on button "查 询" at bounding box center [1393, 215] width 48 height 24
click at [673, 292] on div "注单管理" at bounding box center [879, 278] width 1312 height 42
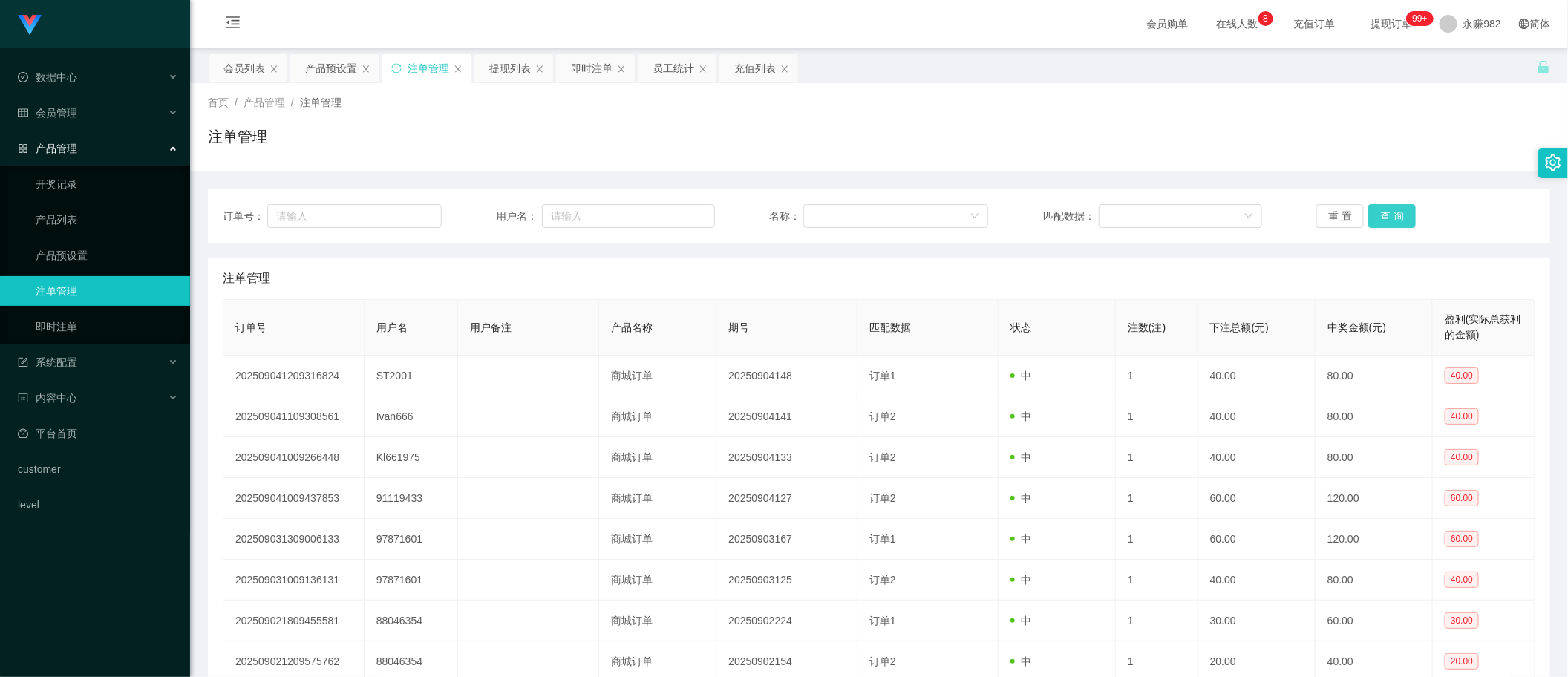
click at [1389, 205] on button "查 询" at bounding box center [1393, 215] width 48 height 24
click at [1391, 210] on button "查 询" at bounding box center [1393, 215] width 48 height 24
click at [926, 97] on div "首页 / 产品管理 / 注单管理 /" at bounding box center [878, 103] width 1342 height 15
click at [1392, 210] on button "查 询" at bounding box center [1393, 215] width 48 height 24
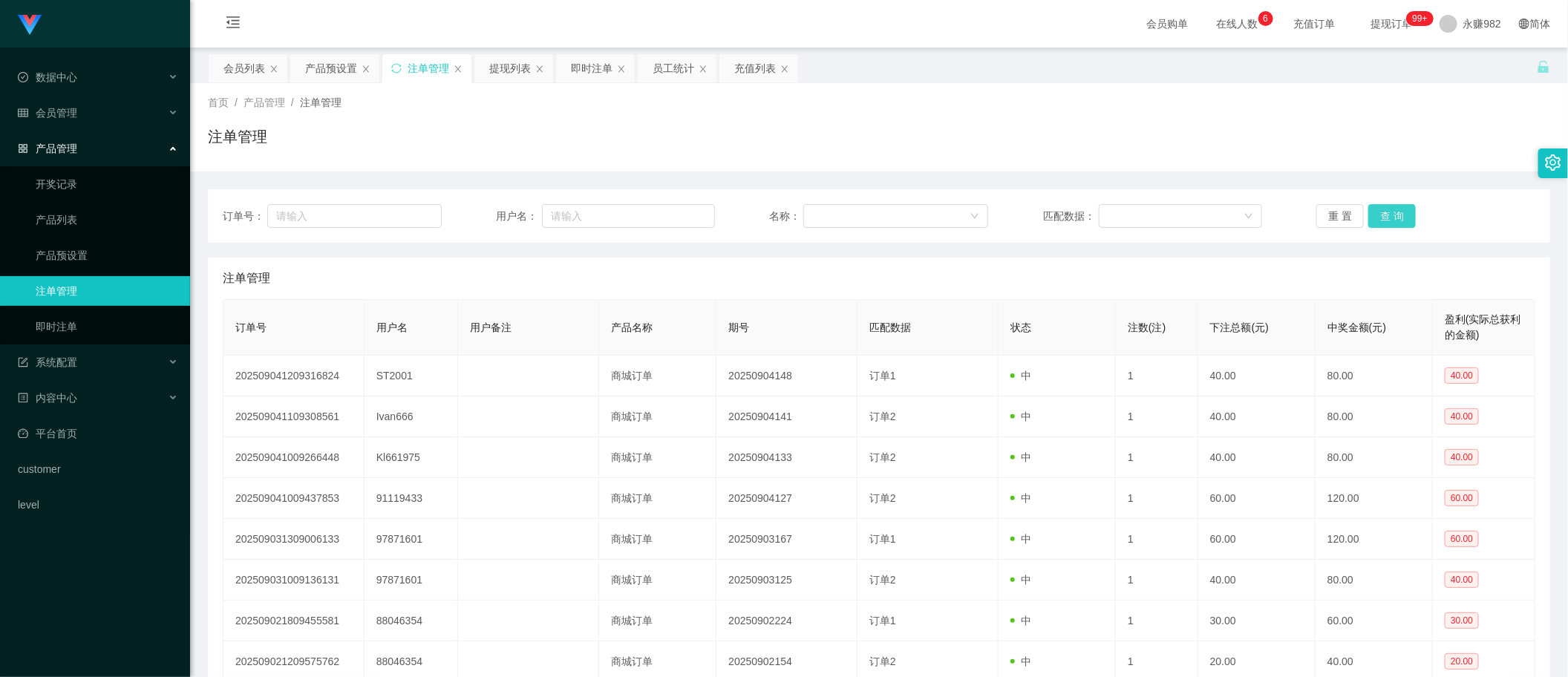
click at [1392, 210] on button "查 询" at bounding box center [1393, 215] width 48 height 24
click at [1389, 210] on button "查 询" at bounding box center [1393, 215] width 48 height 24
click at [1393, 214] on button "查 询" at bounding box center [1393, 215] width 48 height 24
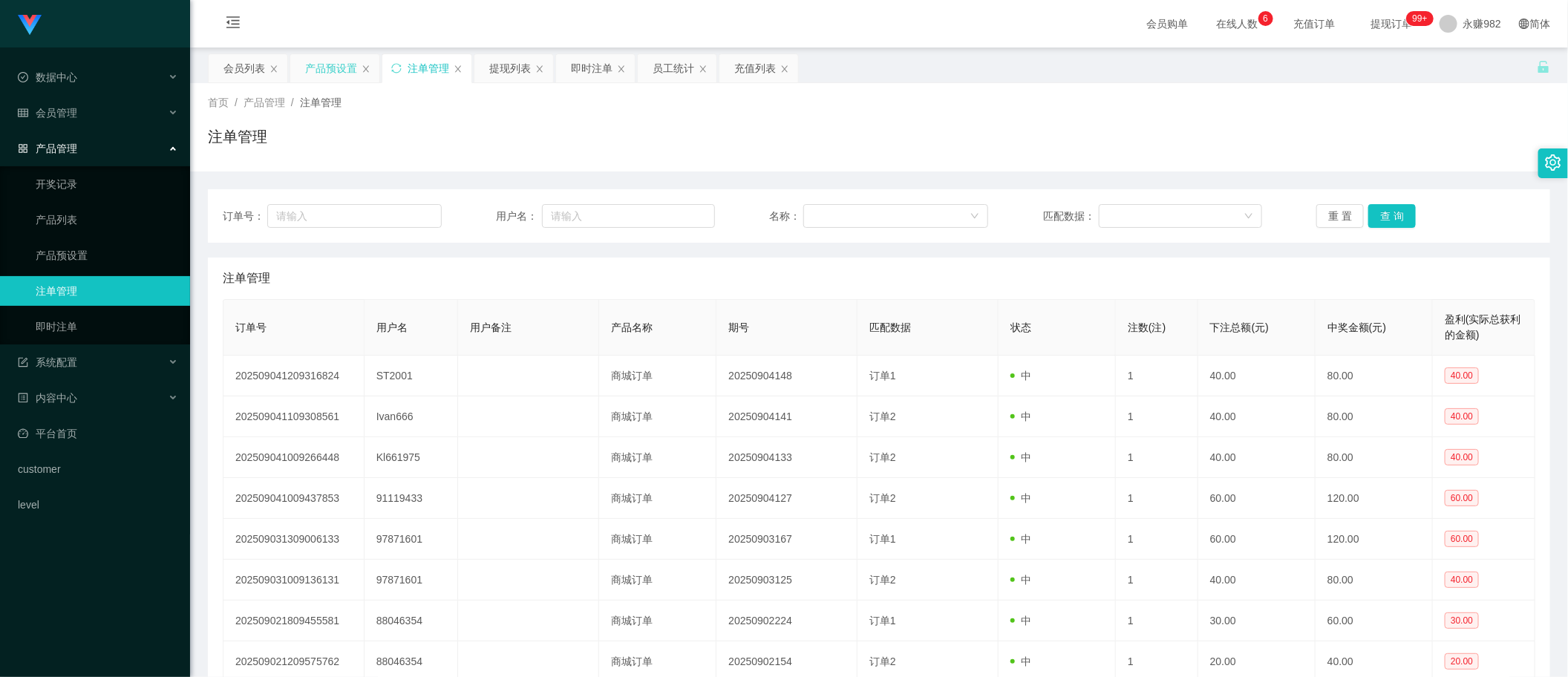
click at [306, 63] on div "产品预设置" at bounding box center [331, 69] width 52 height 29
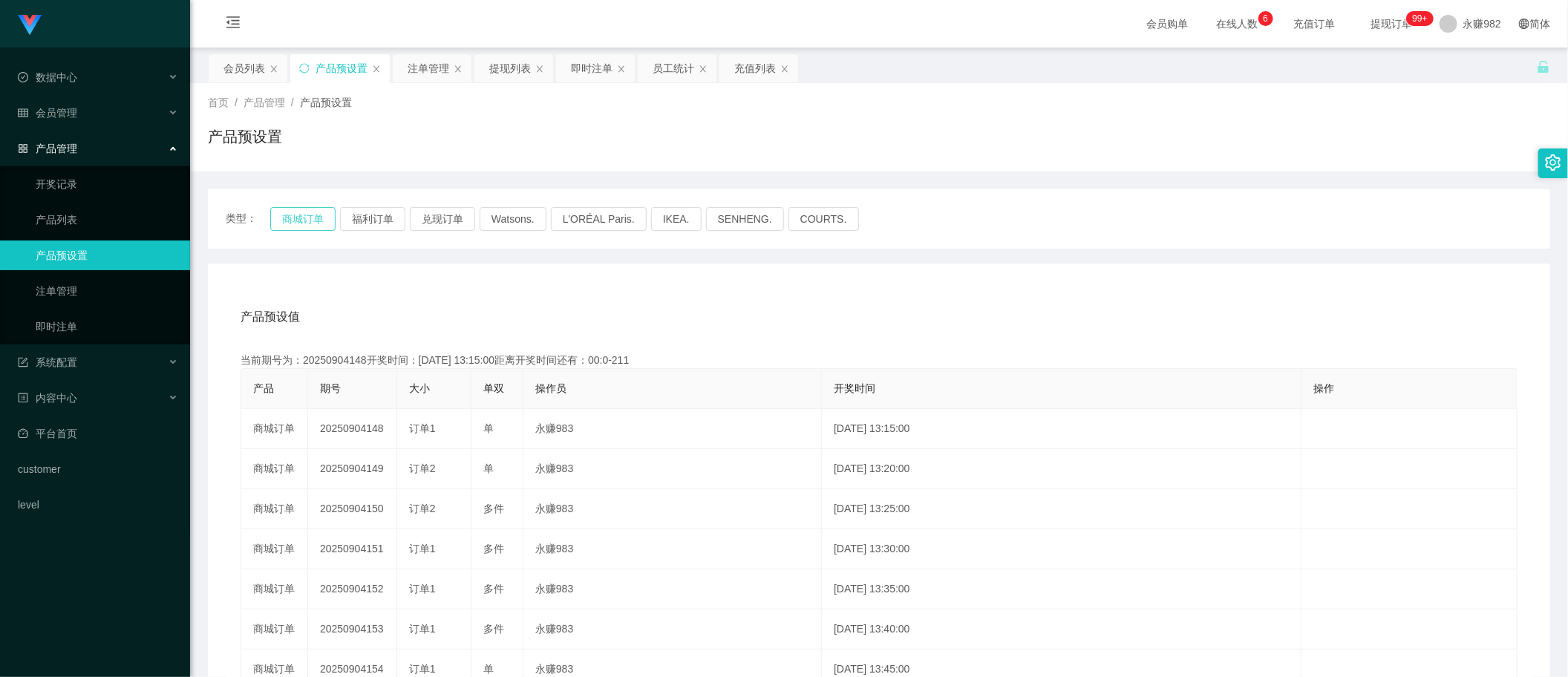
click at [286, 223] on button "商城订单" at bounding box center [302, 218] width 65 height 24
click at [792, 321] on div "产品预设值 添加期号" at bounding box center [878, 318] width 1277 height 42
click at [855, 284] on div "产品预设值 添加期号 当前期号为：20250904149开奖时间：[DATE] 13:20:00距离开奖时间还有：01:09 产品 期号 大小 单双 操作员 …" at bounding box center [878, 568] width 1342 height 611
click at [299, 216] on button "商城订单" at bounding box center [302, 218] width 65 height 24
click at [518, 58] on div "提现列表" at bounding box center [510, 69] width 42 height 29
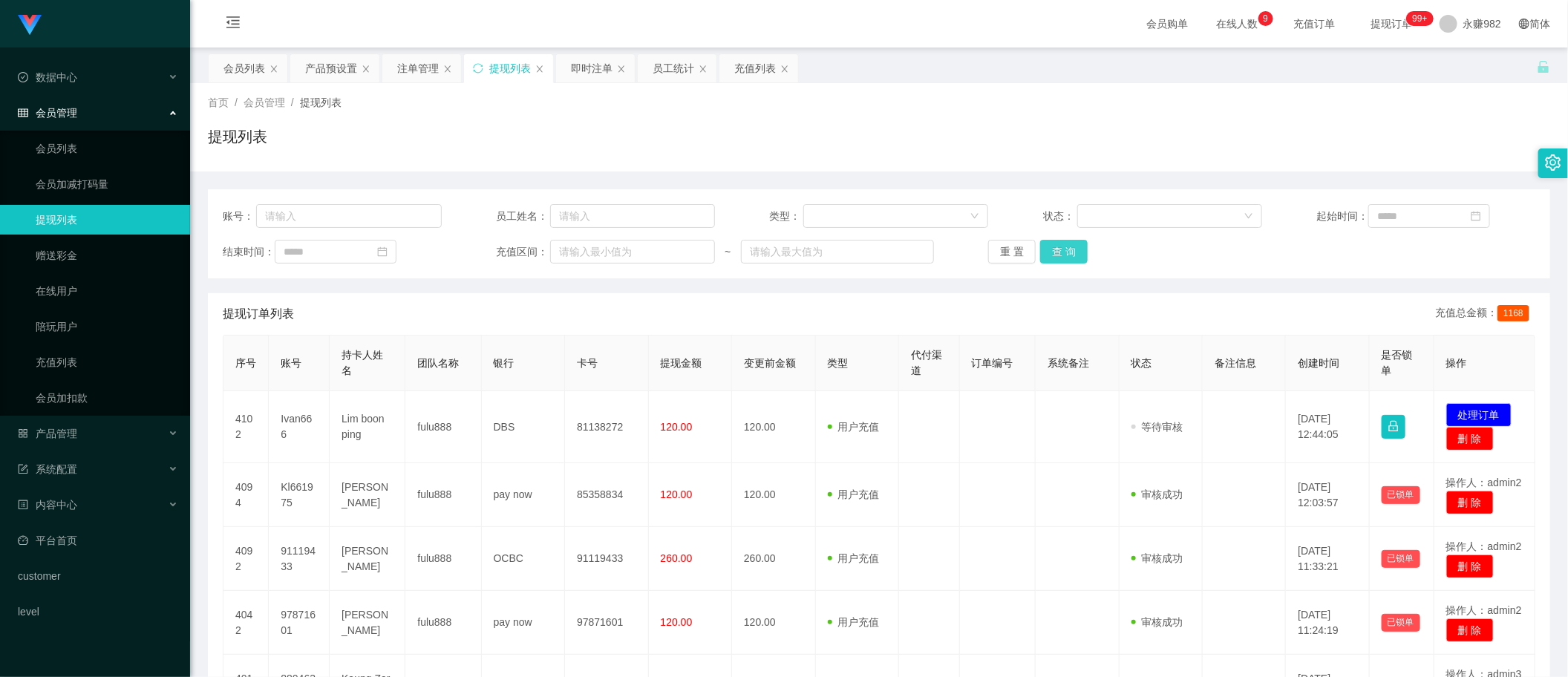
click at [1071, 253] on button "查 询" at bounding box center [1064, 251] width 48 height 24
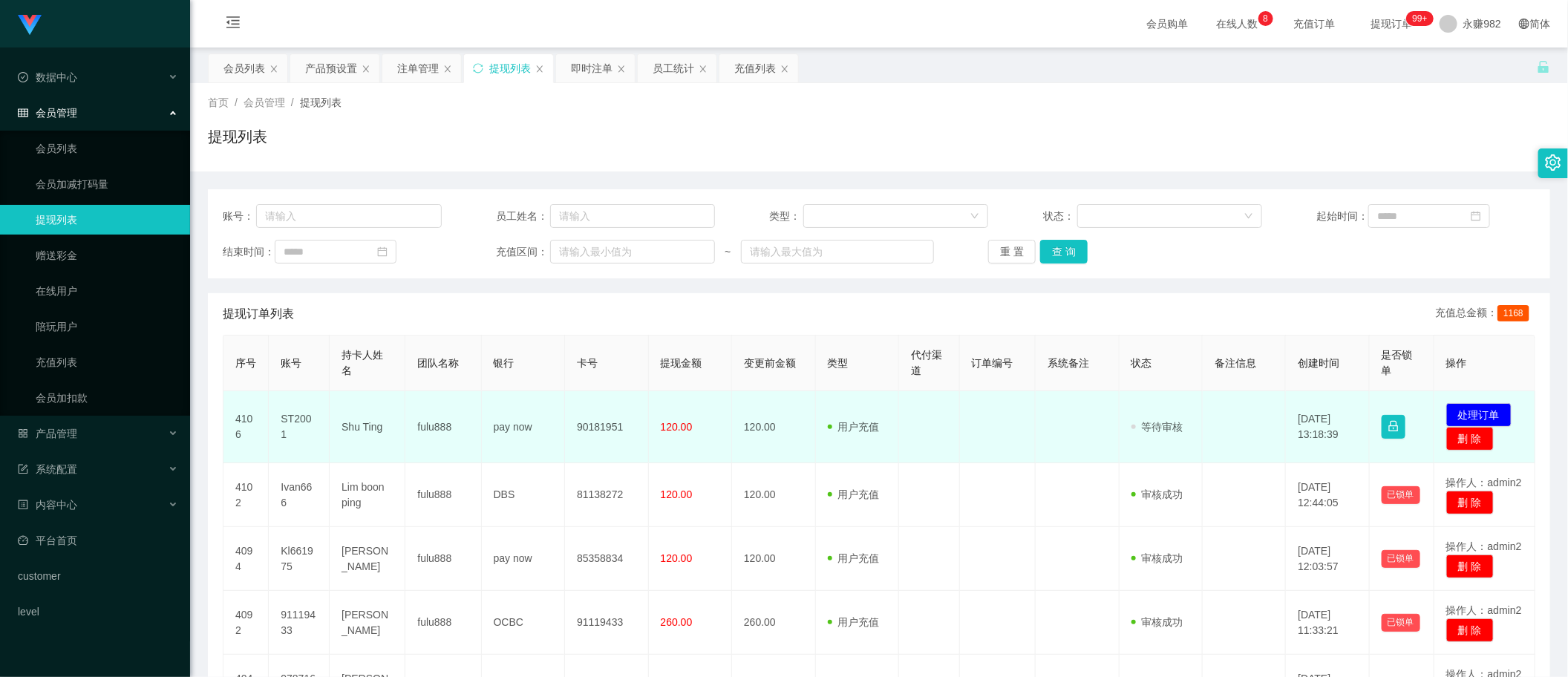
click at [599, 423] on td "90181951" at bounding box center [606, 427] width 83 height 72
copy td "90181951"
click at [521, 428] on td "pay now" at bounding box center [523, 427] width 83 height 72
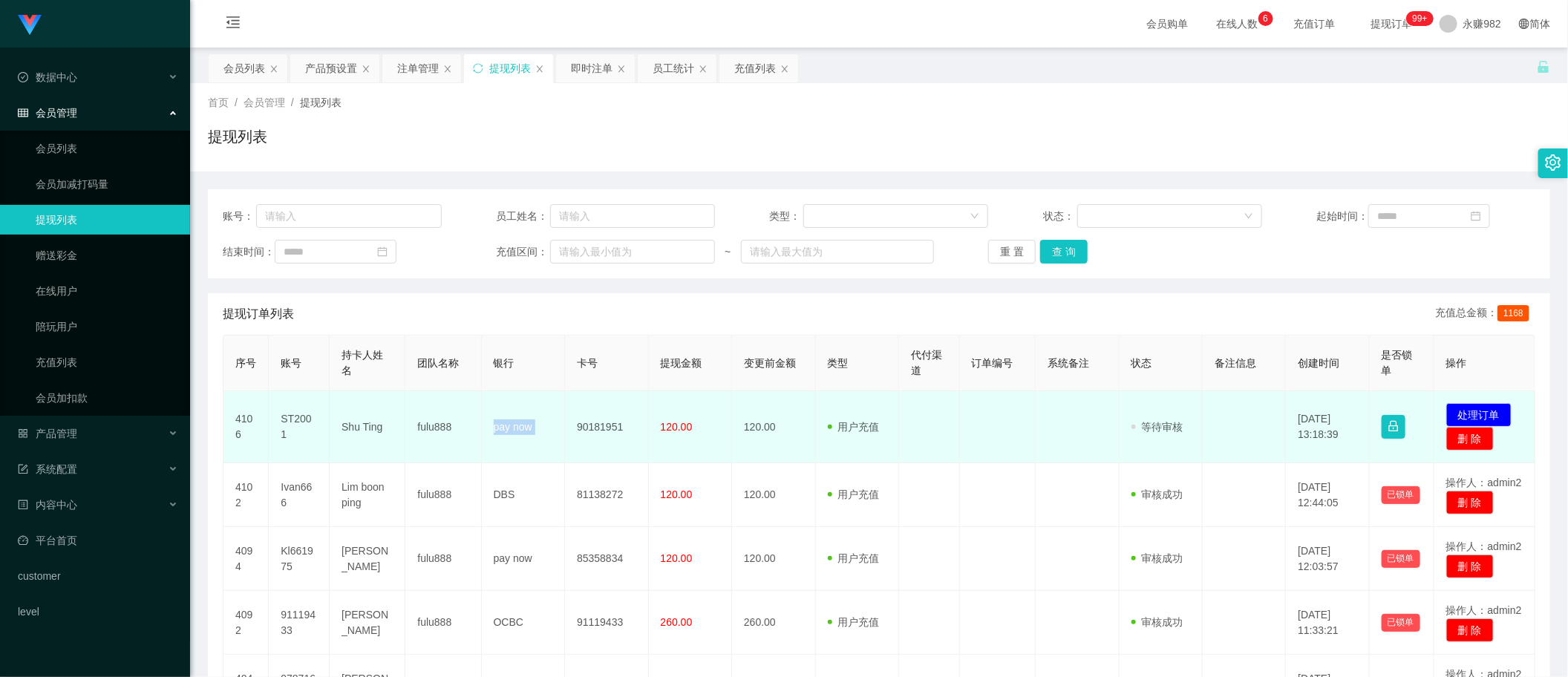
click at [521, 428] on td "pay now" at bounding box center [523, 427] width 83 height 72
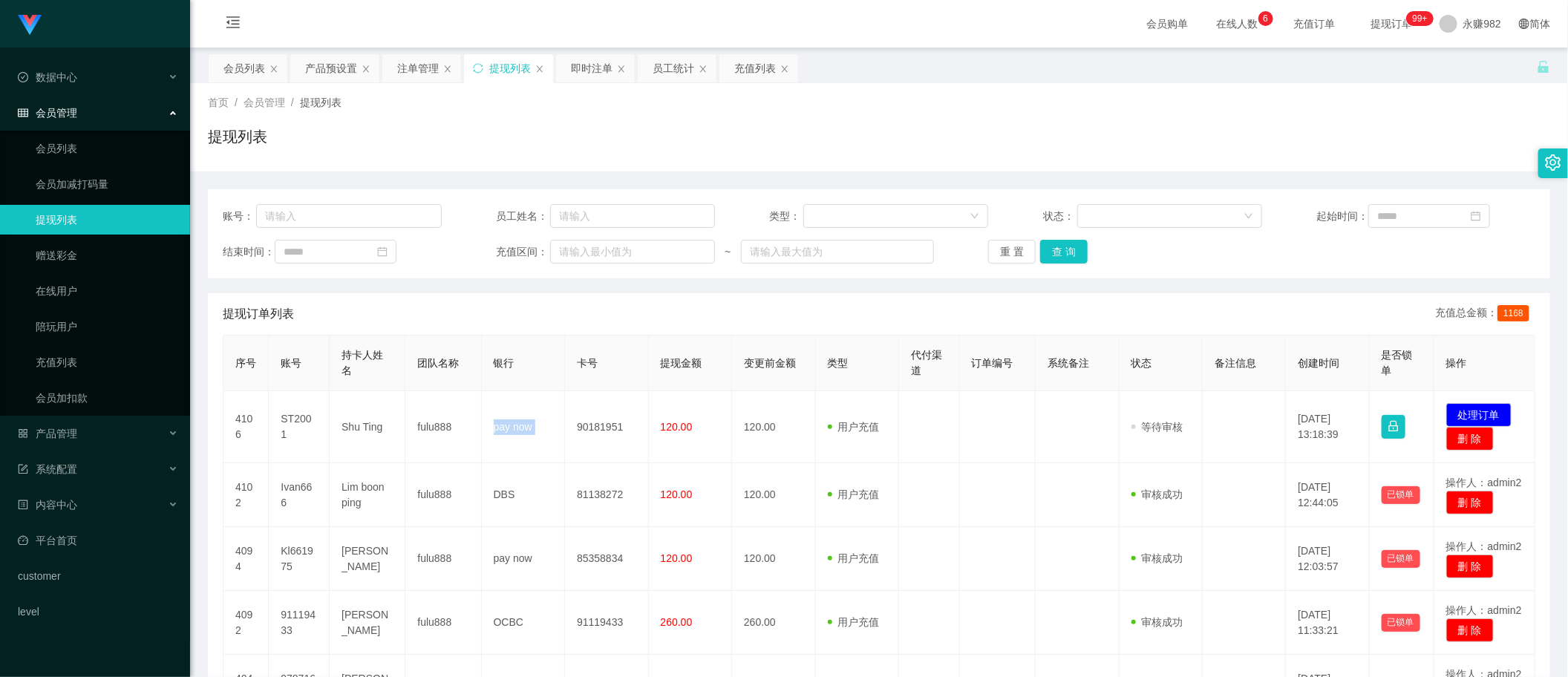
copy td "pay now"
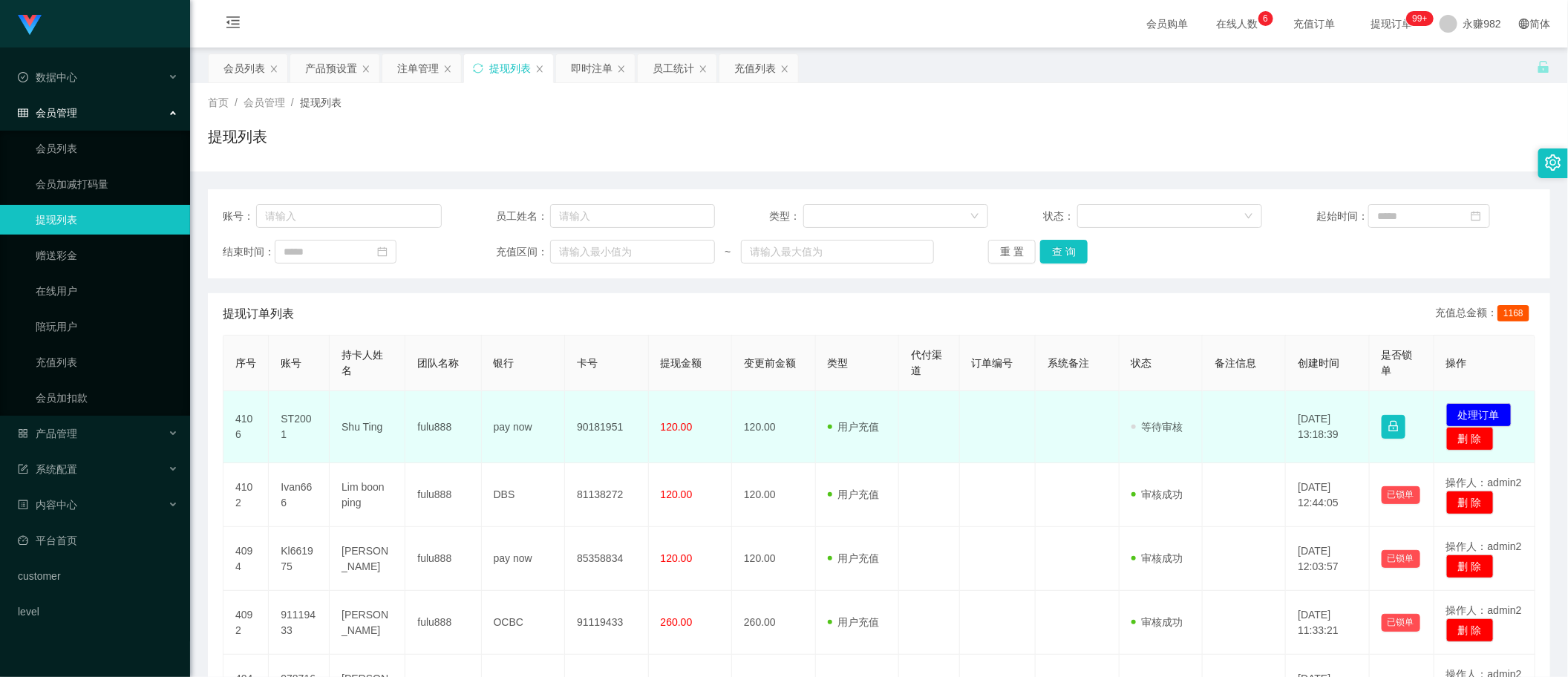
click at [598, 430] on td "90181951" at bounding box center [606, 427] width 83 height 72
click at [347, 432] on td "Shu Ting" at bounding box center [367, 427] width 75 height 72
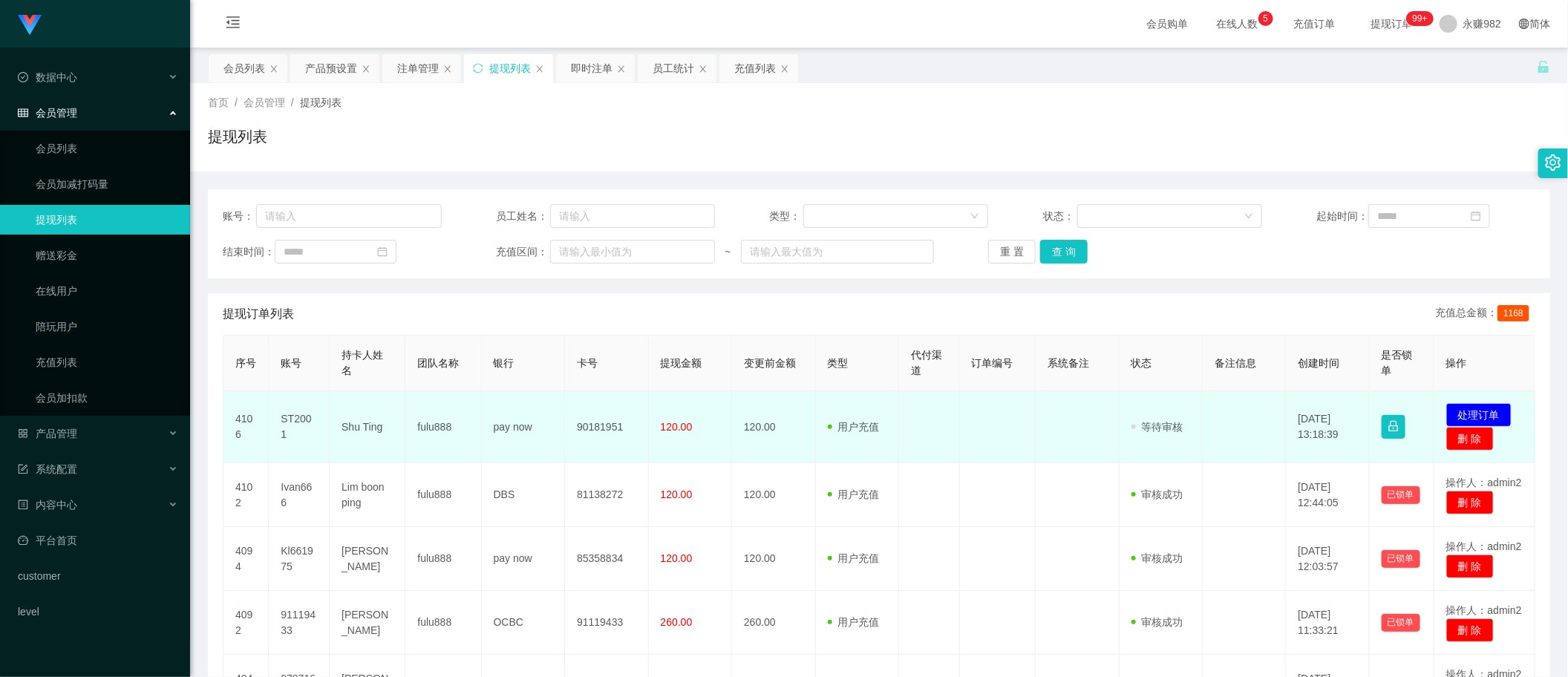
click at [297, 430] on td "ST2001" at bounding box center [299, 427] width 61 height 72
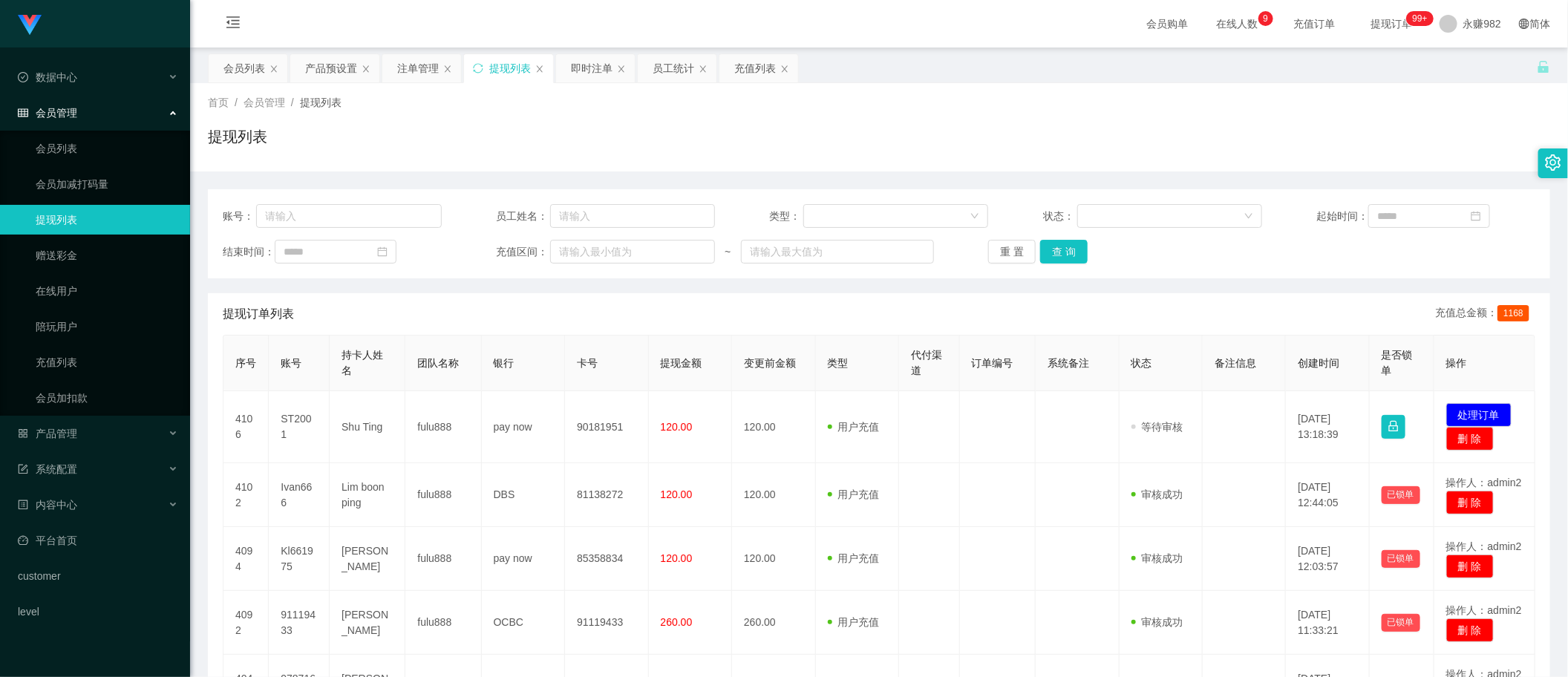
click at [836, 133] on div "提现列表" at bounding box center [878, 143] width 1342 height 34
click at [1060, 251] on button "查 询" at bounding box center [1064, 251] width 48 height 24
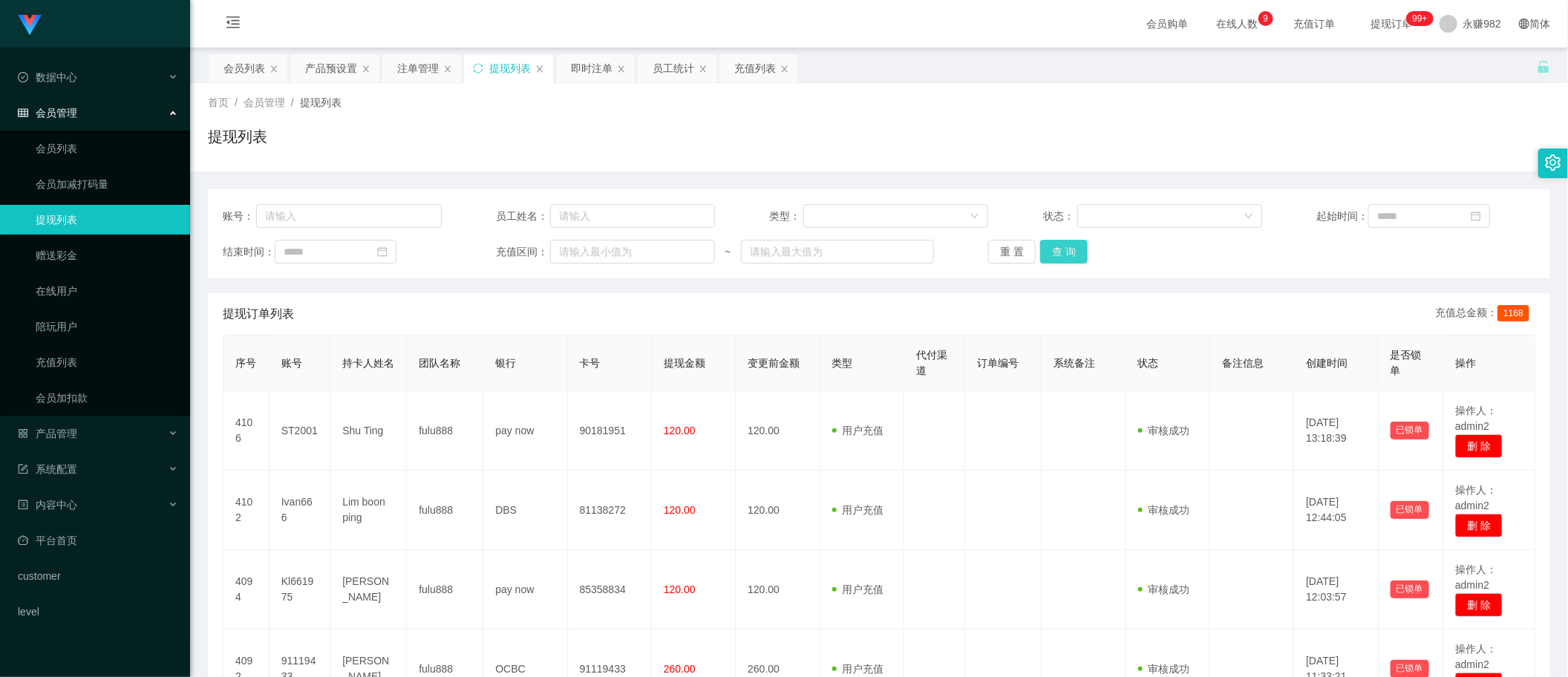
click at [1062, 247] on button "查 询" at bounding box center [1064, 251] width 48 height 24
drag, startPoint x: 331, startPoint y: 65, endPoint x: 377, endPoint y: 89, distance: 51.9
click at [332, 65] on div "产品预设置" at bounding box center [331, 69] width 52 height 29
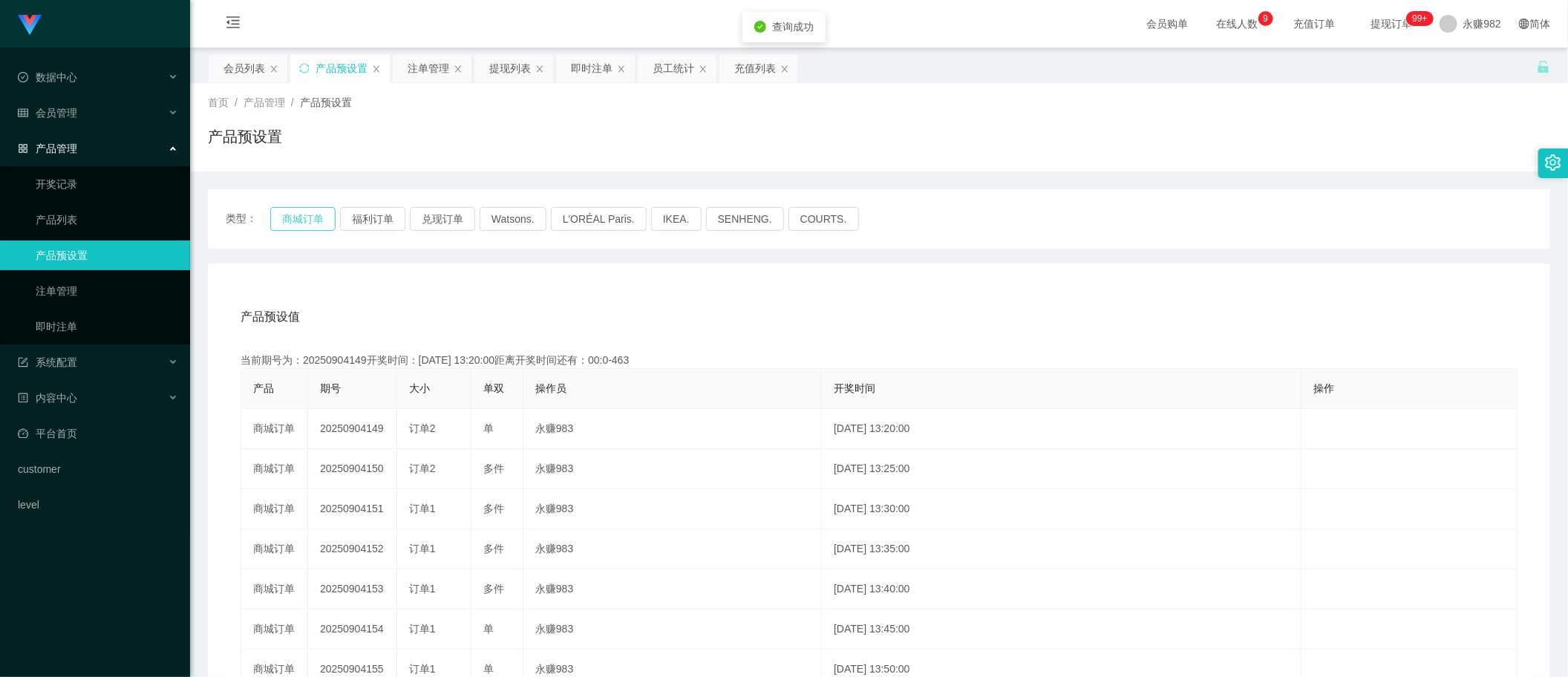
click at [290, 224] on button "商城订单" at bounding box center [302, 218] width 65 height 24
click at [433, 78] on div "注单管理" at bounding box center [428, 69] width 42 height 29
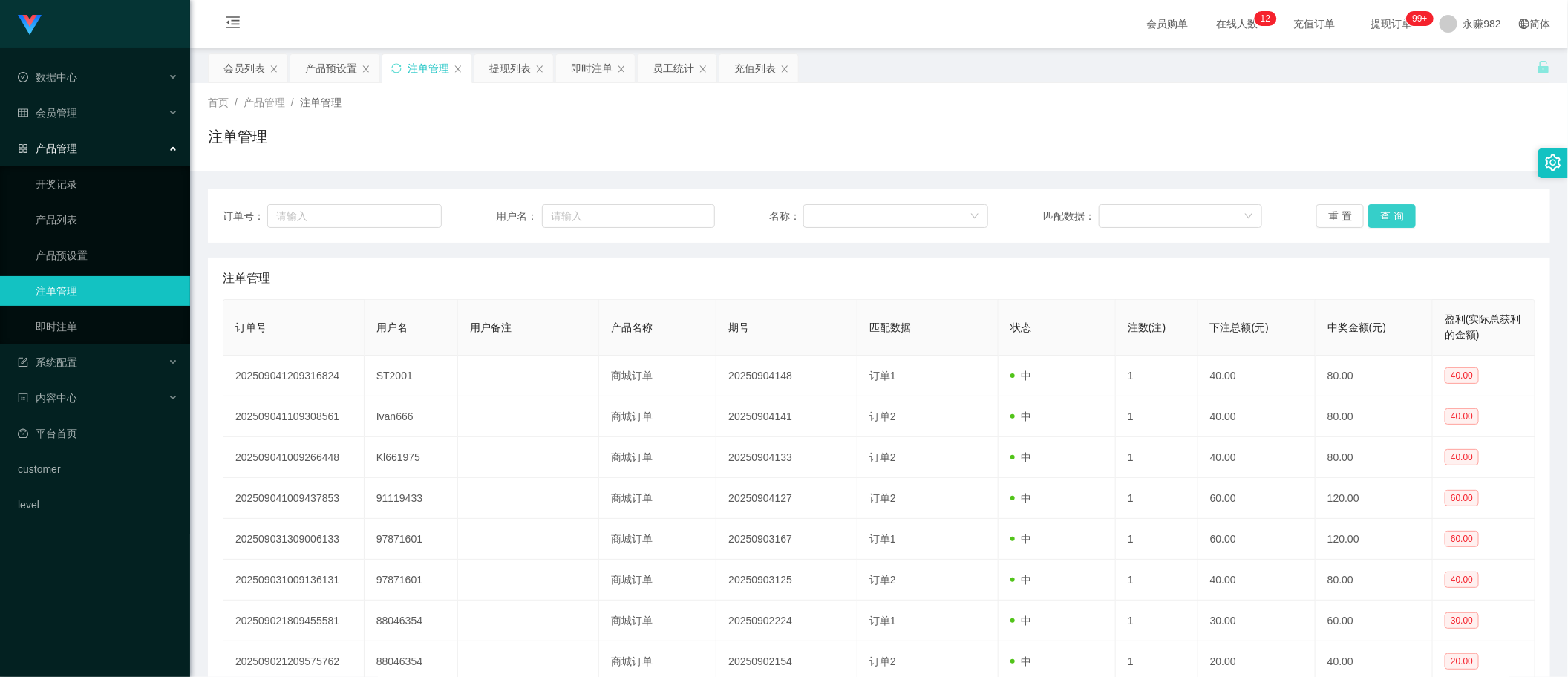
click at [1387, 220] on button "查 询" at bounding box center [1393, 215] width 48 height 24
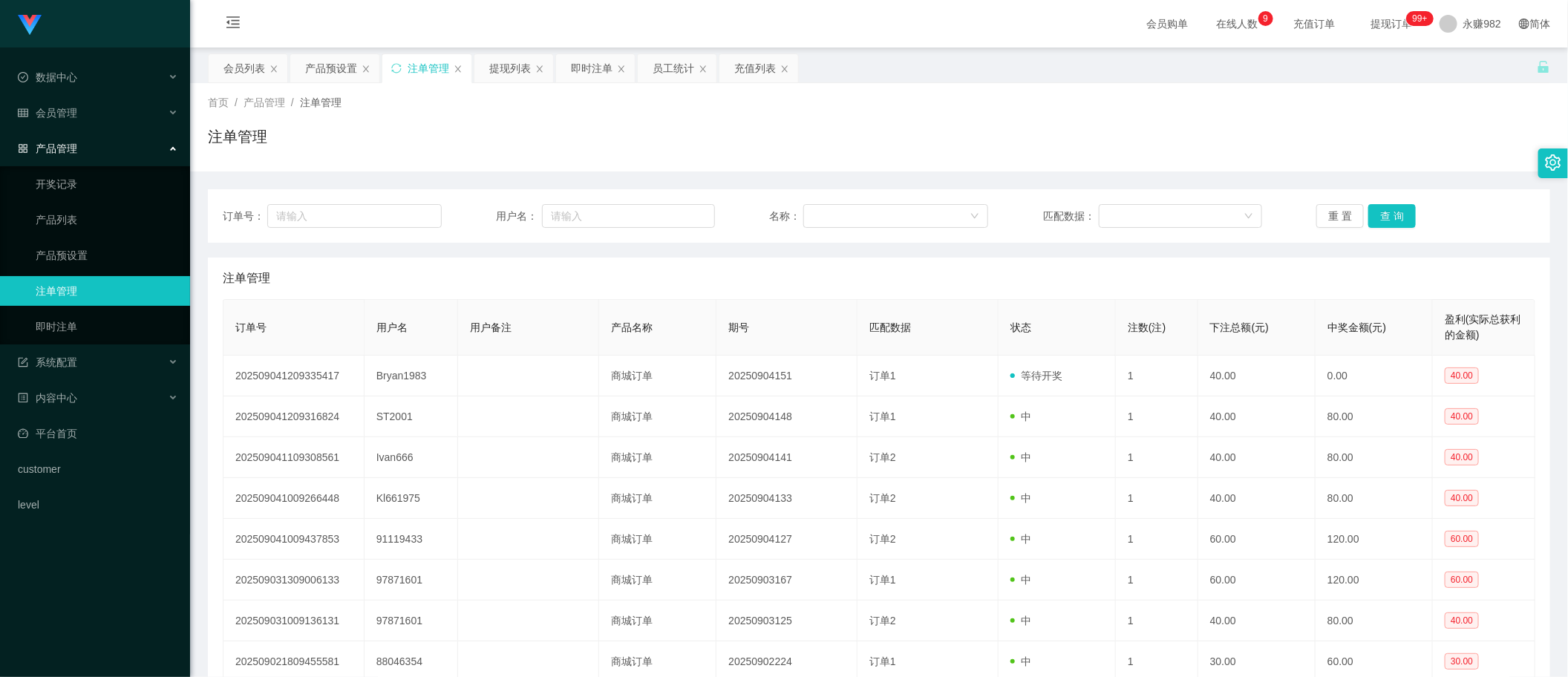
drag, startPoint x: 683, startPoint y: 259, endPoint x: 878, endPoint y: 255, distance: 195.0
click at [683, 259] on div "注单管理" at bounding box center [879, 278] width 1312 height 42
click at [1383, 220] on button "查 询" at bounding box center [1393, 215] width 48 height 24
click at [1385, 219] on button "查 询" at bounding box center [1393, 215] width 48 height 24
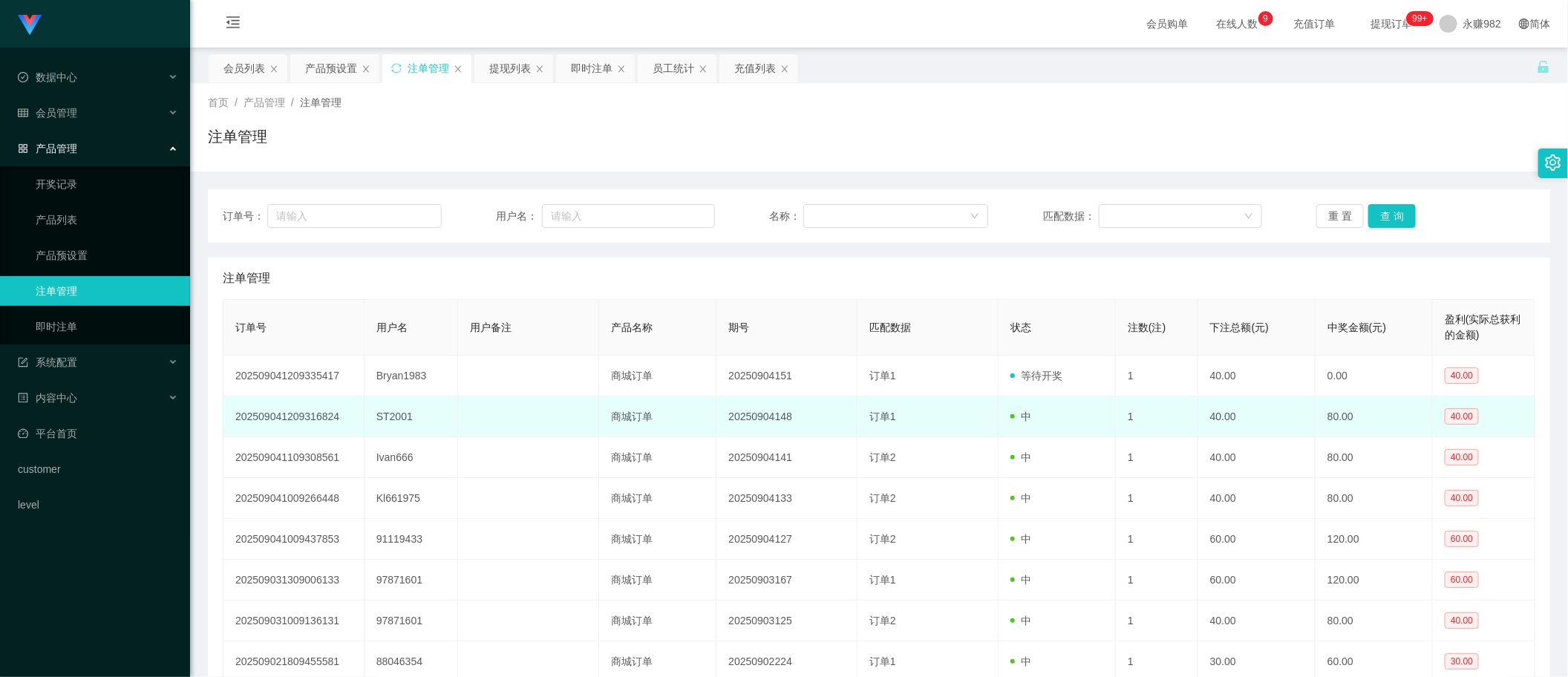
drag, startPoint x: 1161, startPoint y: 432, endPoint x: 1166, endPoint y: 427, distance: 7.1
click at [1161, 432] on td "1" at bounding box center [1157, 417] width 82 height 41
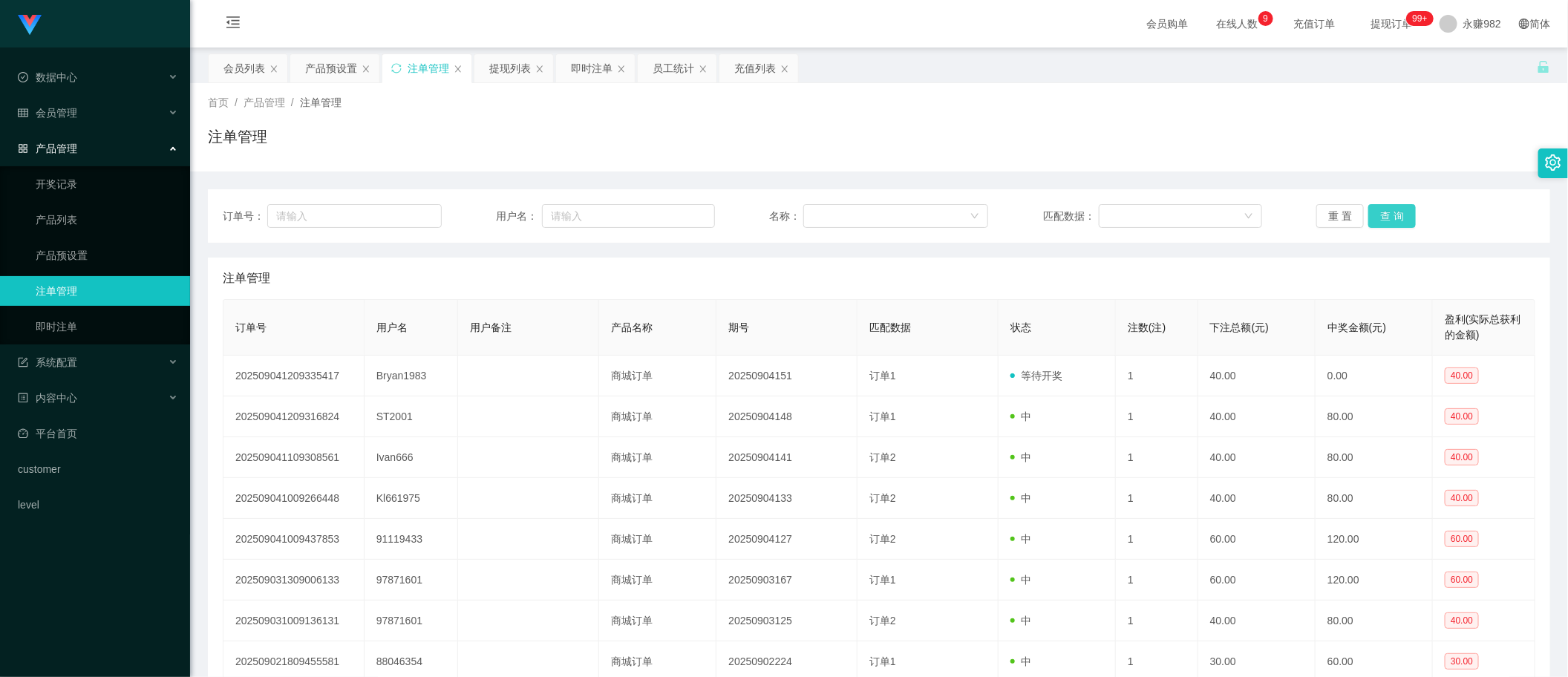
click at [1389, 226] on button "查 询" at bounding box center [1393, 215] width 48 height 24
click at [757, 273] on div "注单管理" at bounding box center [879, 278] width 1312 height 42
click at [1391, 216] on button "查 询" at bounding box center [1393, 215] width 48 height 24
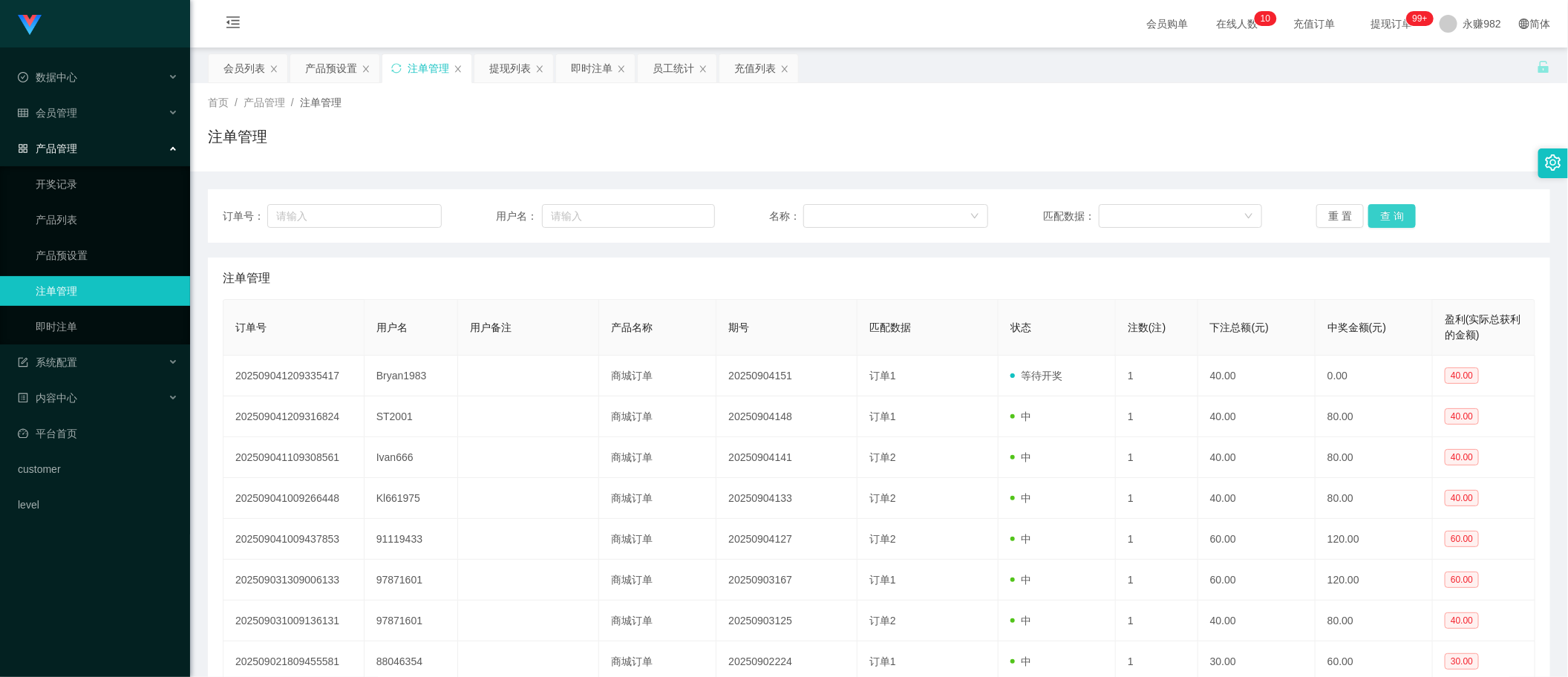
click at [1391, 216] on button "查 询" at bounding box center [1393, 215] width 48 height 24
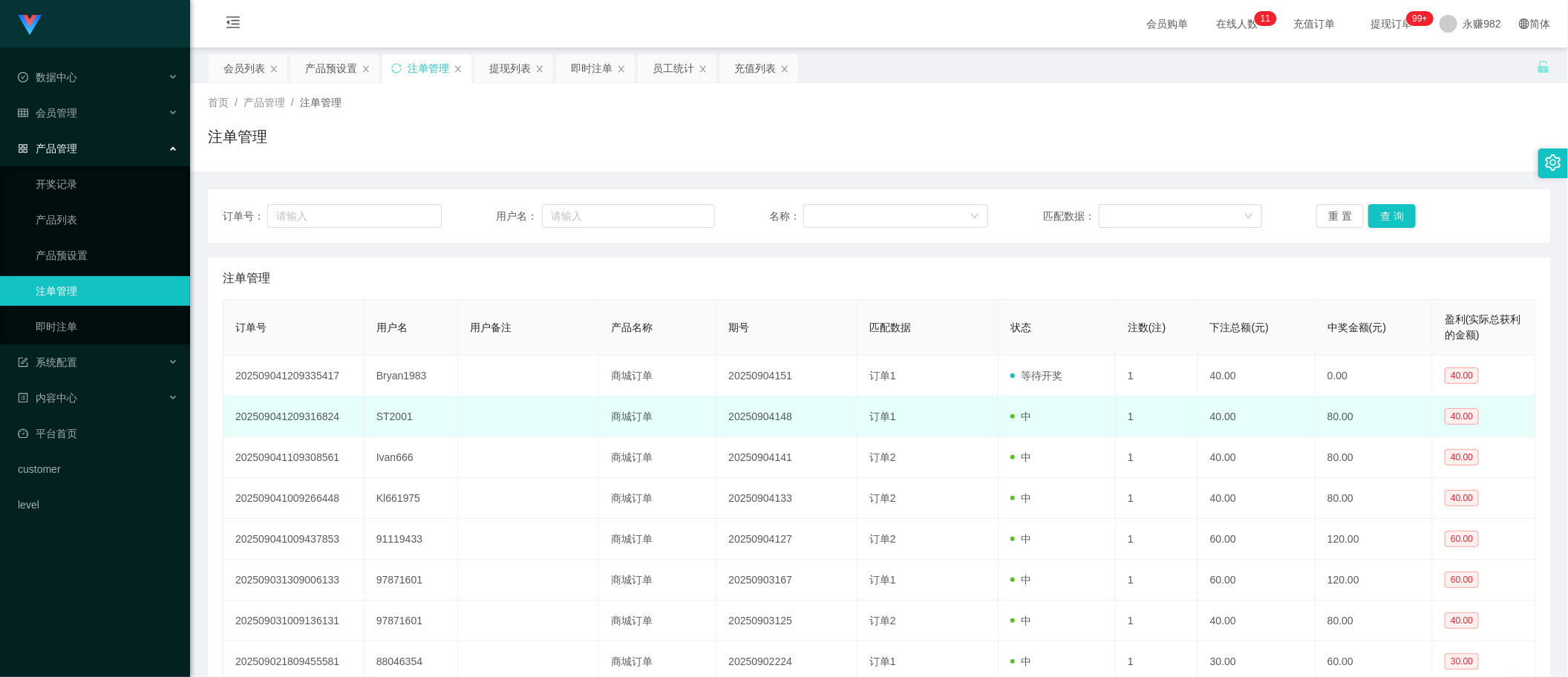
click at [1158, 409] on td "1" at bounding box center [1157, 417] width 82 height 41
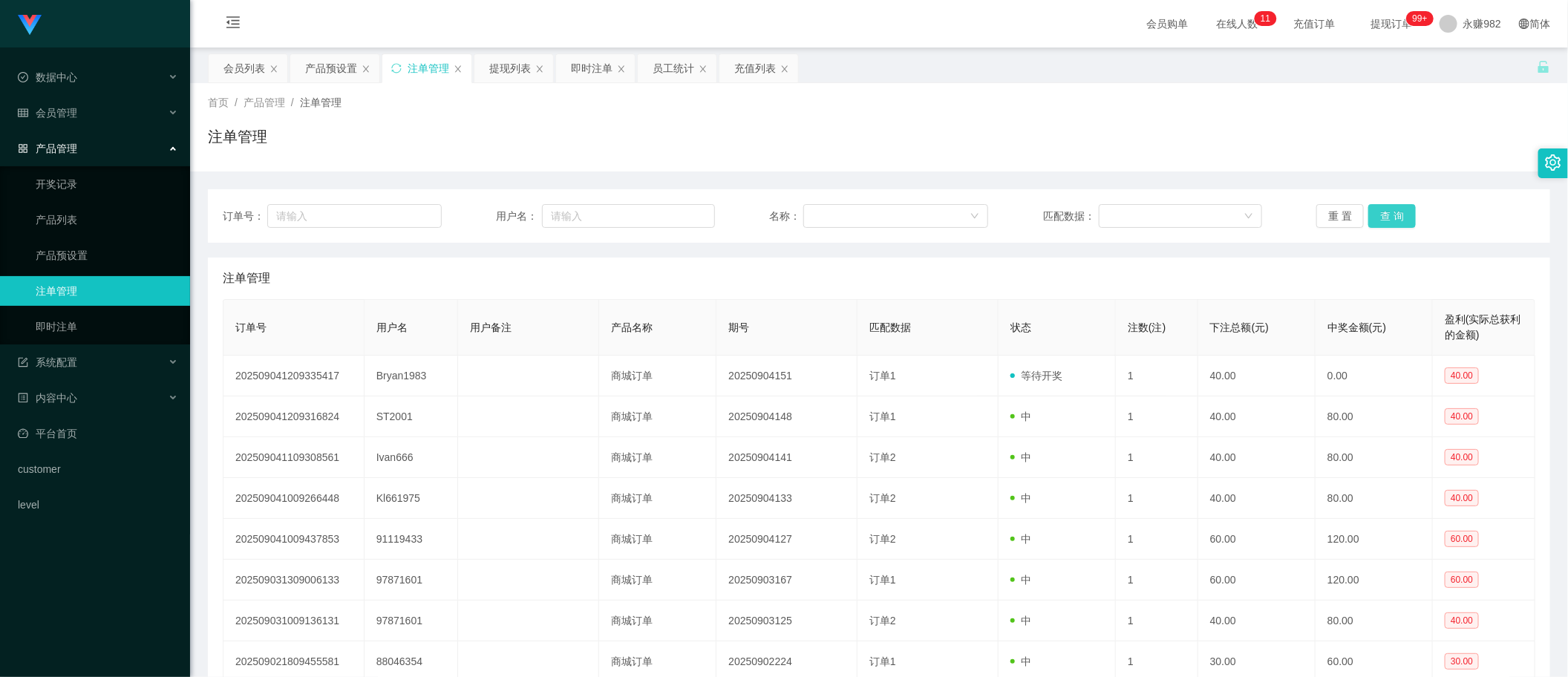
click at [1391, 219] on button "查 询" at bounding box center [1393, 215] width 48 height 24
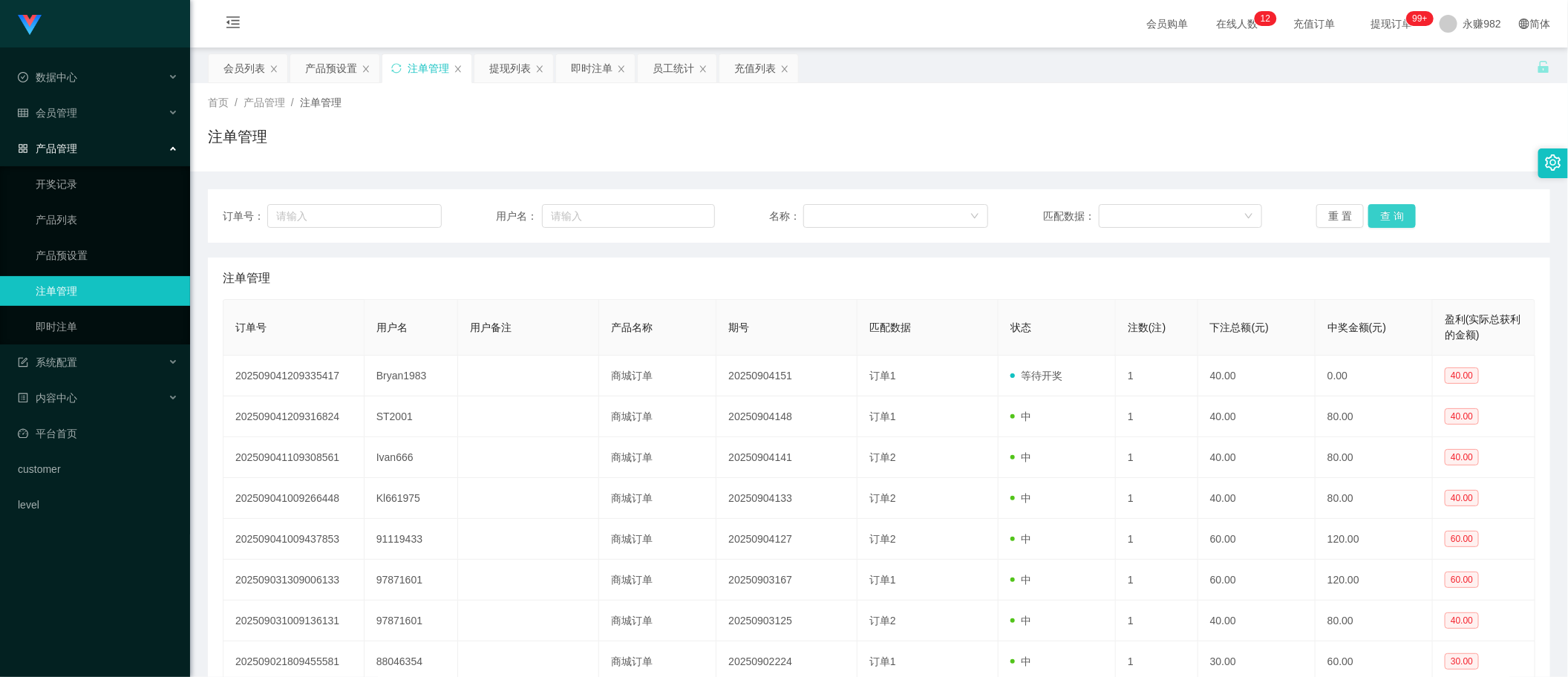
click at [1391, 219] on button "查 询" at bounding box center [1393, 215] width 48 height 24
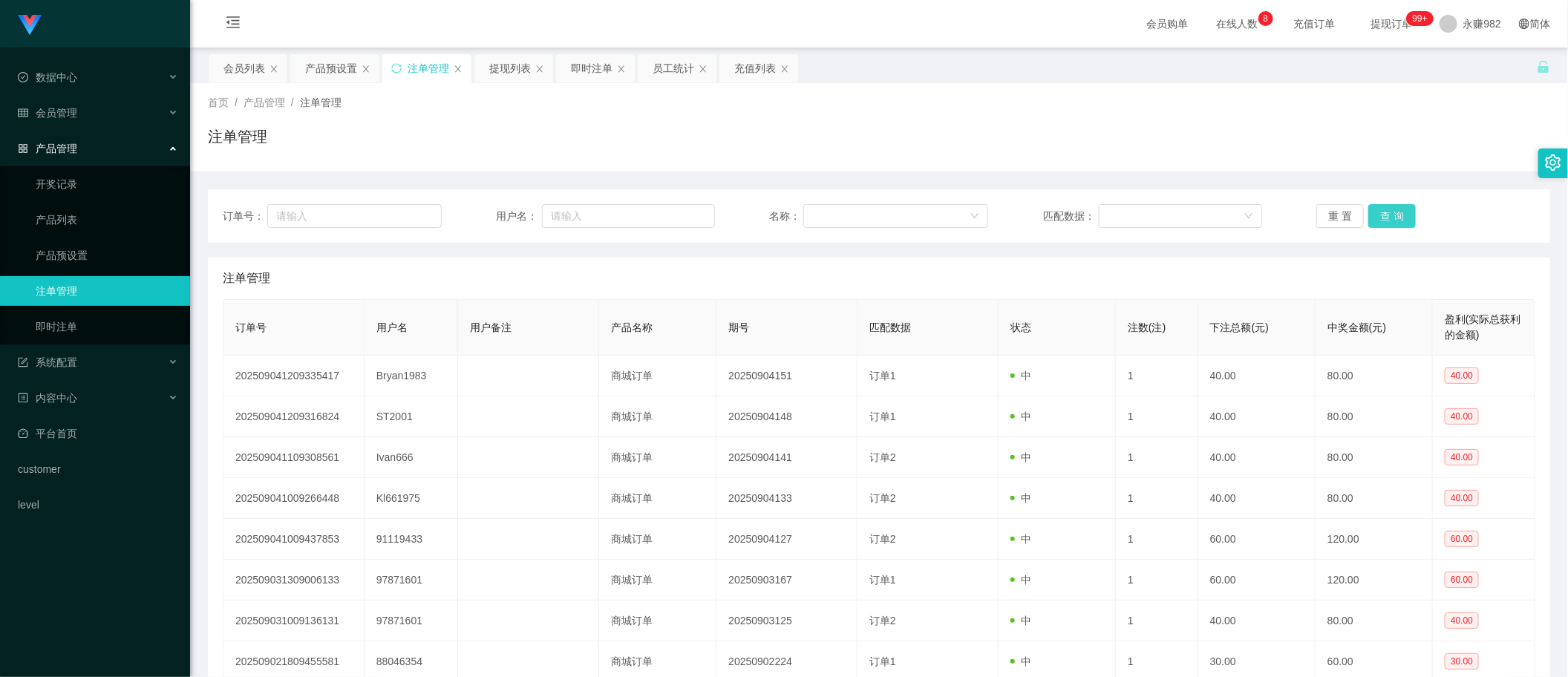
click at [1391, 219] on button "查 询" at bounding box center [1393, 215] width 48 height 24
drag, startPoint x: 877, startPoint y: 280, endPoint x: 963, endPoint y: 269, distance: 86.7
click at [877, 280] on div "注单管理" at bounding box center [879, 278] width 1312 height 42
click at [1397, 223] on button "查 询" at bounding box center [1393, 215] width 48 height 24
click at [512, 62] on div "提现列表" at bounding box center [510, 69] width 42 height 29
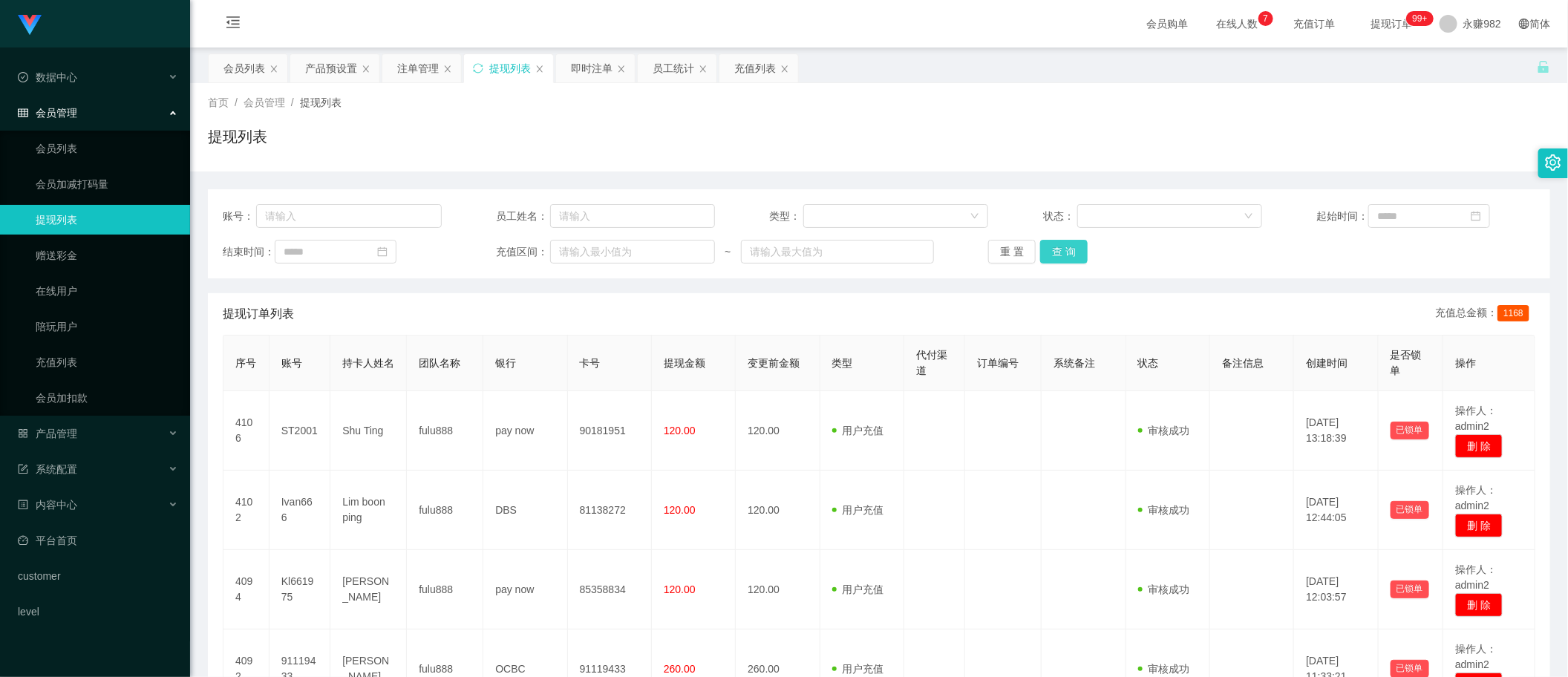
click at [1053, 249] on button "查 询" at bounding box center [1064, 251] width 48 height 24
click at [1062, 247] on button "查 询" at bounding box center [1064, 251] width 48 height 24
click at [1063, 249] on button "查 询" at bounding box center [1064, 251] width 48 height 24
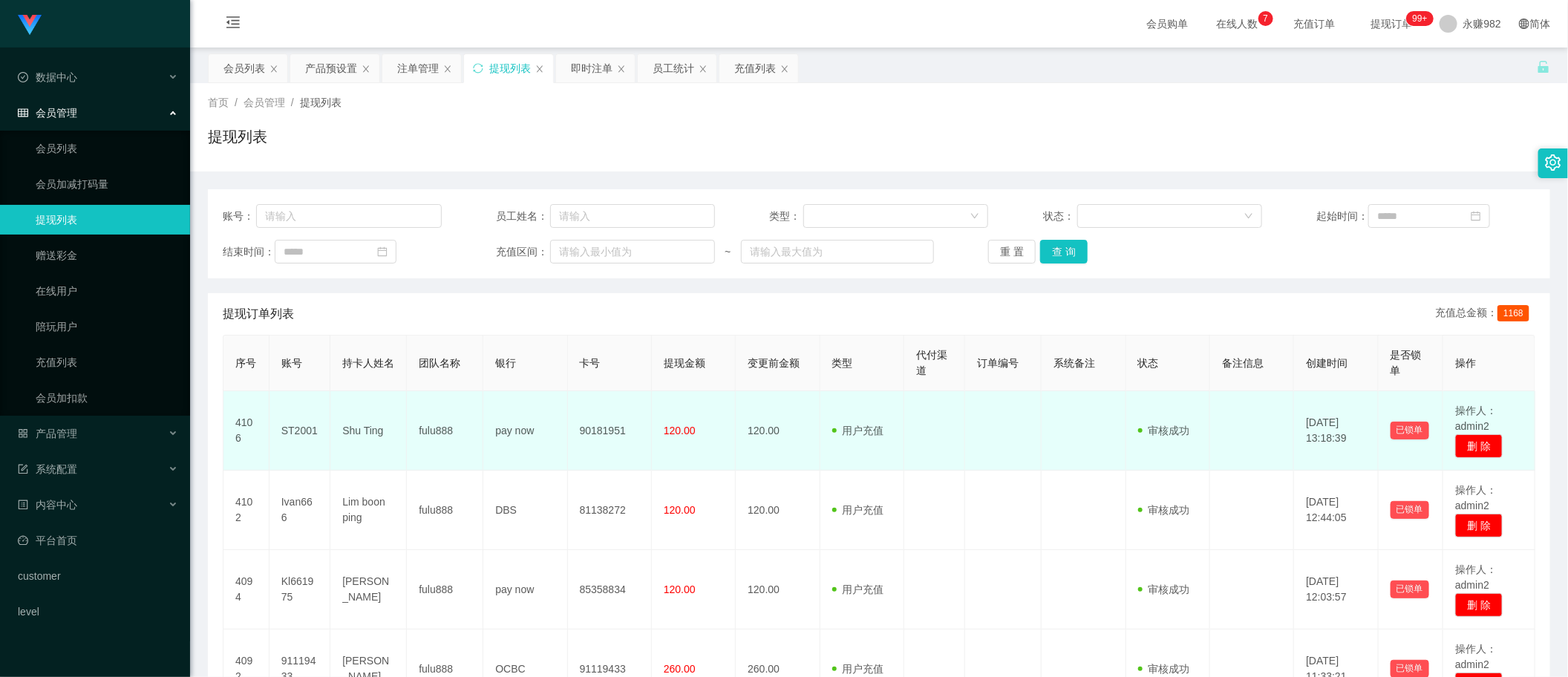
click at [1345, 441] on td "[DATE] 13:18:39" at bounding box center [1336, 430] width 84 height 79
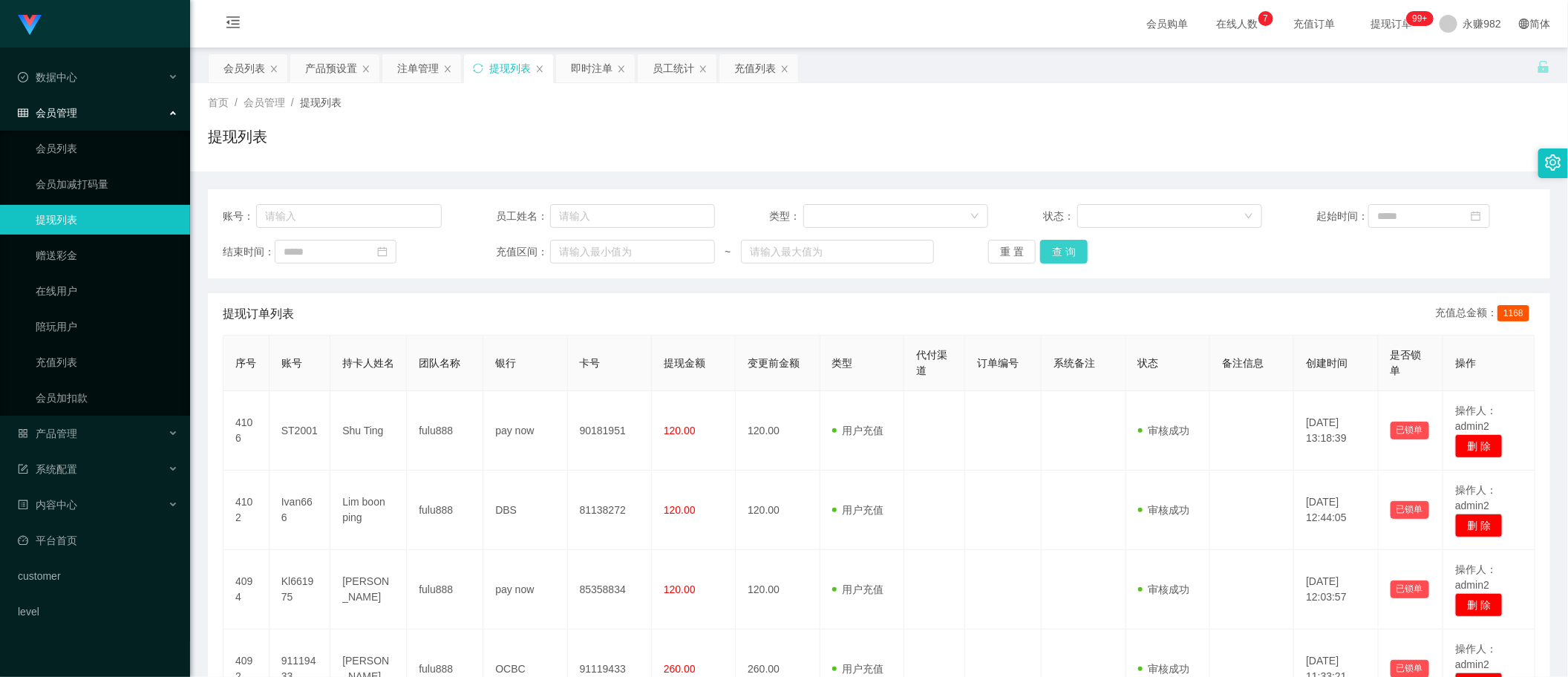
click at [1055, 250] on button "查 询" at bounding box center [1064, 251] width 48 height 24
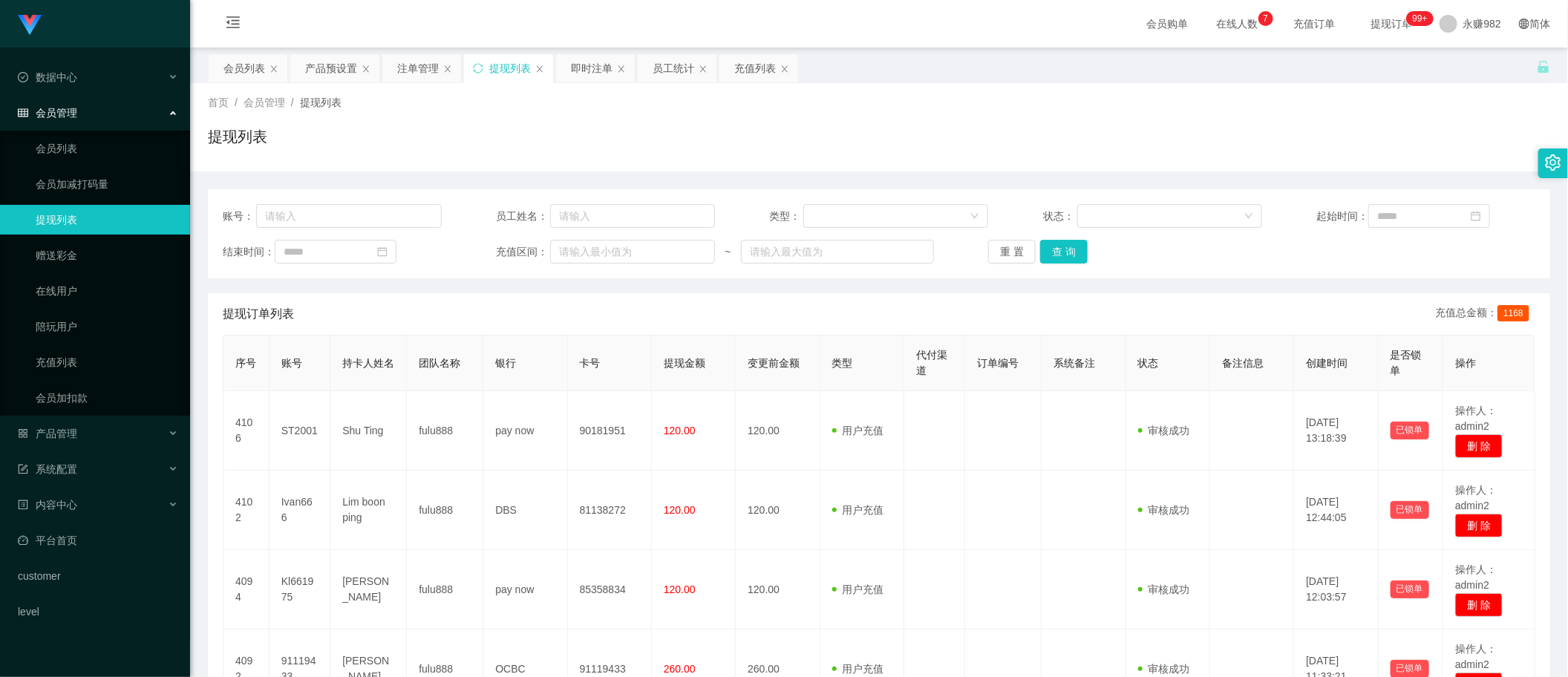
click at [953, 106] on div "首页 / 会员管理 / 提现列表 /" at bounding box center [878, 103] width 1342 height 15
click at [1073, 253] on button "查 询" at bounding box center [1064, 251] width 48 height 24
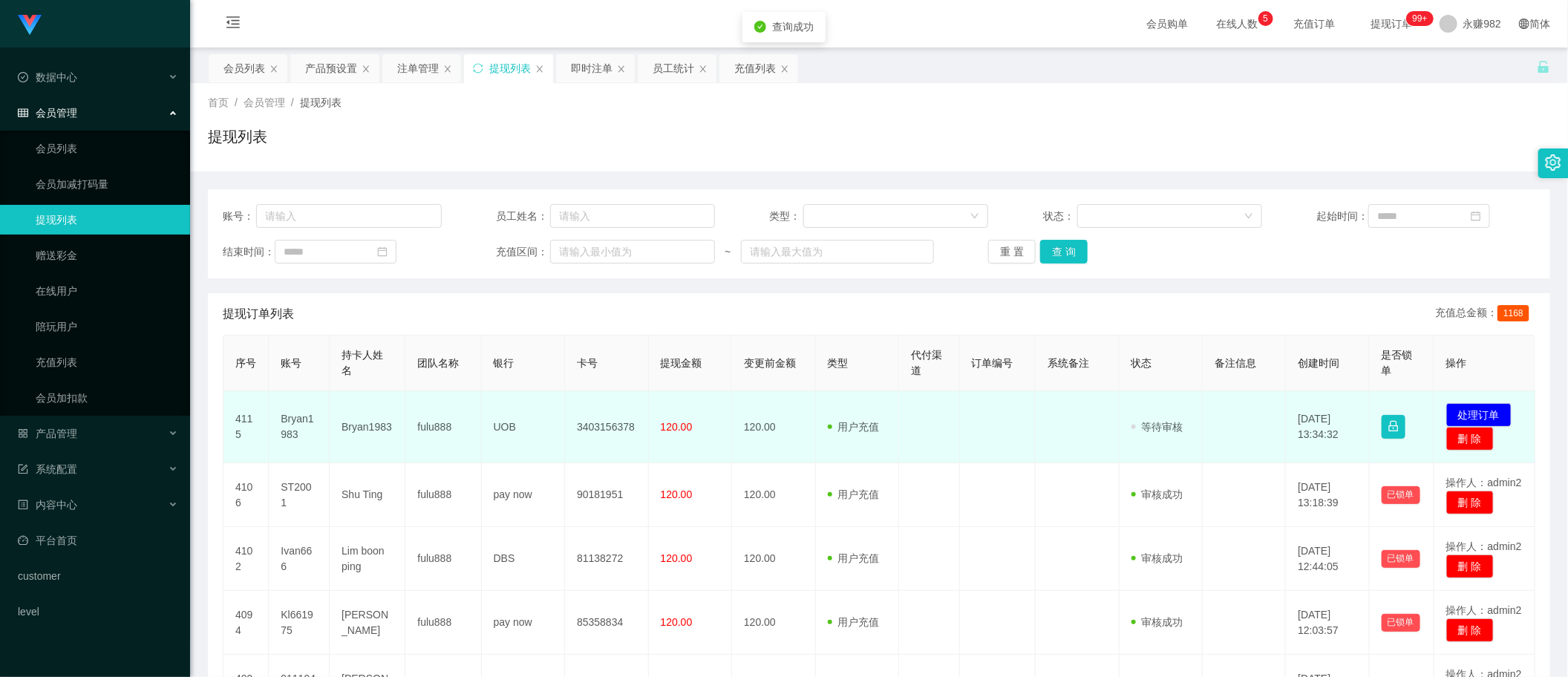
click at [357, 429] on td "Bryan1983" at bounding box center [367, 427] width 75 height 72
click at [293, 421] on td "Bryan1983" at bounding box center [299, 427] width 61 height 72
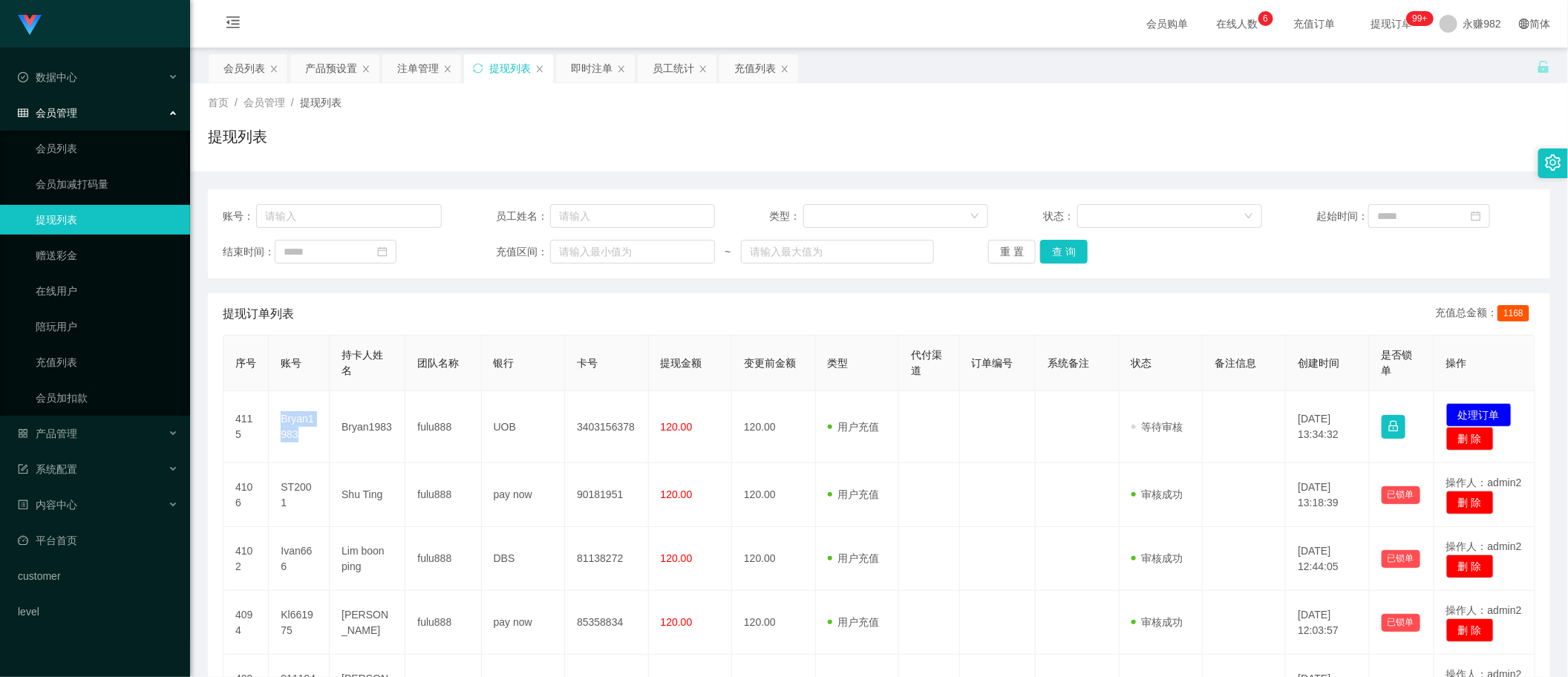
drag, startPoint x: 979, startPoint y: 428, endPoint x: 1002, endPoint y: 386, distance: 47.9
click at [979, 428] on td at bounding box center [997, 427] width 75 height 72
click at [1063, 250] on button "查 询" at bounding box center [1064, 251] width 48 height 24
